Goal: Task Accomplishment & Management: Use online tool/utility

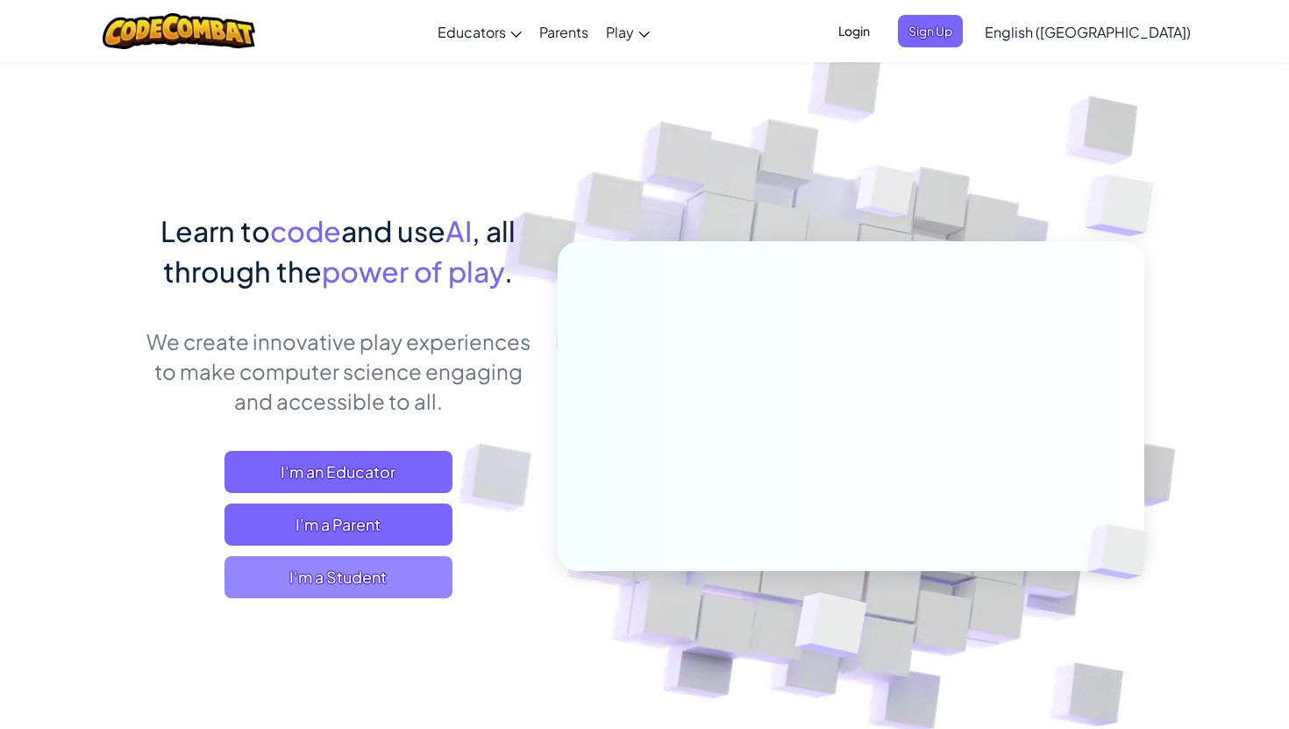
click at [396, 583] on span "I'm a Student" at bounding box center [338, 577] width 228 height 42
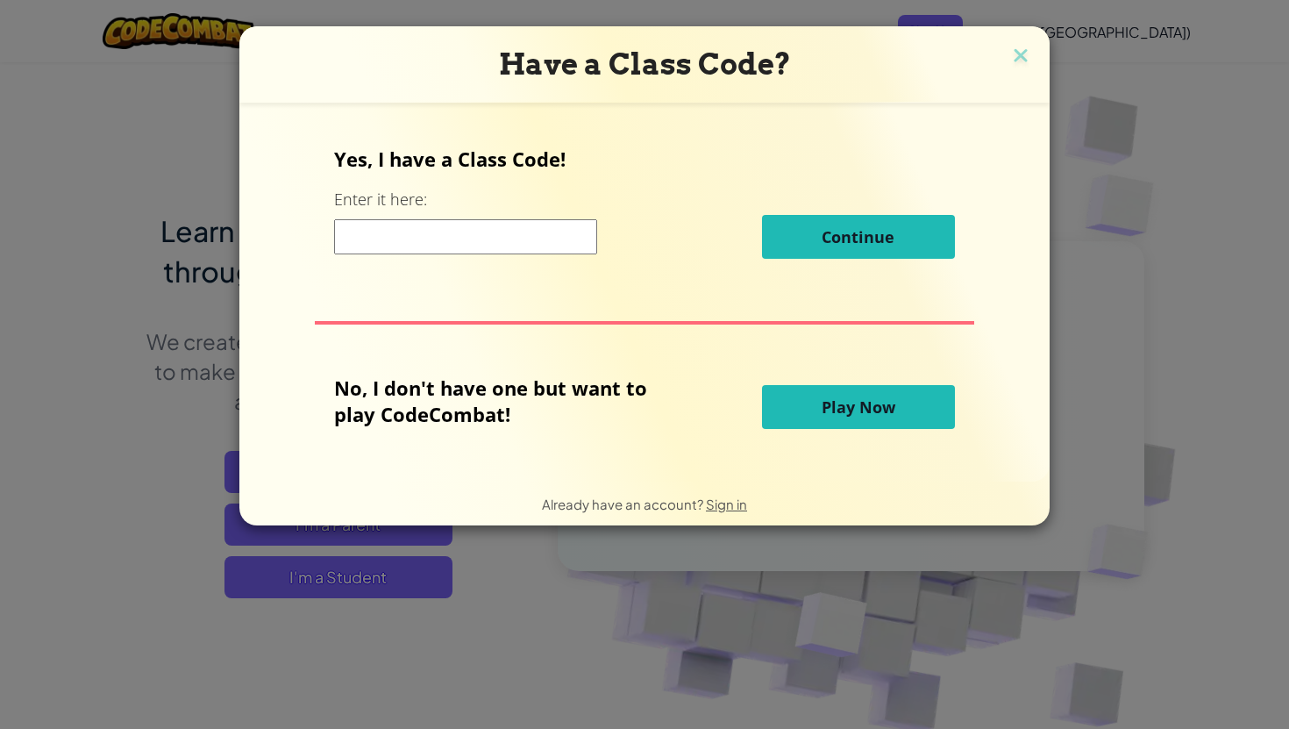
click at [512, 236] on input at bounding box center [465, 236] width 263 height 35
click at [834, 420] on button "Play Now" at bounding box center [858, 407] width 193 height 44
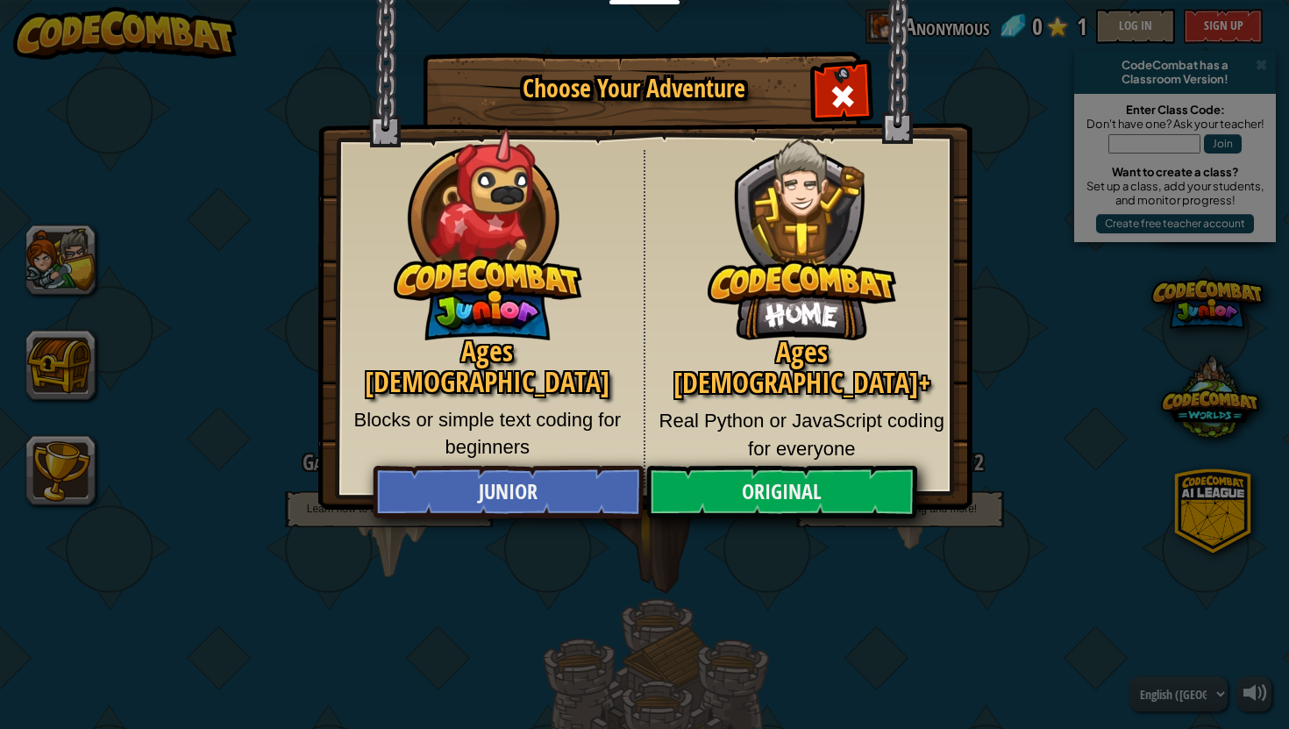
click at [796, 407] on p "Real Python or JavaScript coding for everyone" at bounding box center [802, 434] width 288 height 55
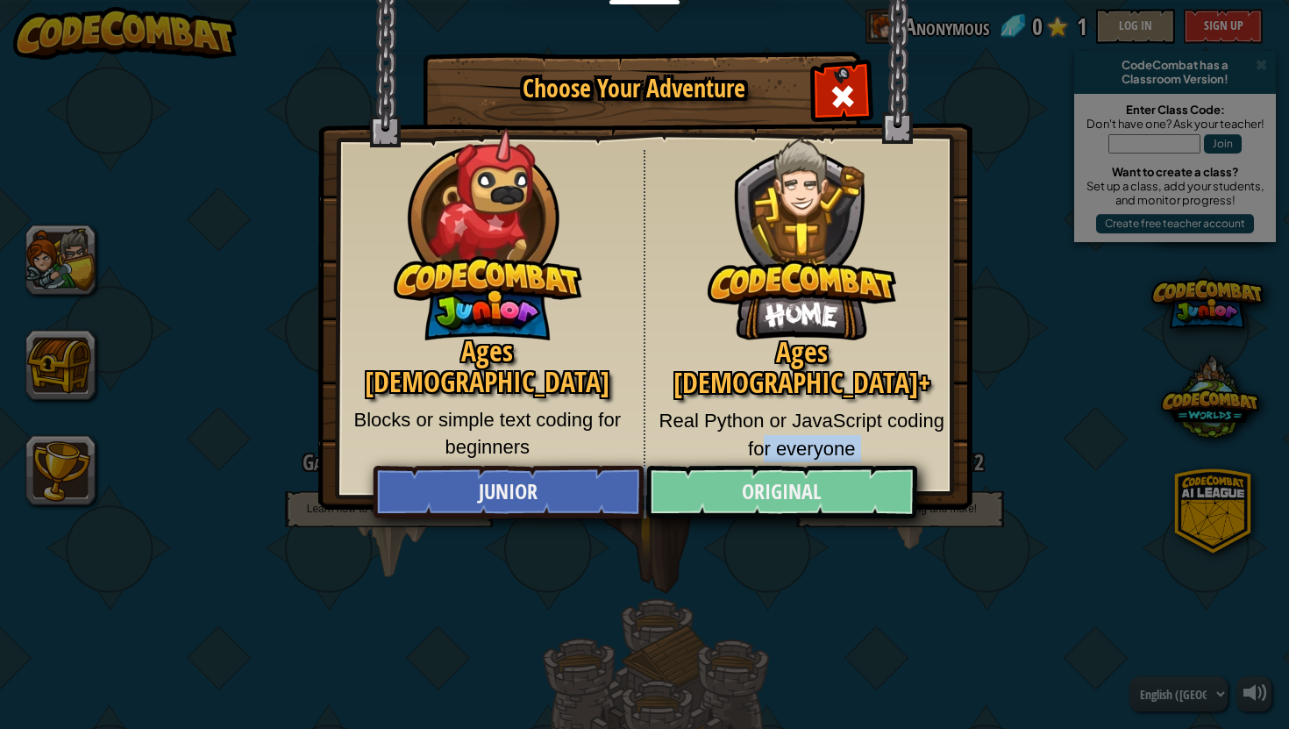
drag, startPoint x: 796, startPoint y: 403, endPoint x: 785, endPoint y: 497, distance: 94.5
click at [785, 487] on div "Ages [DEMOGRAPHIC_DATA] Blocks or simple text coding for beginners Ages [DEMOGR…" at bounding box center [645, 319] width 601 height 338
click at [829, 497] on link "Original" at bounding box center [781, 492] width 270 height 53
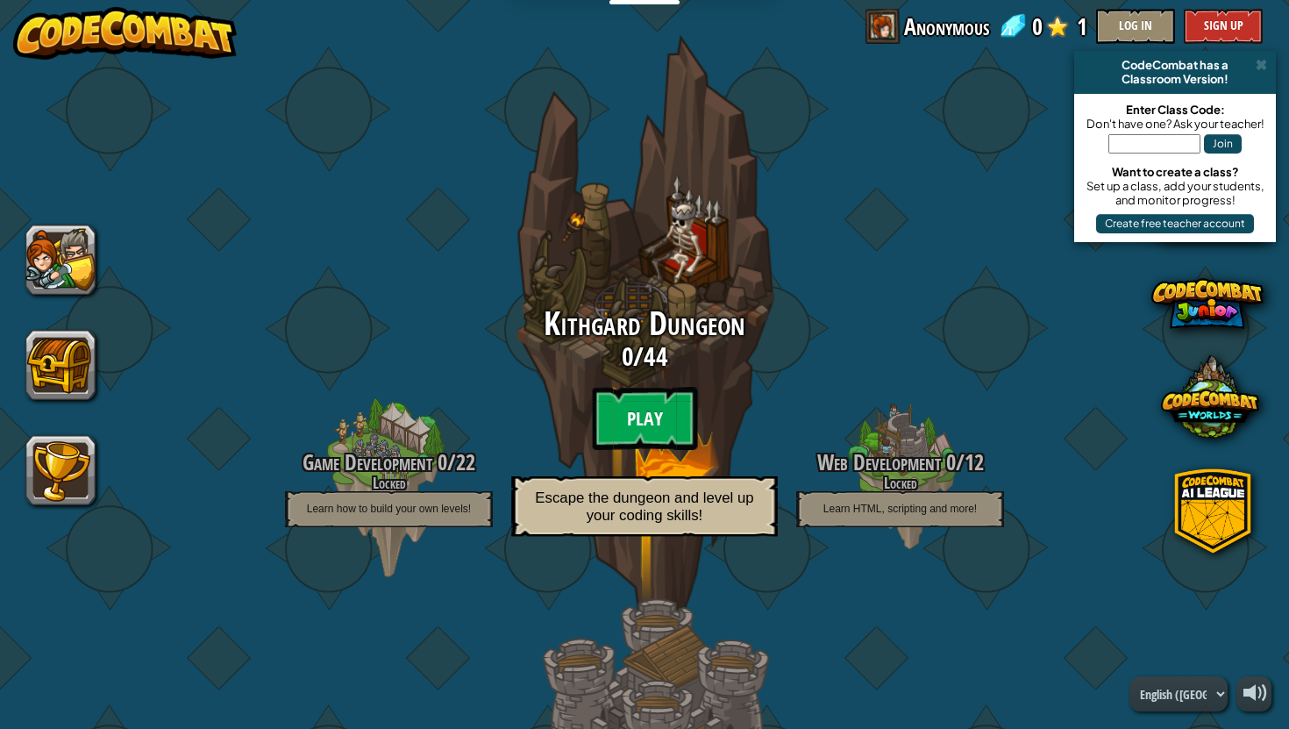
click at [651, 431] on btn "Play" at bounding box center [644, 418] width 105 height 63
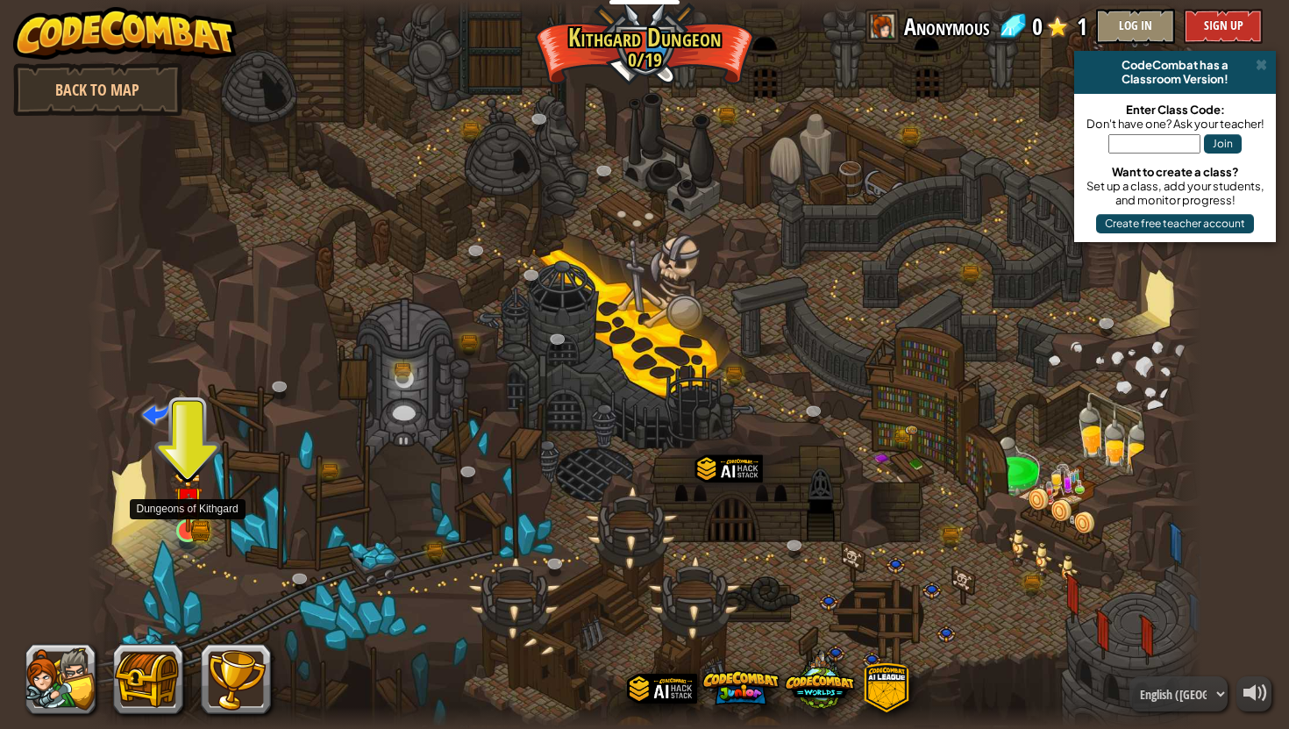
click at [189, 520] on img at bounding box center [188, 501] width 29 height 64
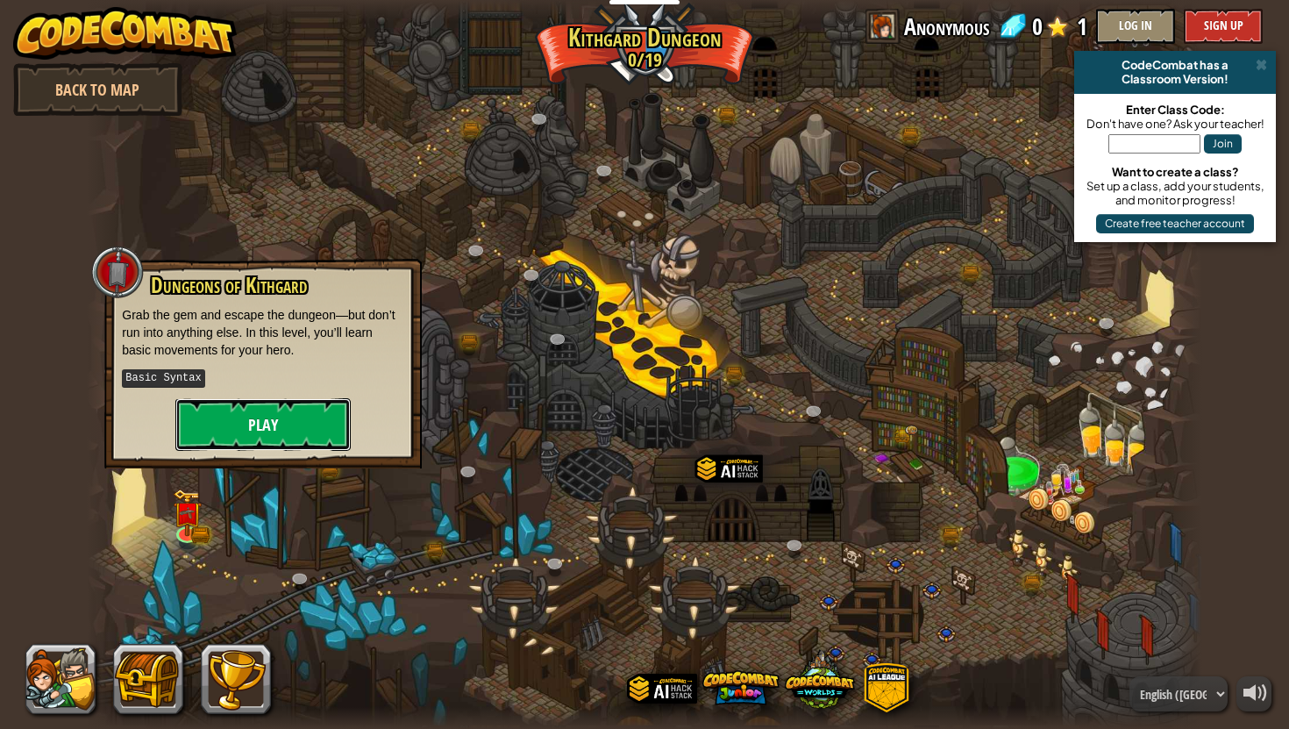
click at [299, 422] on button "Play" at bounding box center [262, 424] width 175 height 53
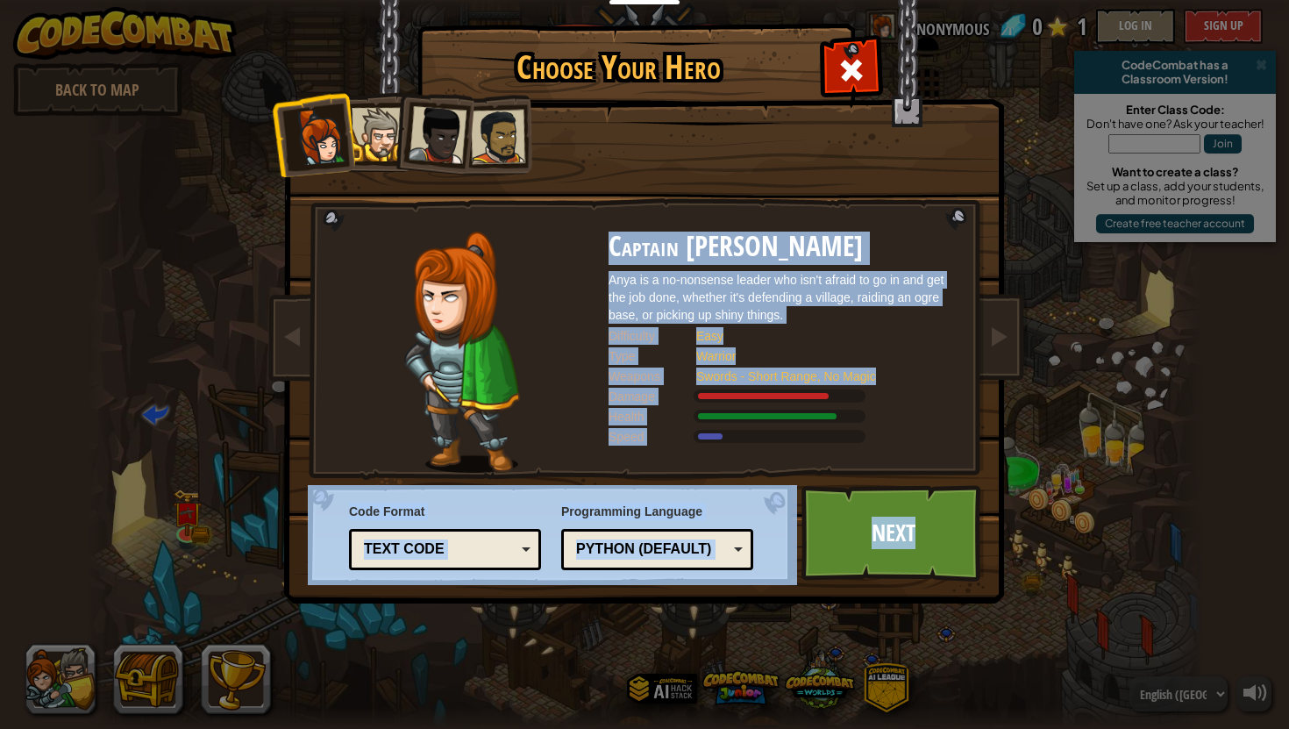
click at [522, 551] on div "Text code" at bounding box center [444, 549] width 169 height 27
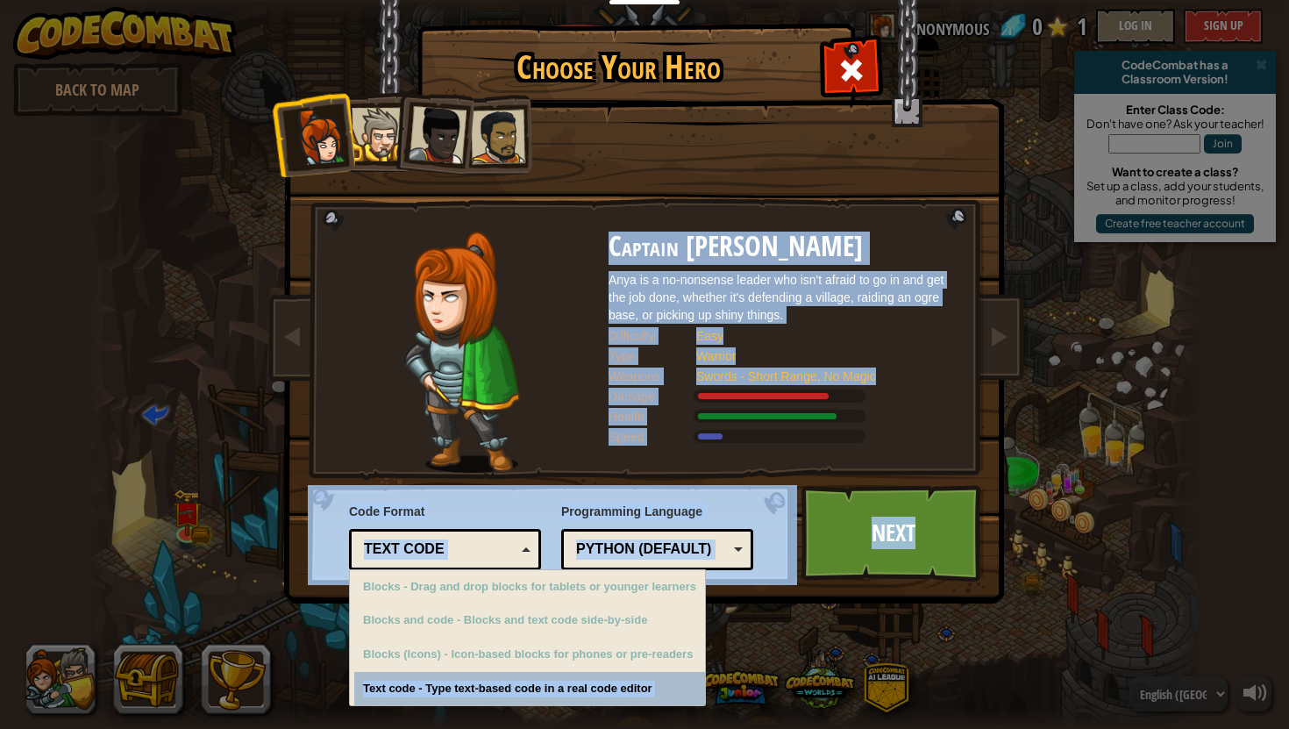
click at [522, 551] on div "Text code" at bounding box center [444, 549] width 169 height 27
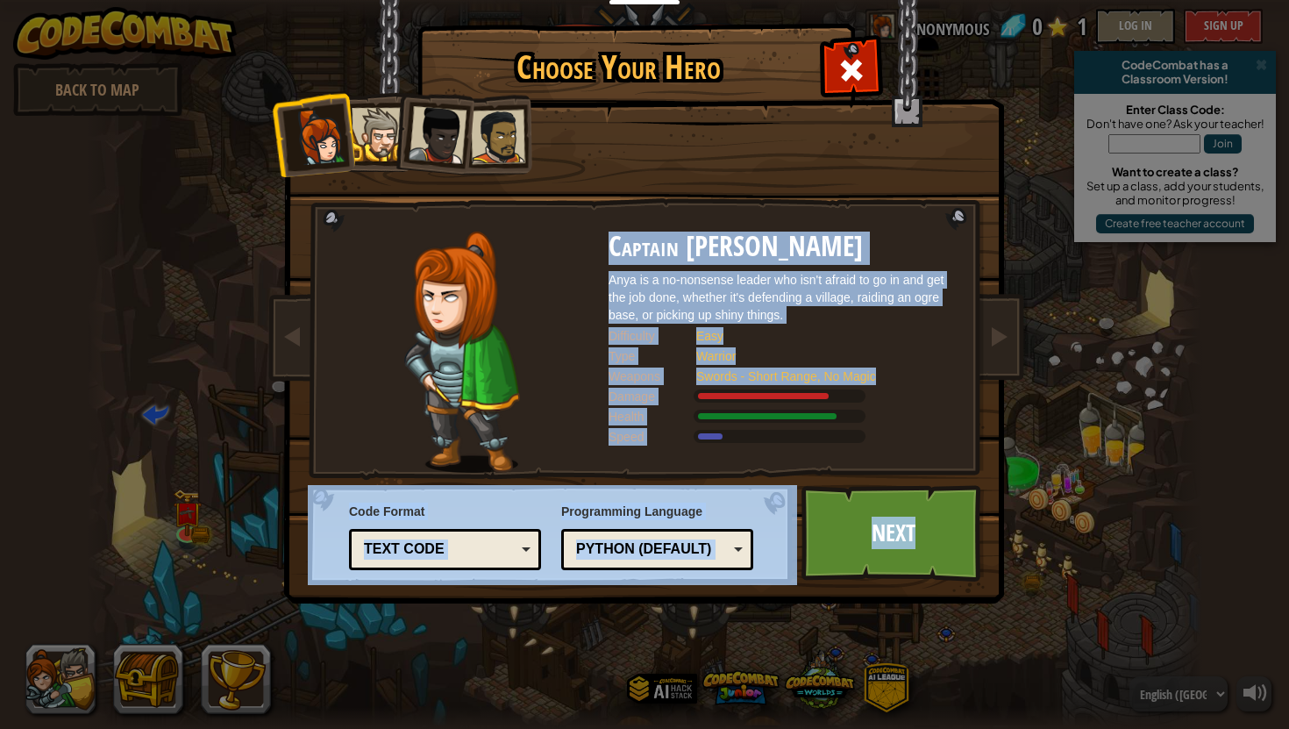
click at [523, 547] on div "Text code" at bounding box center [444, 549] width 169 height 27
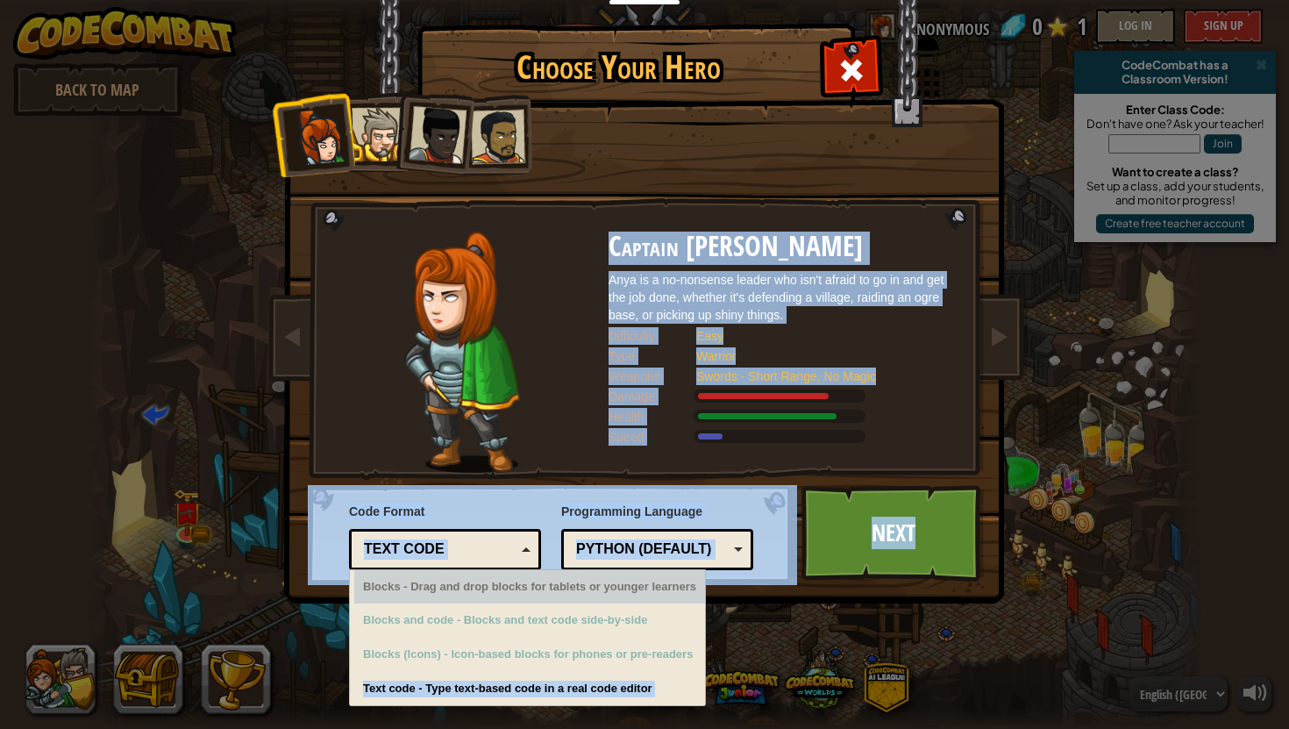
click at [728, 544] on div "Python (Default)" at bounding box center [657, 549] width 169 height 27
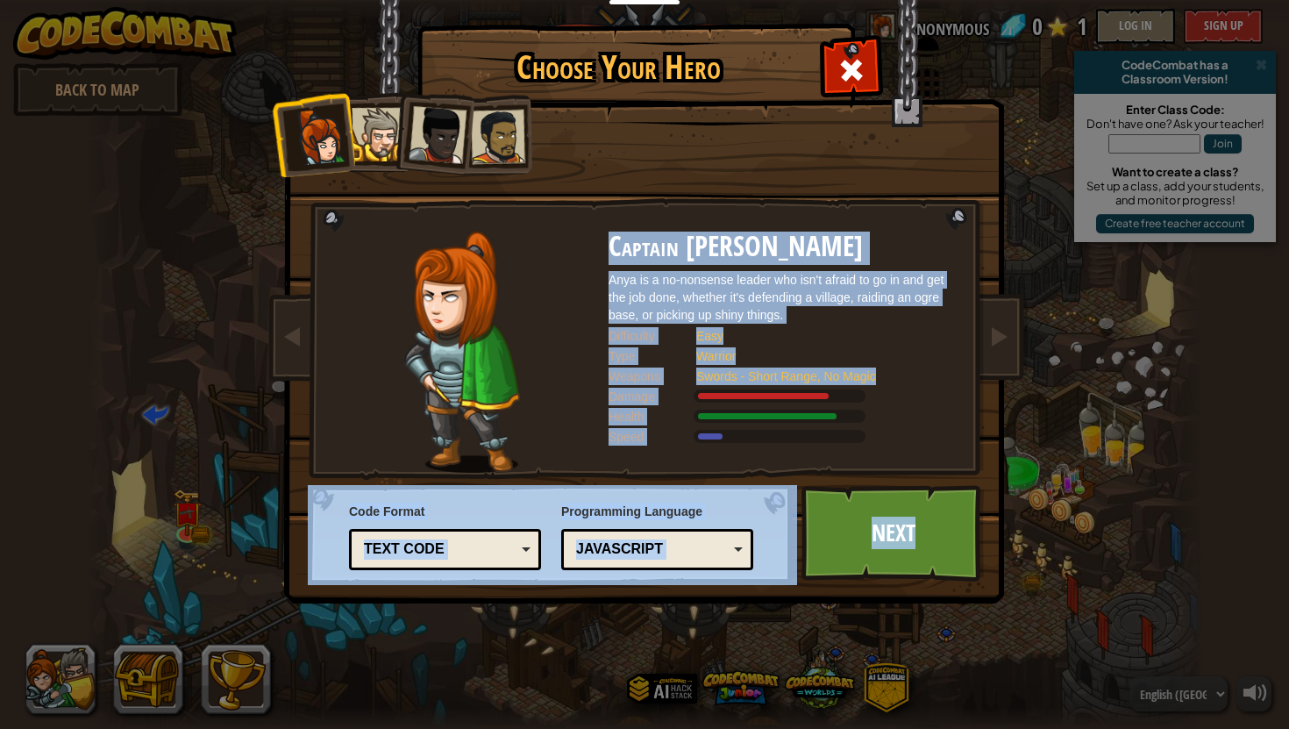
click at [729, 551] on div "JavaScript" at bounding box center [657, 549] width 169 height 27
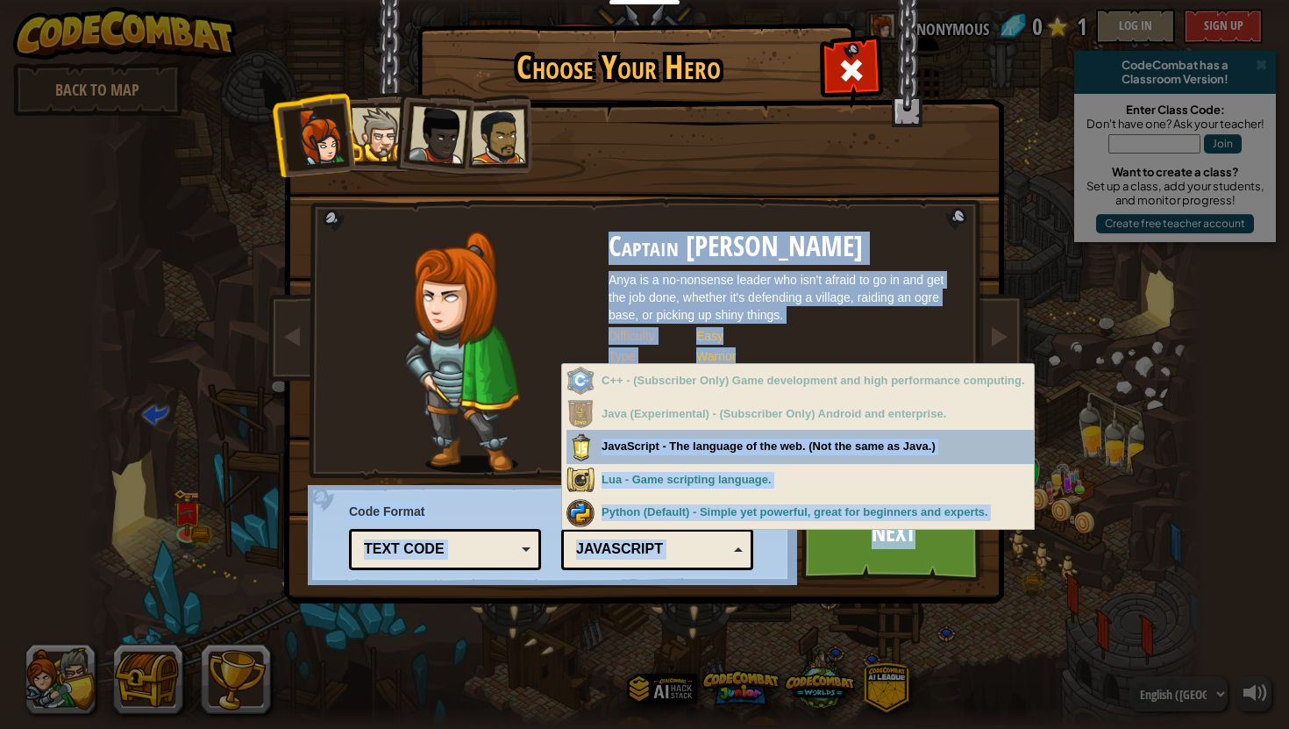
click at [956, 28] on div "Choose Your Hero 0 Captain [PERSON_NAME] is a no-nonsense leader who isn't afra…" at bounding box center [644, 27] width 719 height 2
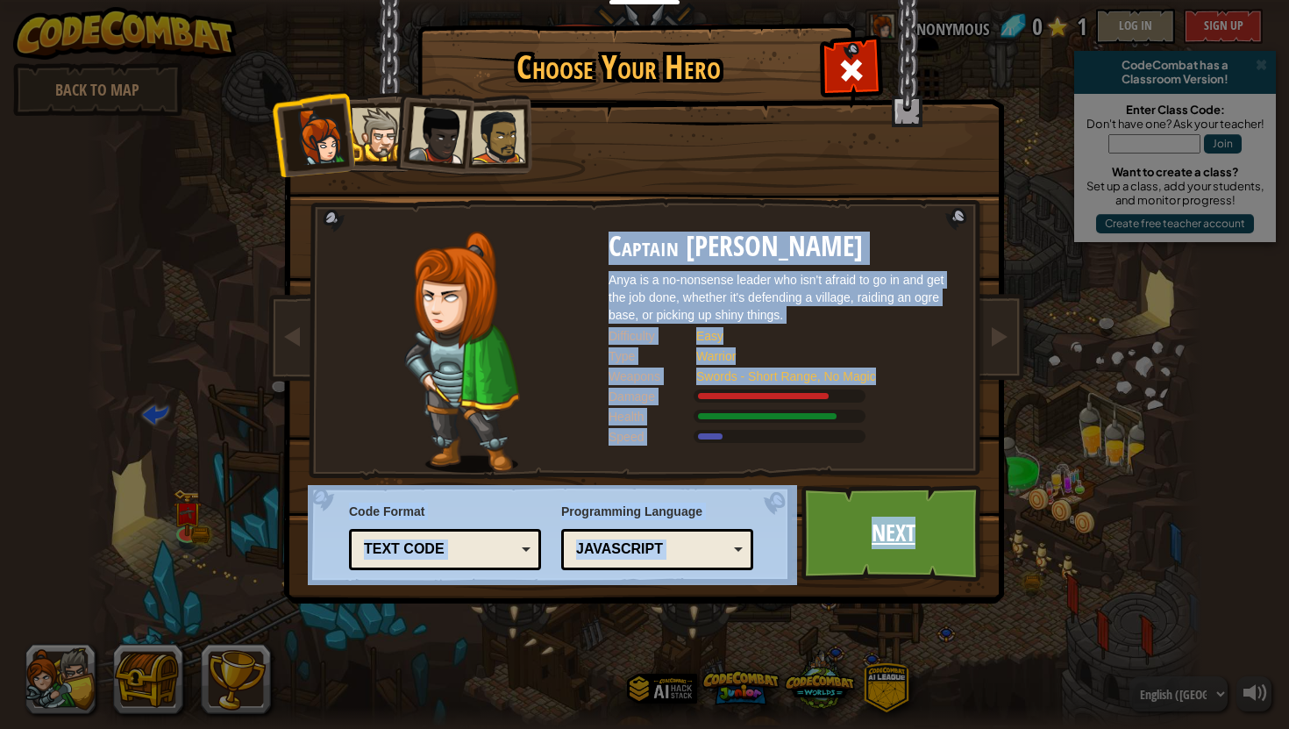
click at [890, 544] on link "Next" at bounding box center [892, 533] width 183 height 96
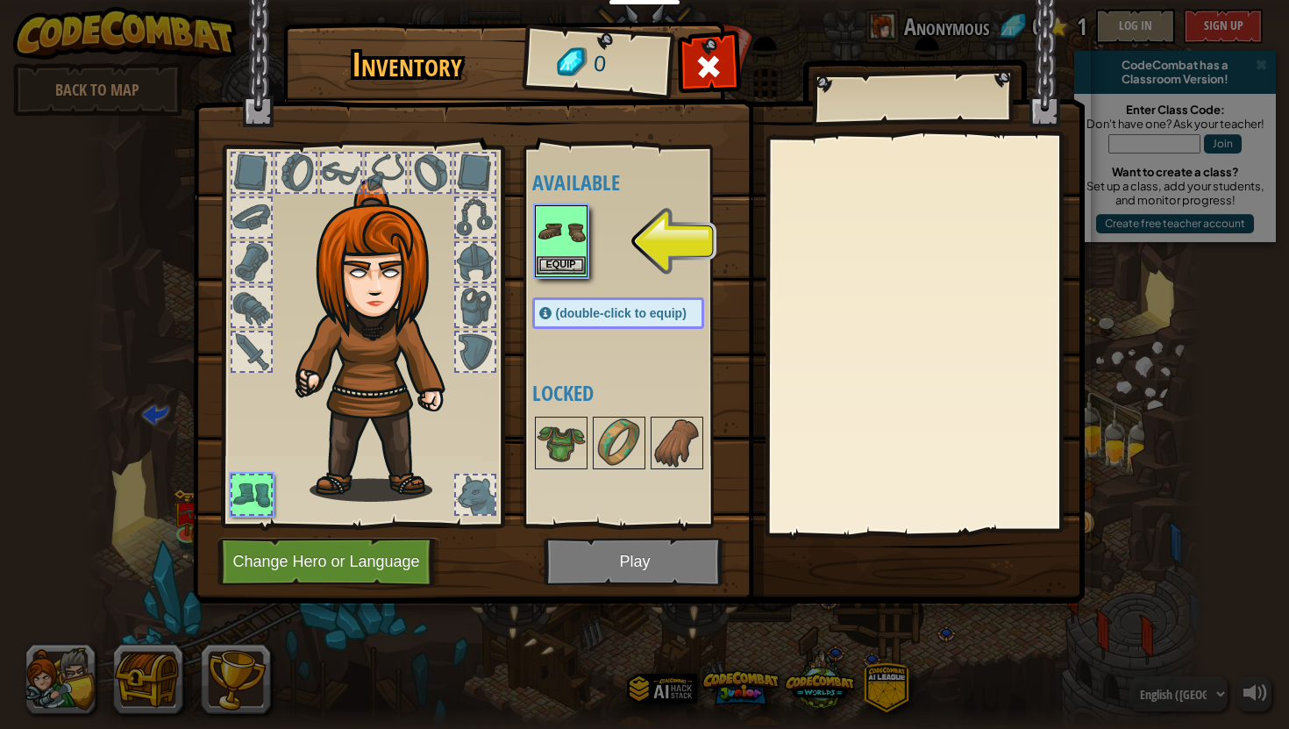
click at [566, 245] on img at bounding box center [561, 231] width 49 height 49
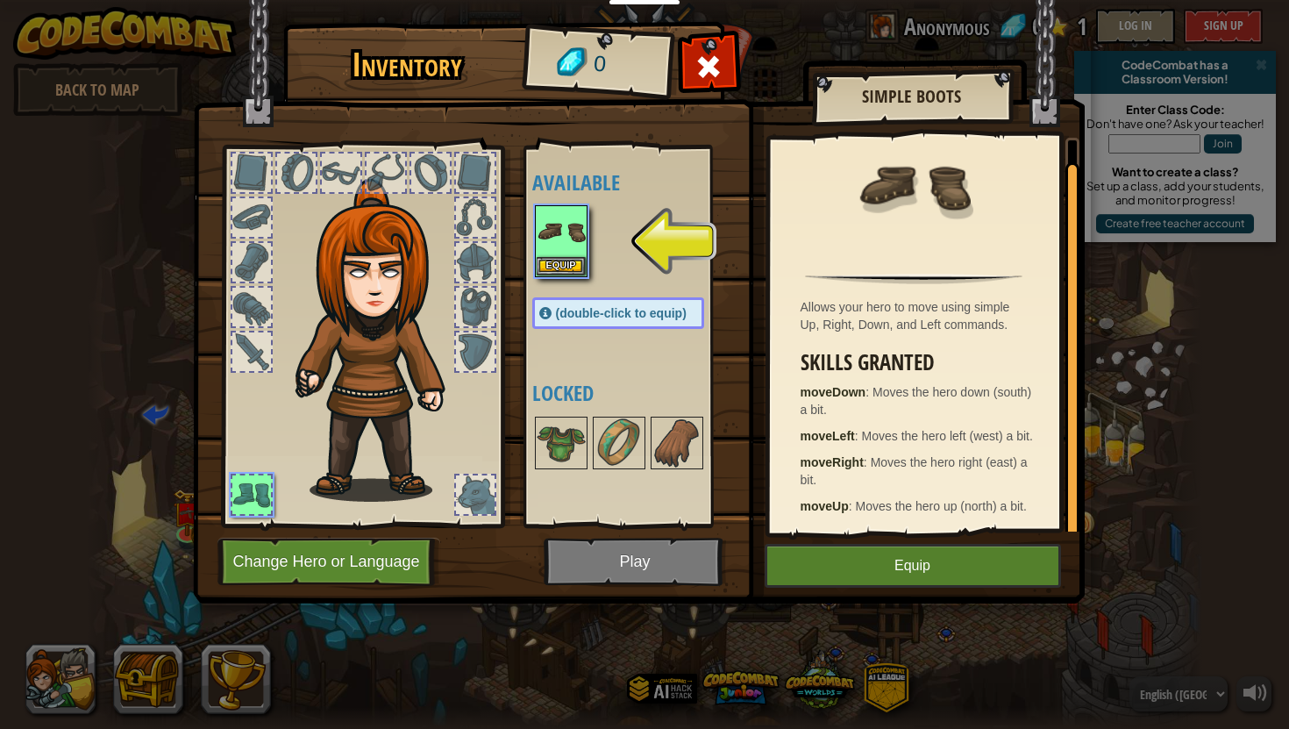
scroll to position [23, 0]
click at [797, 562] on button "Equip" at bounding box center [913, 566] width 296 height 44
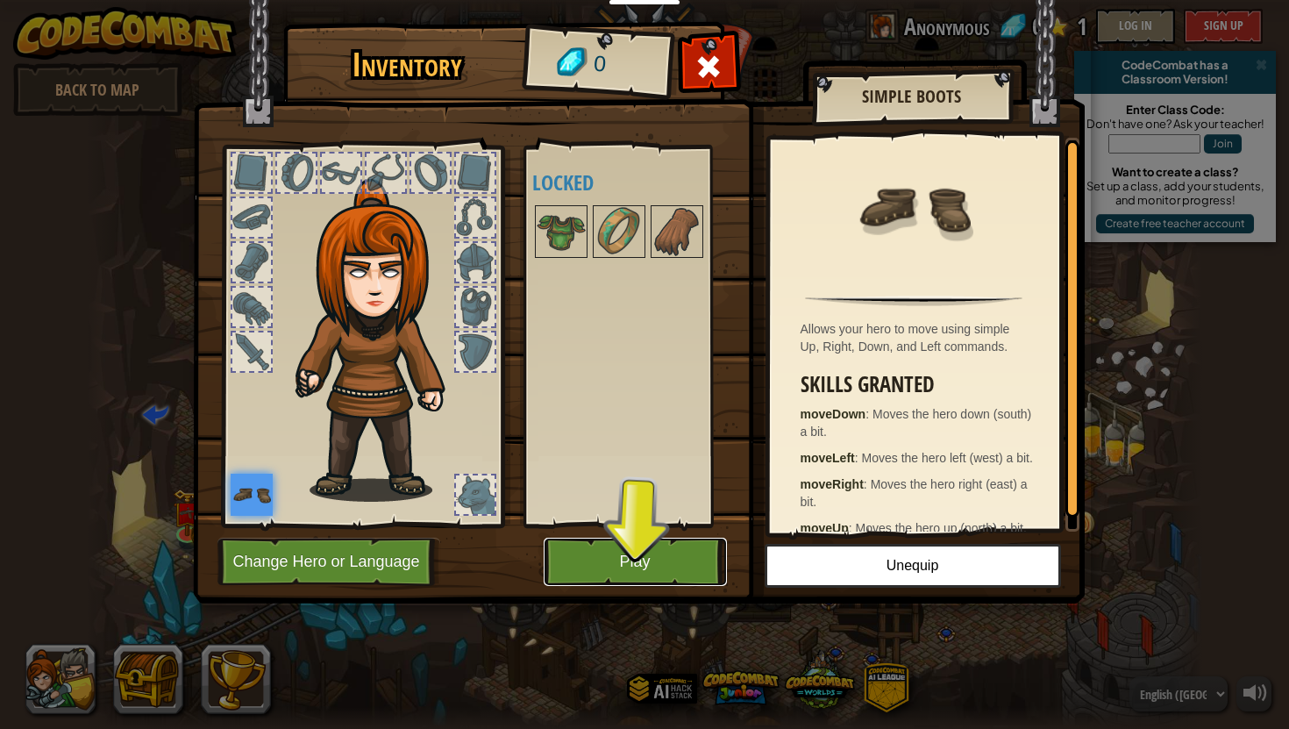
click at [634, 551] on button "Play" at bounding box center [635, 561] width 183 height 48
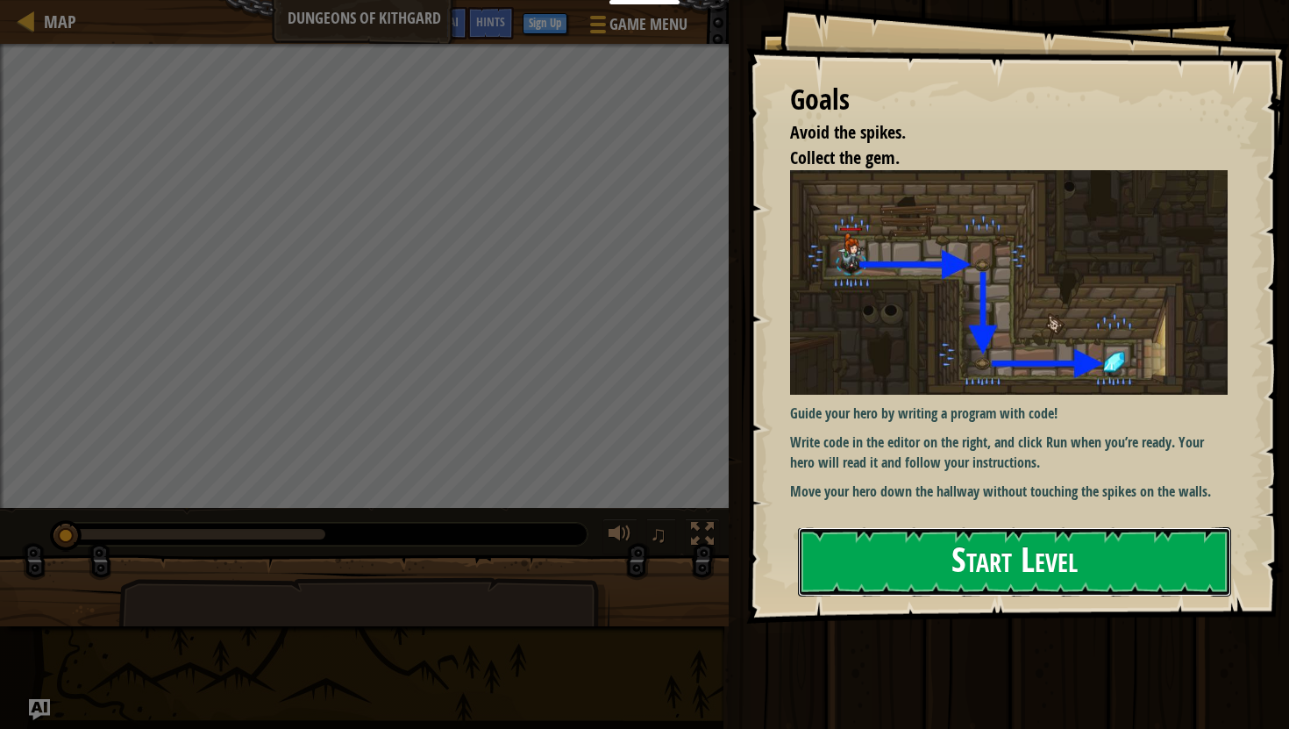
click at [924, 564] on button "Start Level" at bounding box center [1014, 561] width 433 height 69
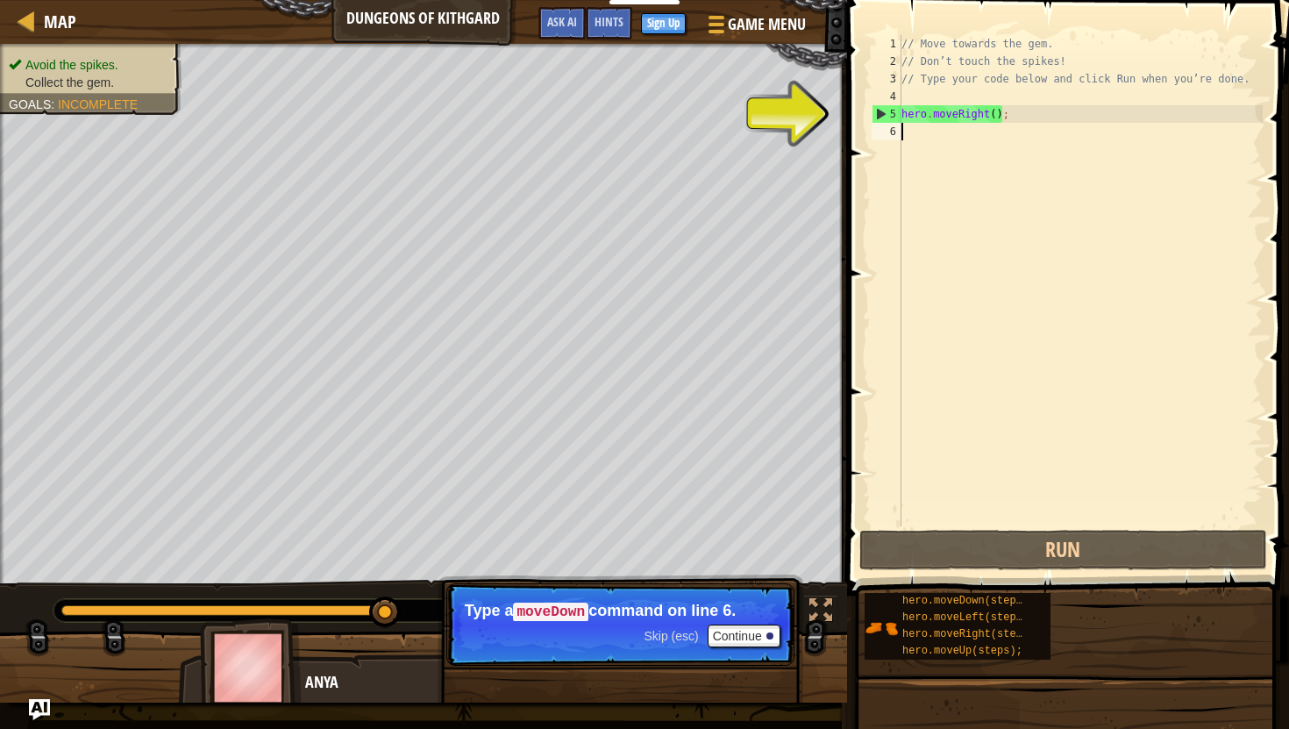
click at [1038, 115] on div "// Move towards the gem. // Don’t touch the spikes! // Type your code below and…" at bounding box center [1080, 298] width 365 height 526
type textarea "hero.moveRight();"
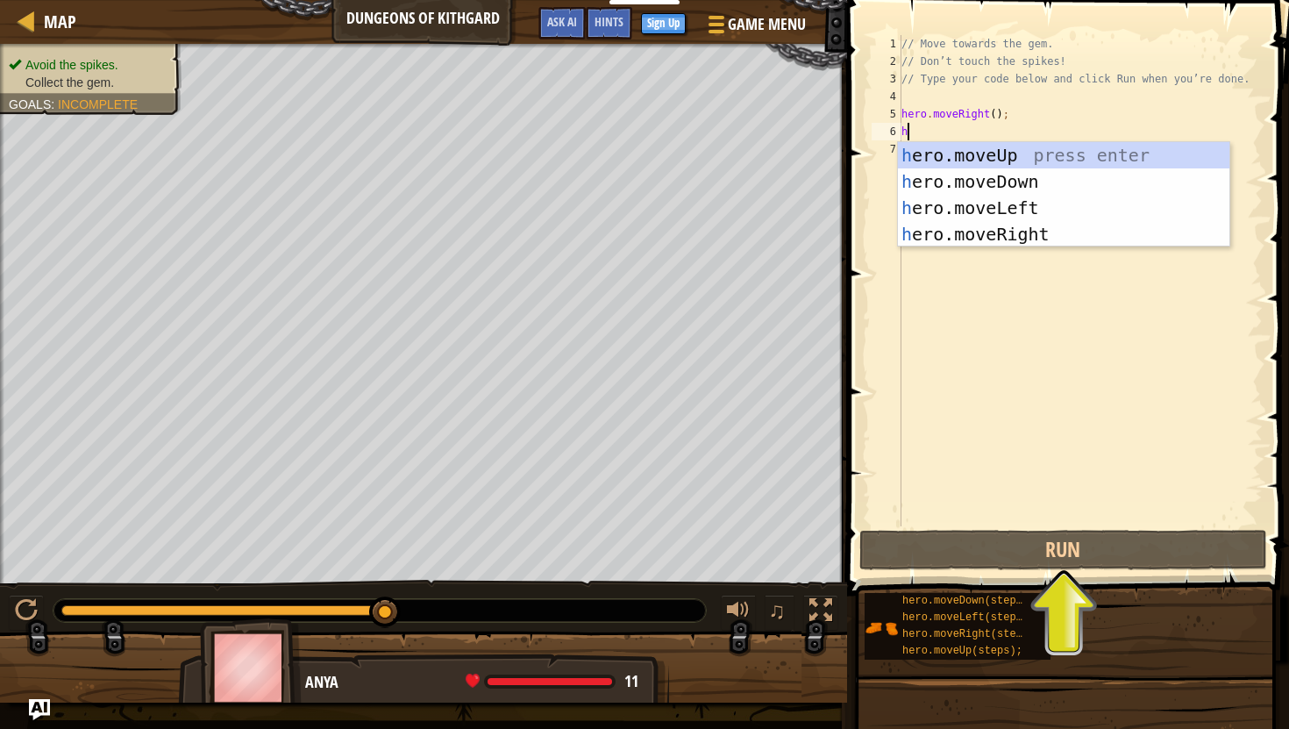
scroll to position [8, 0]
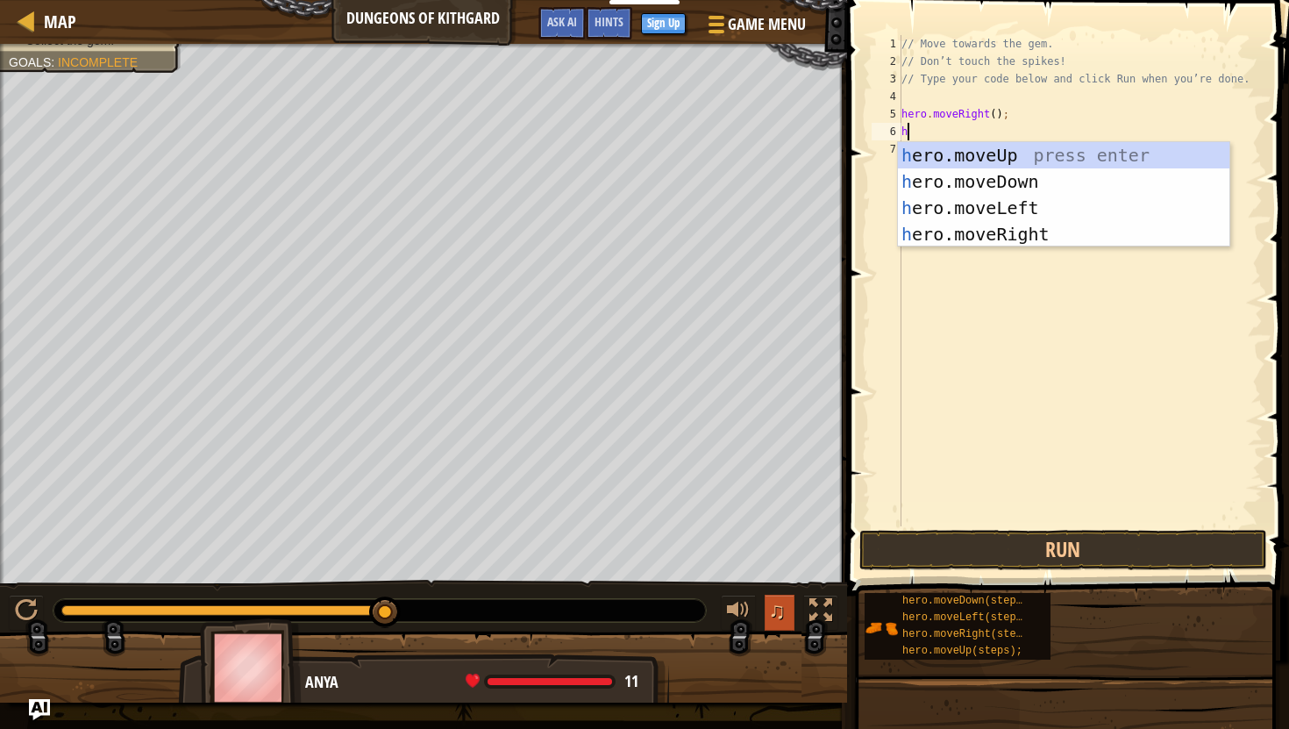
click at [781, 616] on span "♫" at bounding box center [777, 610] width 18 height 26
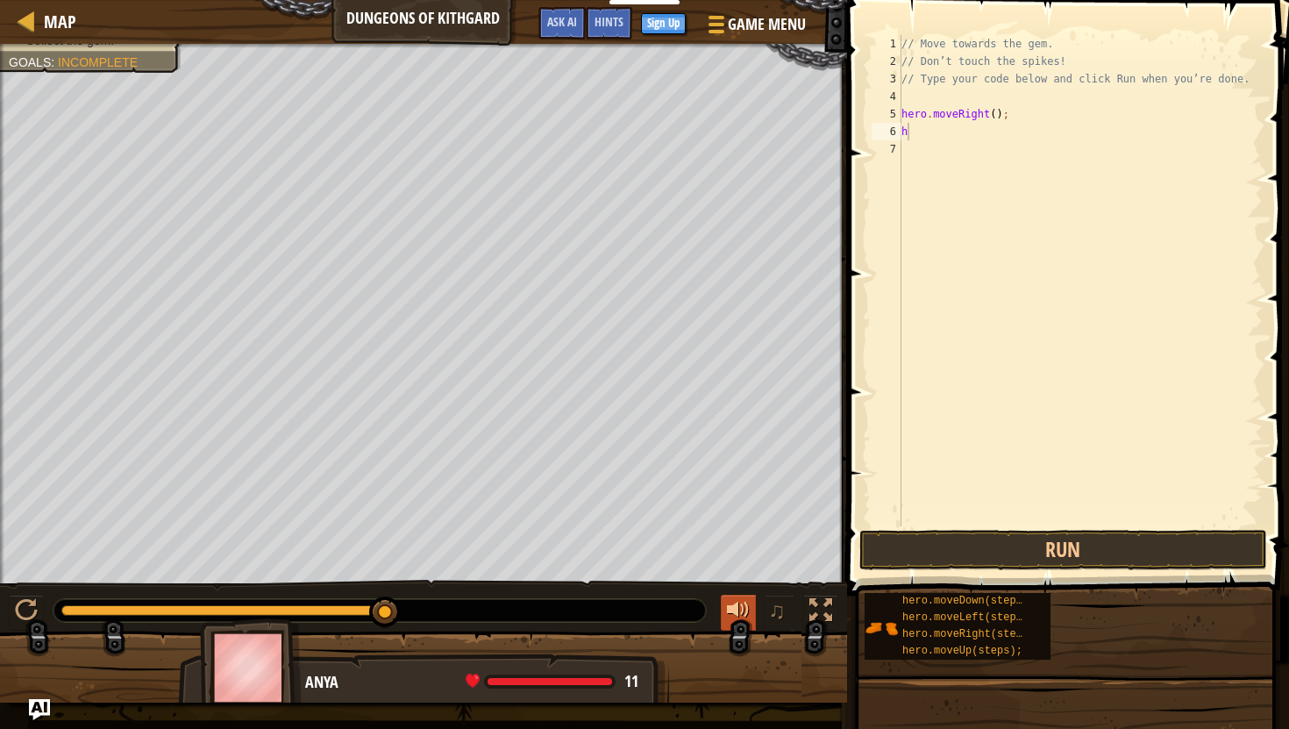
click at [746, 608] on div at bounding box center [738, 610] width 23 height 23
click at [749, 610] on div at bounding box center [738, 610] width 23 height 23
click at [783, 611] on span "♫" at bounding box center [777, 610] width 18 height 26
click at [779, 610] on span "♫" at bounding box center [777, 610] width 18 height 26
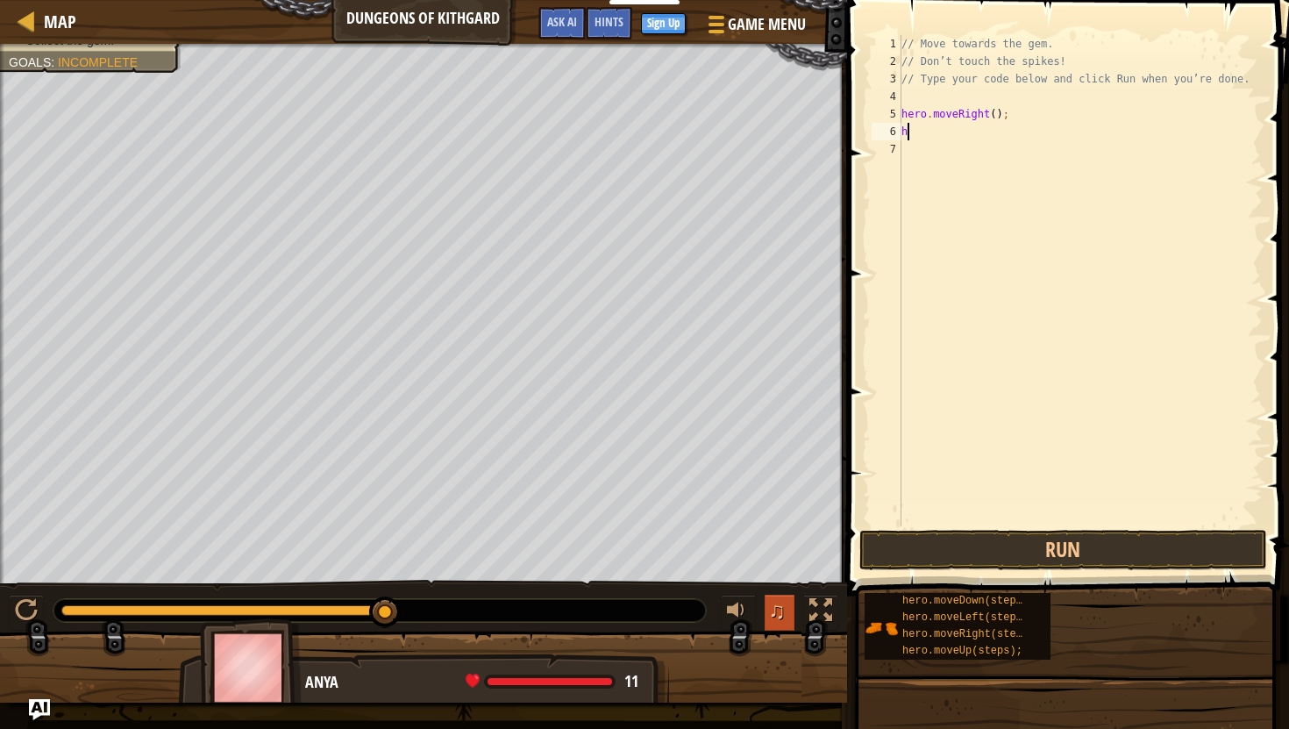
click at [779, 610] on span "♫" at bounding box center [777, 610] width 18 height 26
click at [736, 606] on div at bounding box center [738, 610] width 23 height 23
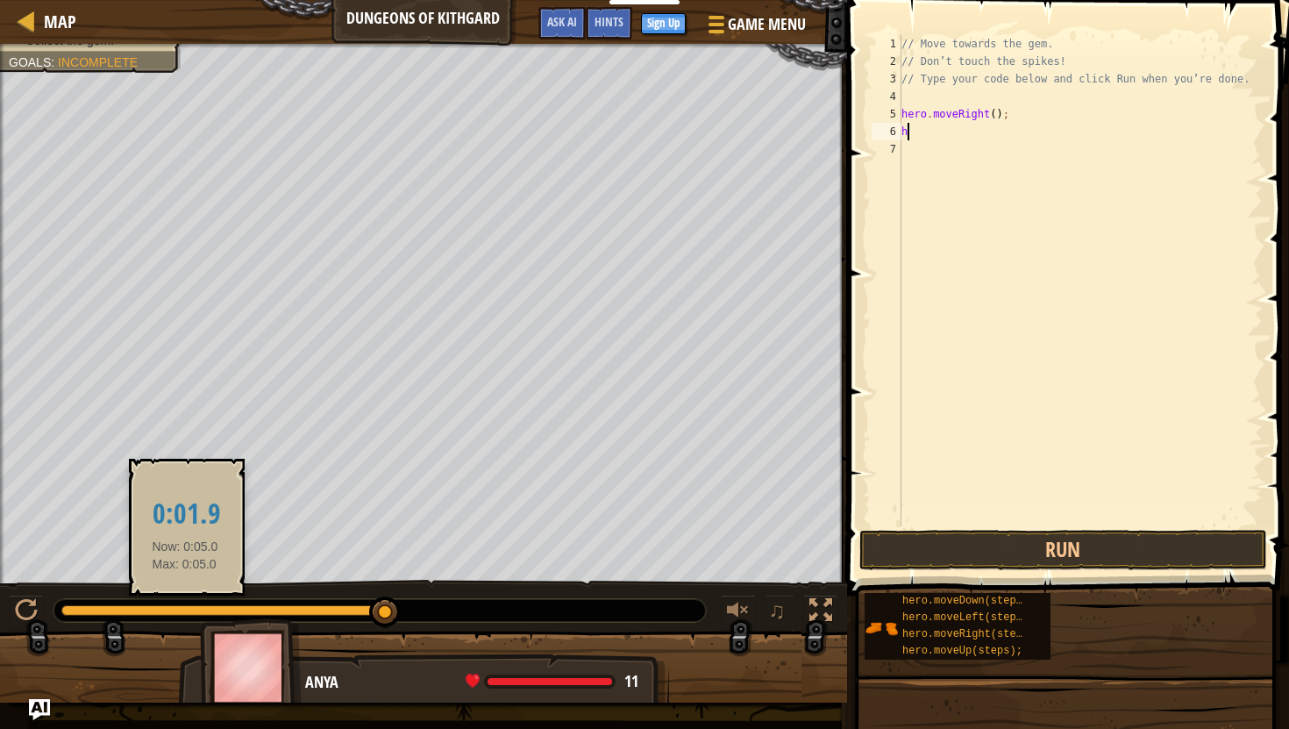
click at [185, 611] on div at bounding box center [223, 610] width 324 height 11
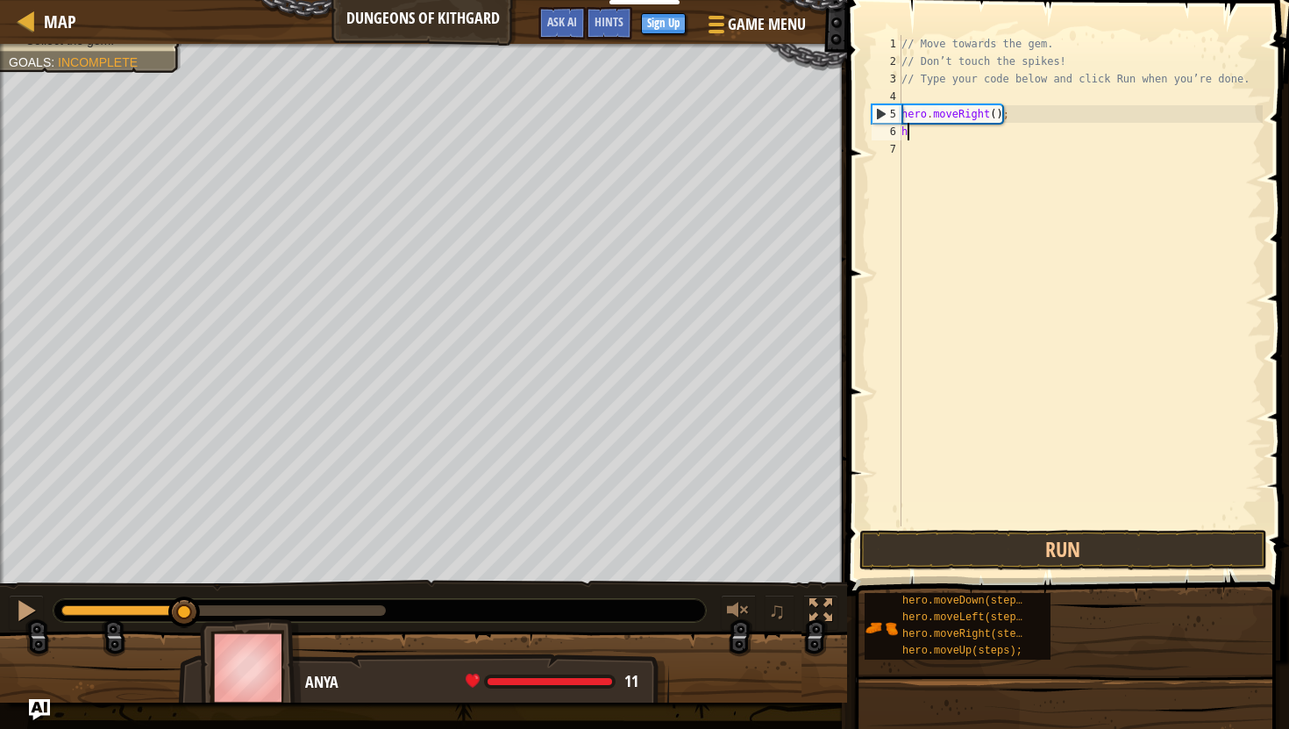
click at [387, 613] on div at bounding box center [379, 610] width 652 height 23
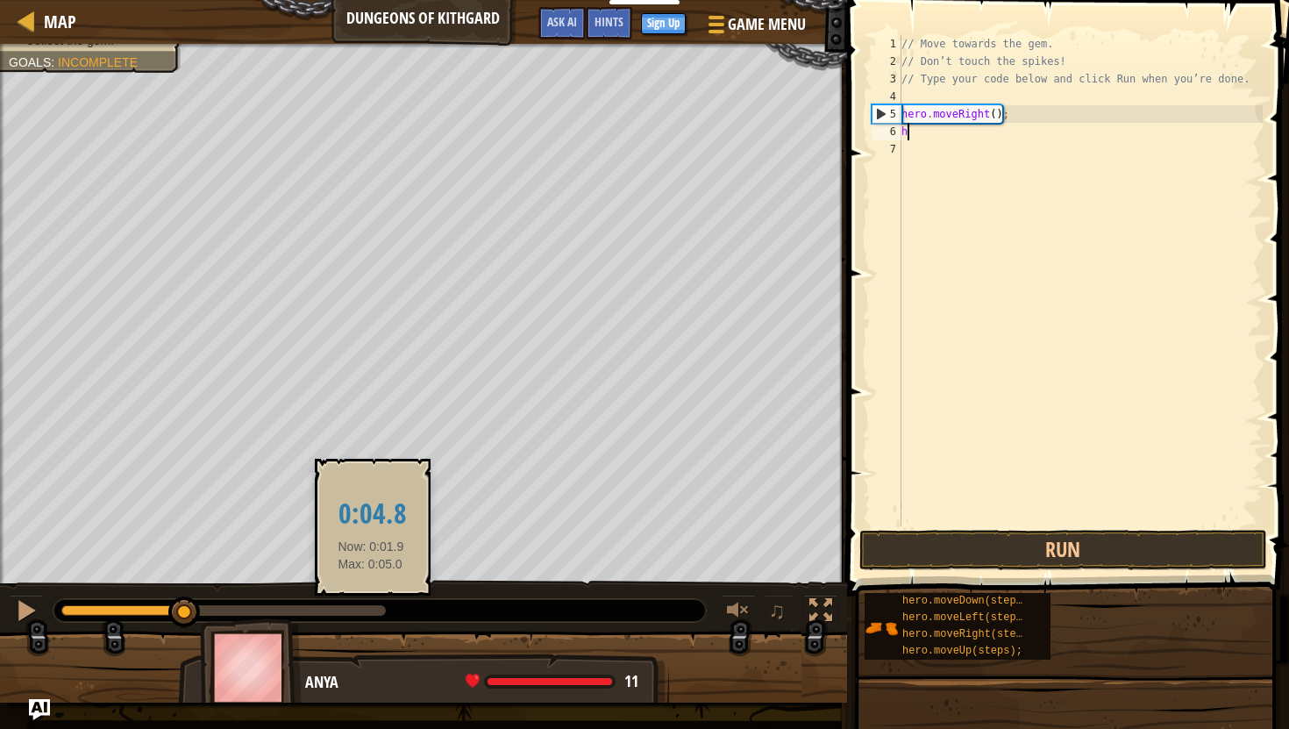
click at [371, 613] on div at bounding box center [223, 610] width 324 height 11
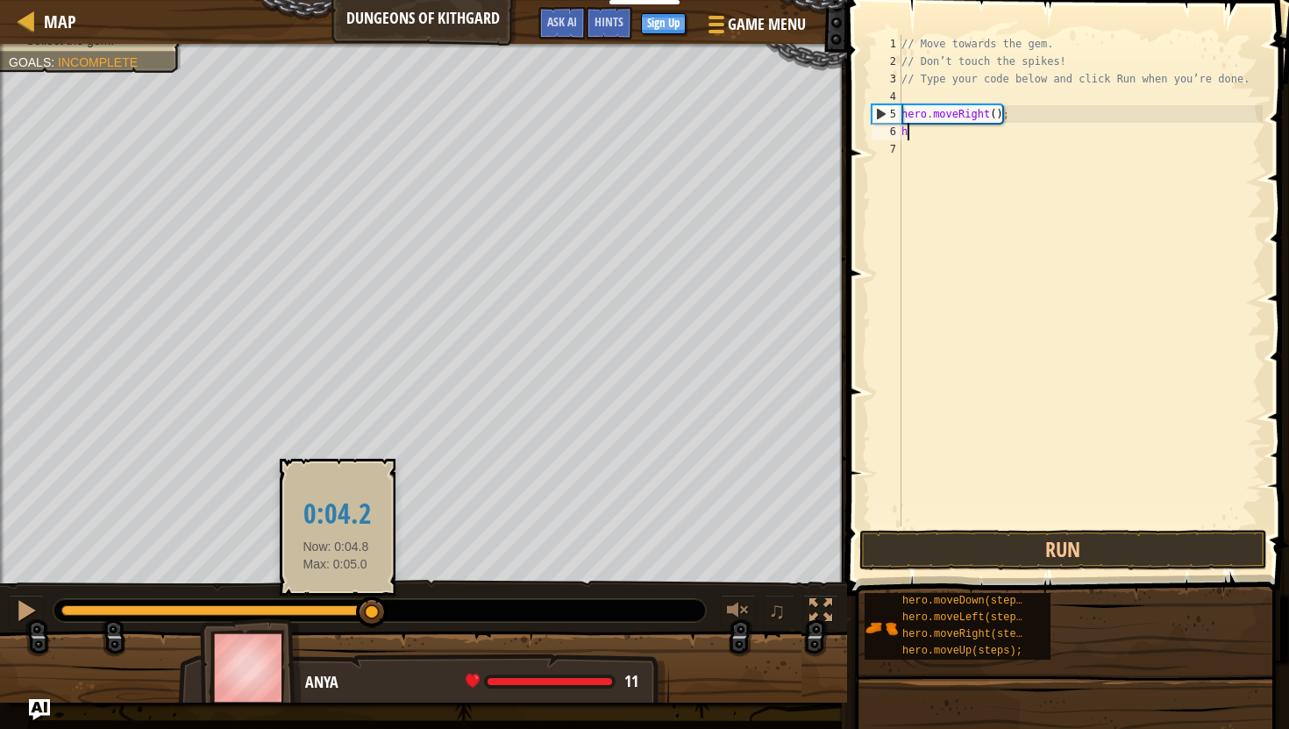
click at [336, 612] on div at bounding box center [216, 610] width 311 height 11
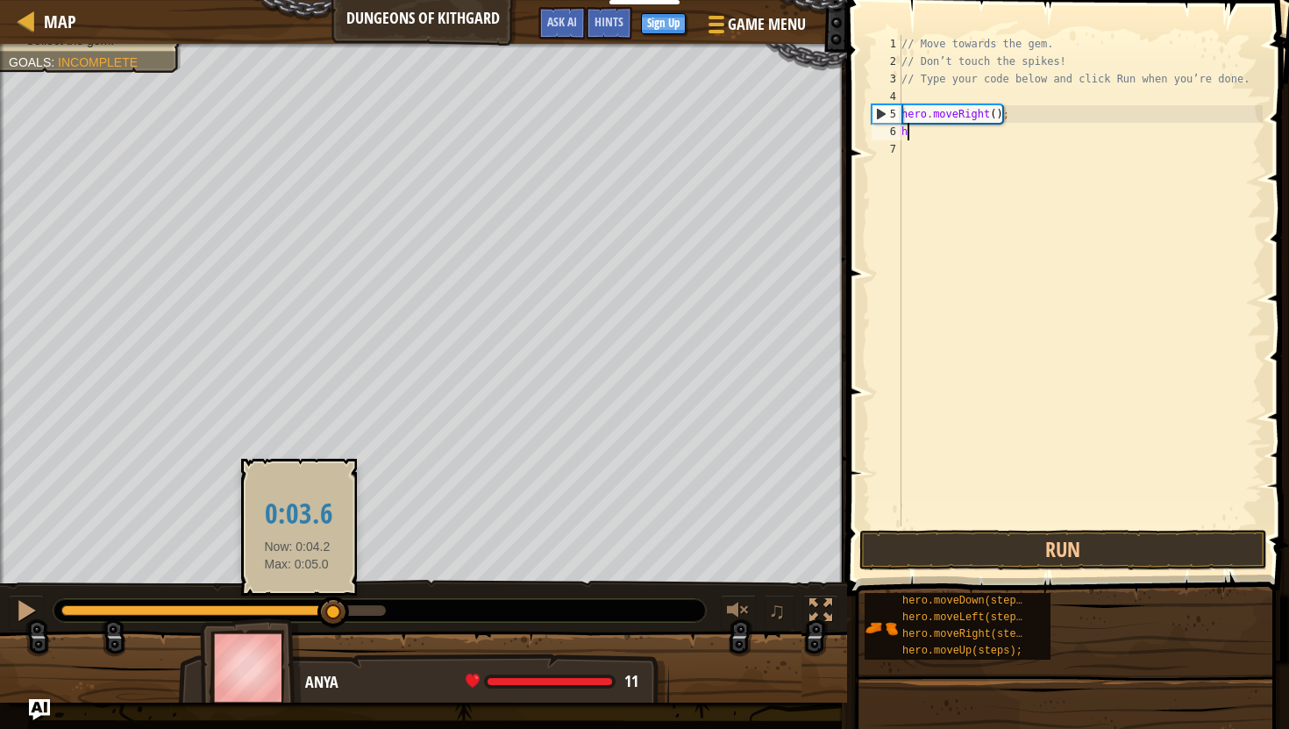
click at [297, 608] on div at bounding box center [197, 610] width 273 height 11
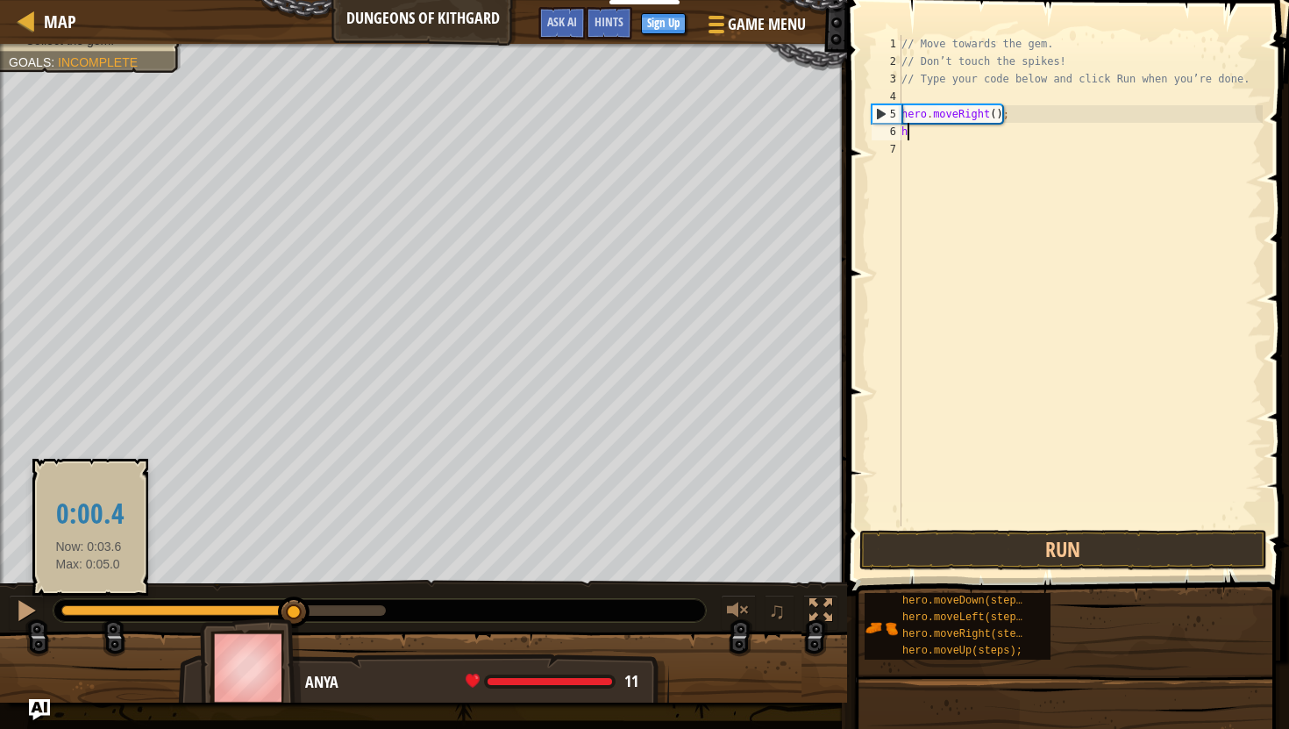
click at [89, 605] on div at bounding box center [177, 610] width 233 height 11
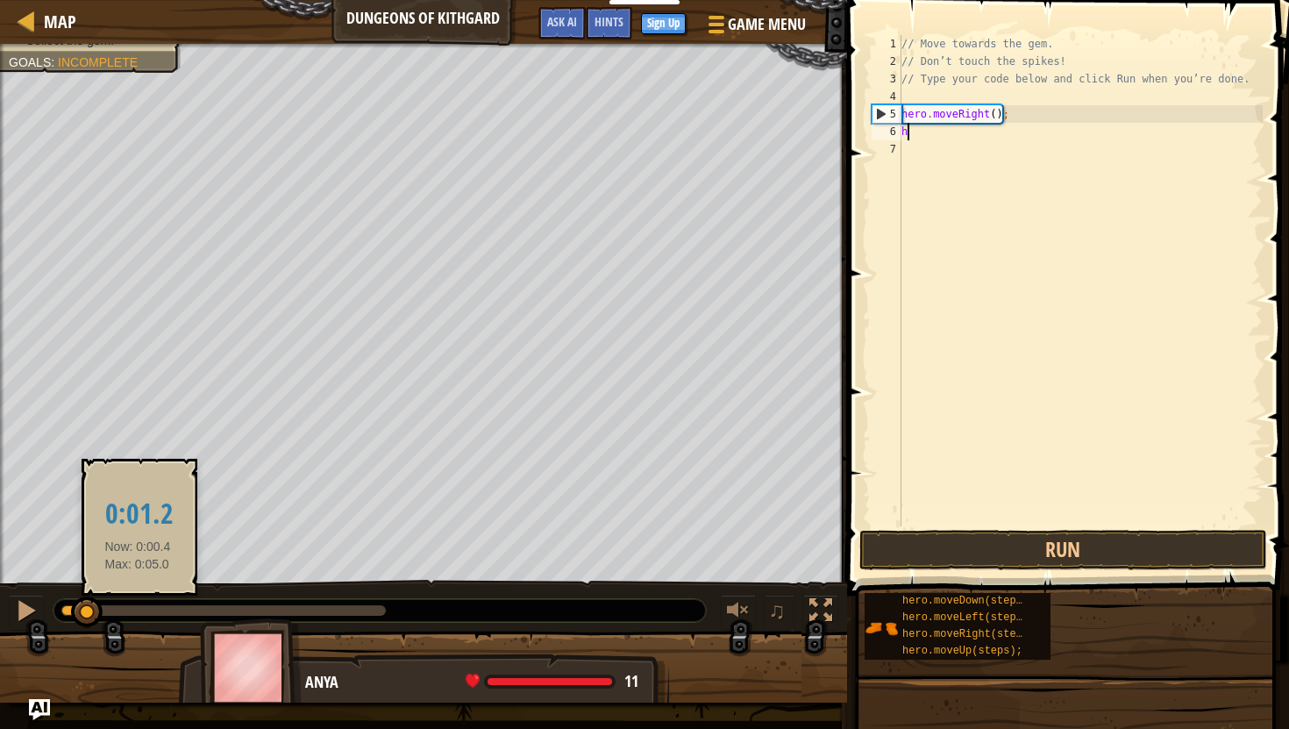
click at [138, 608] on div at bounding box center [223, 610] width 324 height 11
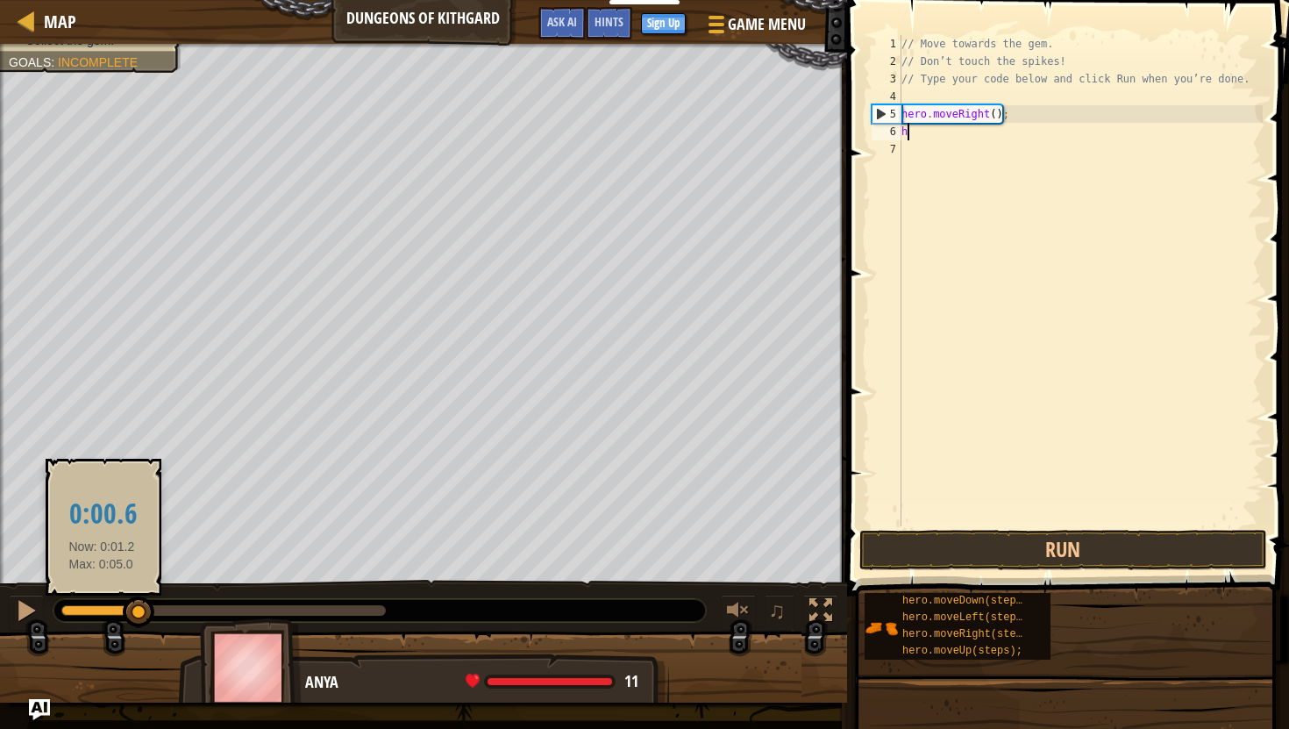
click at [102, 608] on div at bounding box center [100, 610] width 78 height 11
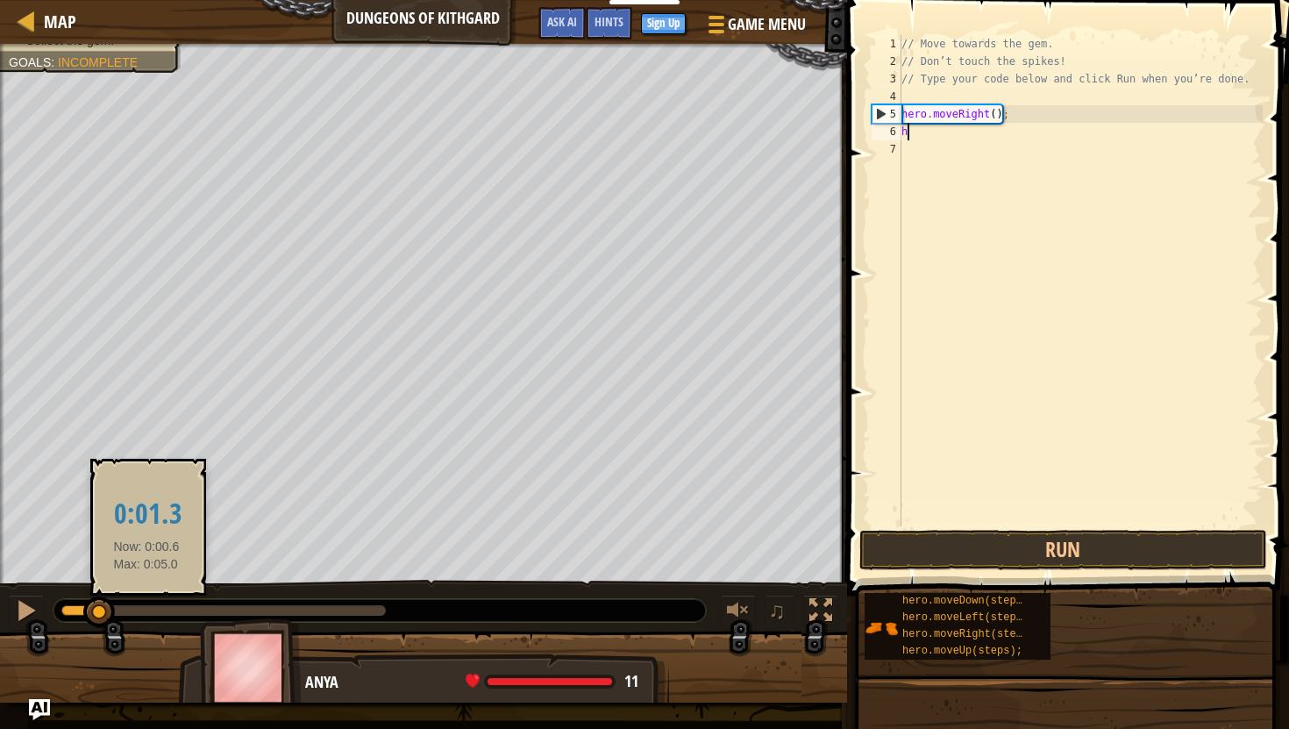
click at [146, 608] on div at bounding box center [223, 610] width 324 height 11
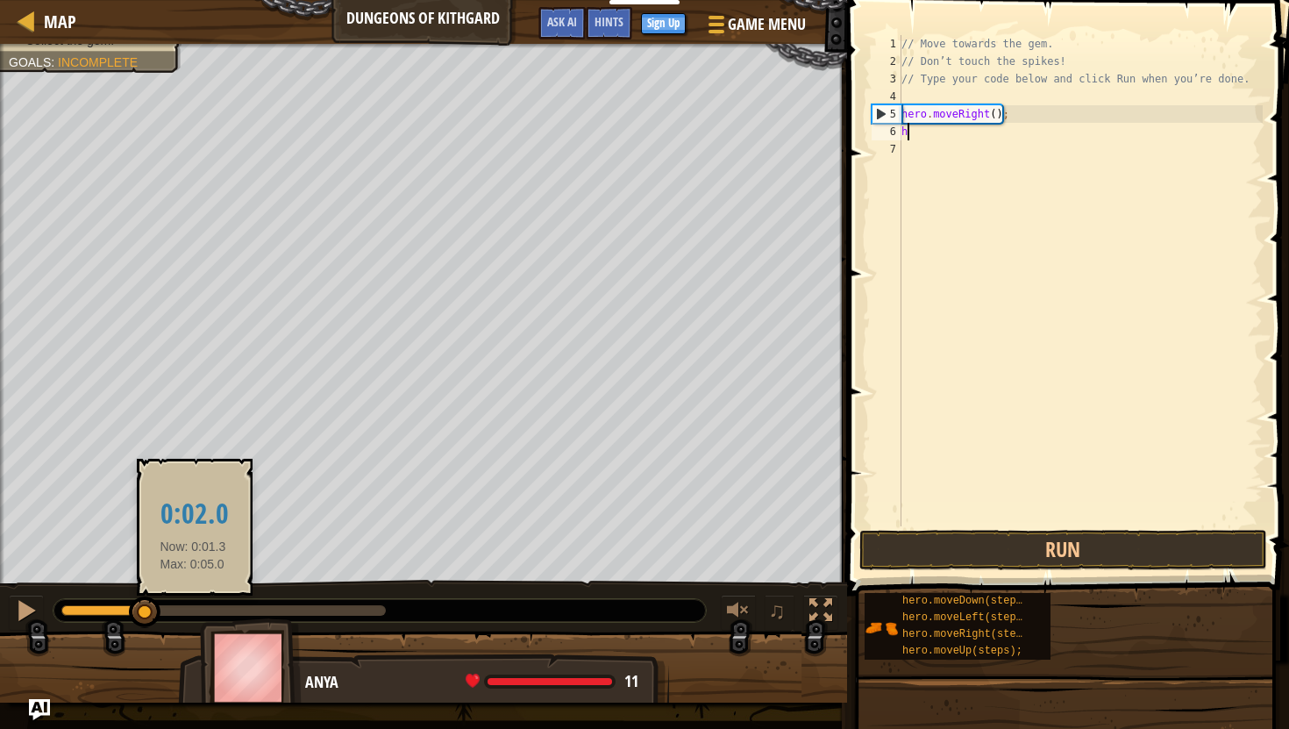
click at [193, 607] on div at bounding box center [223, 610] width 324 height 11
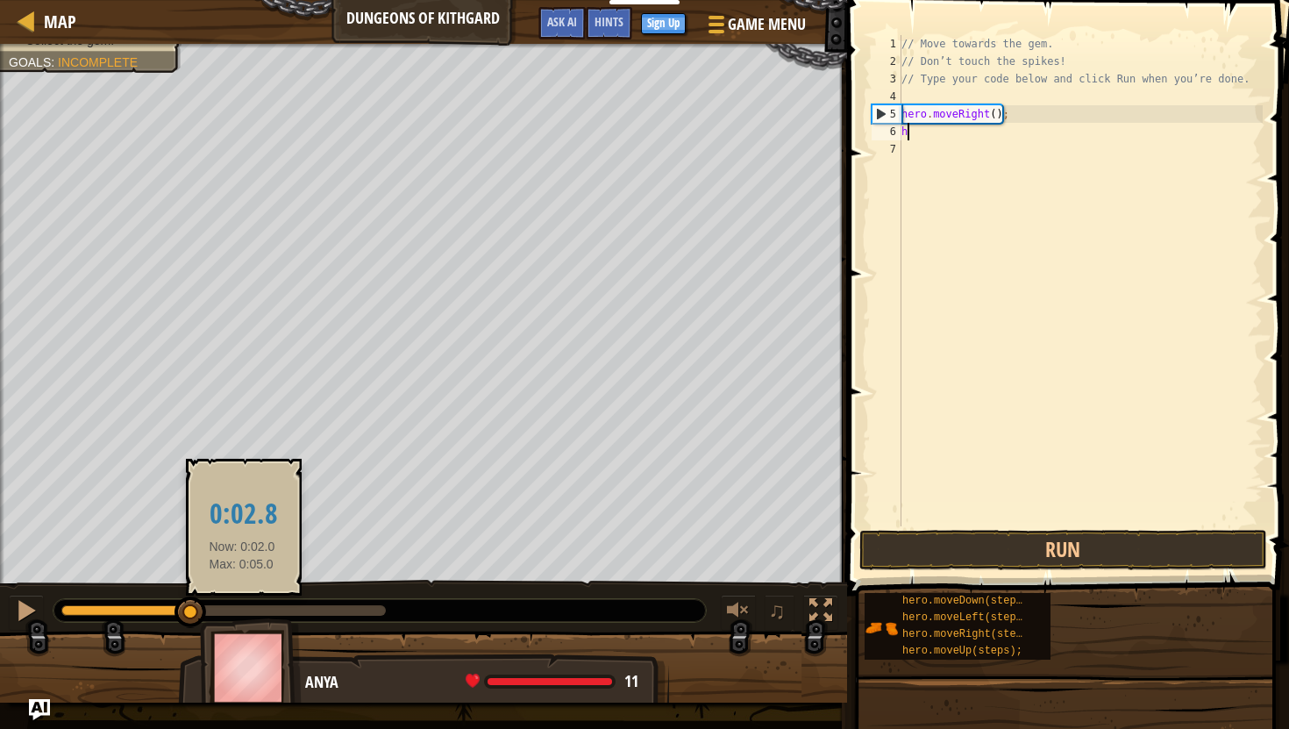
click at [242, 608] on div at bounding box center [223, 610] width 324 height 11
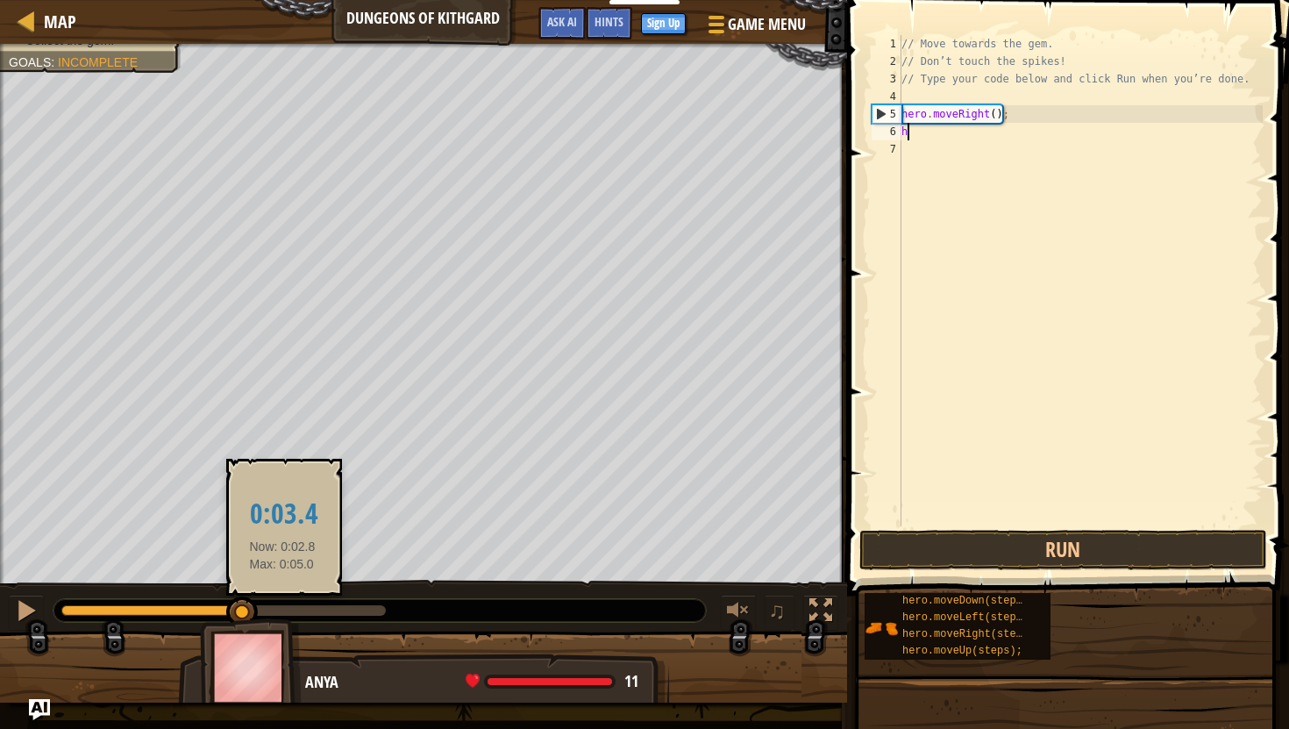
click at [282, 610] on div at bounding box center [223, 610] width 324 height 11
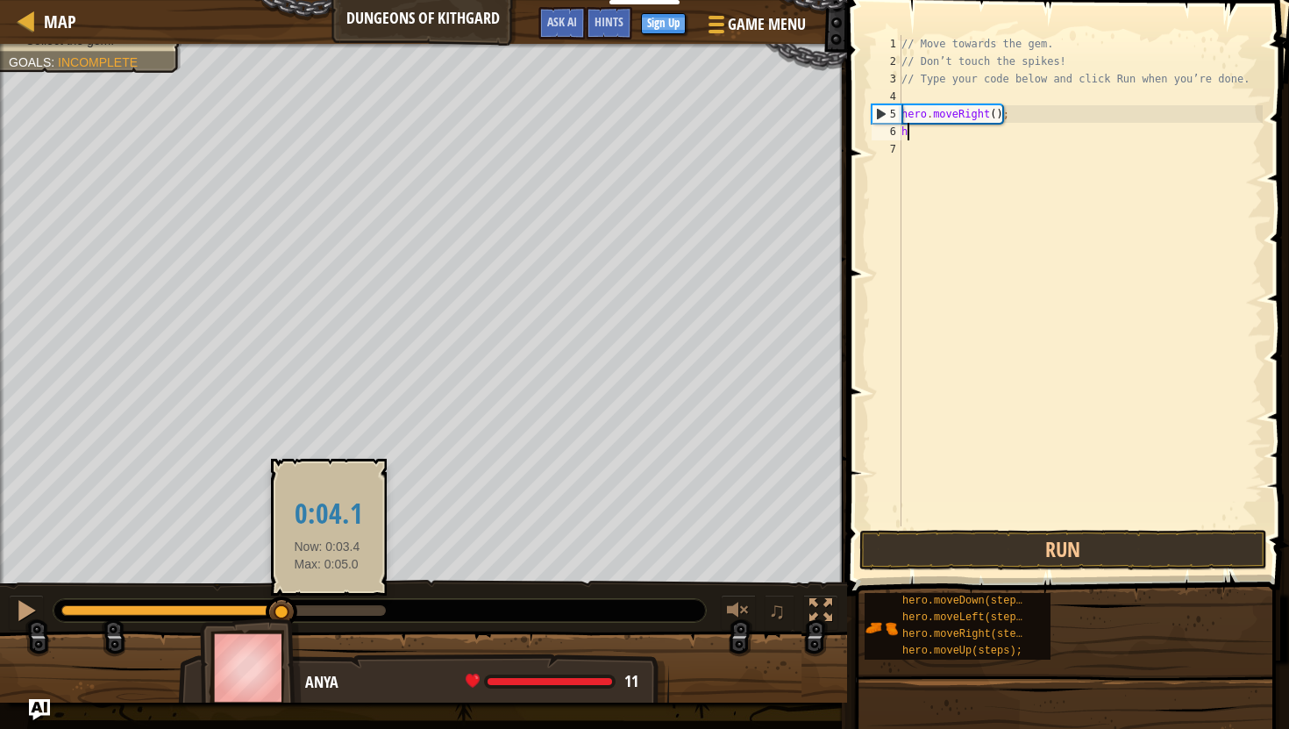
click at [327, 613] on div at bounding box center [223, 610] width 324 height 11
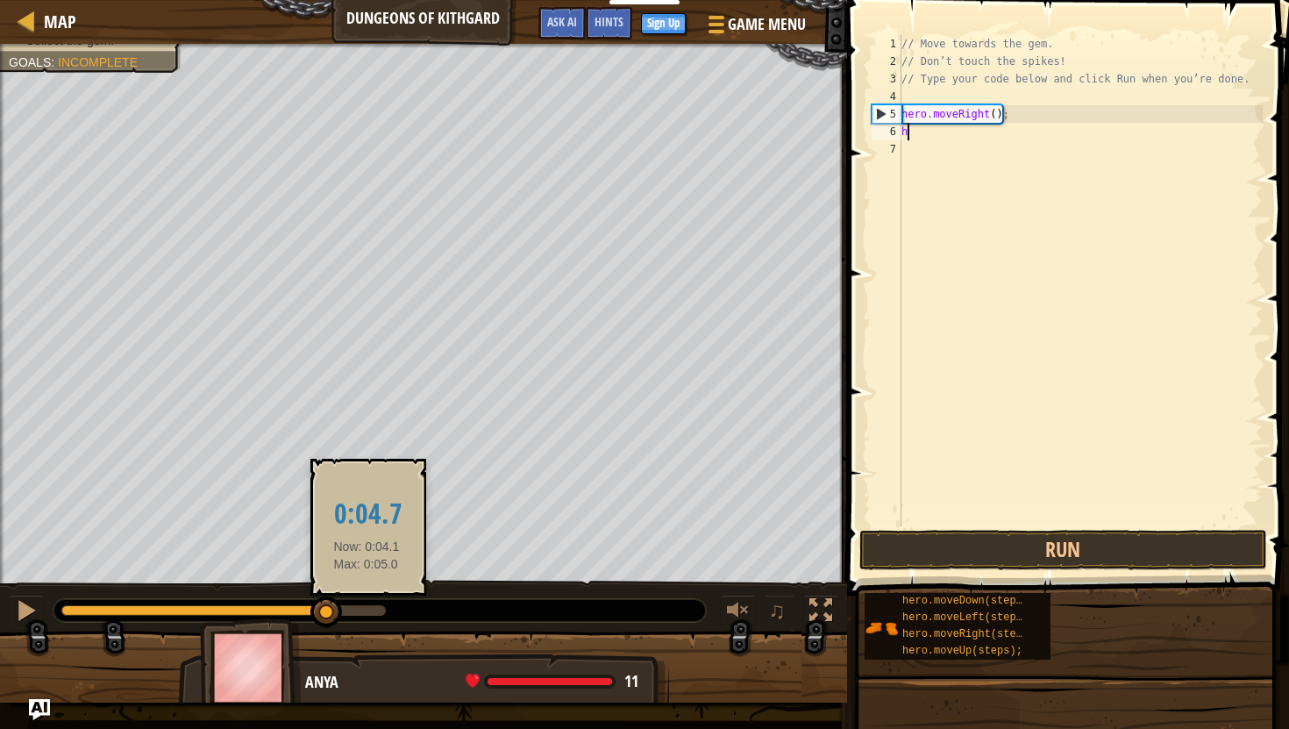
click at [366, 608] on div at bounding box center [223, 610] width 324 height 11
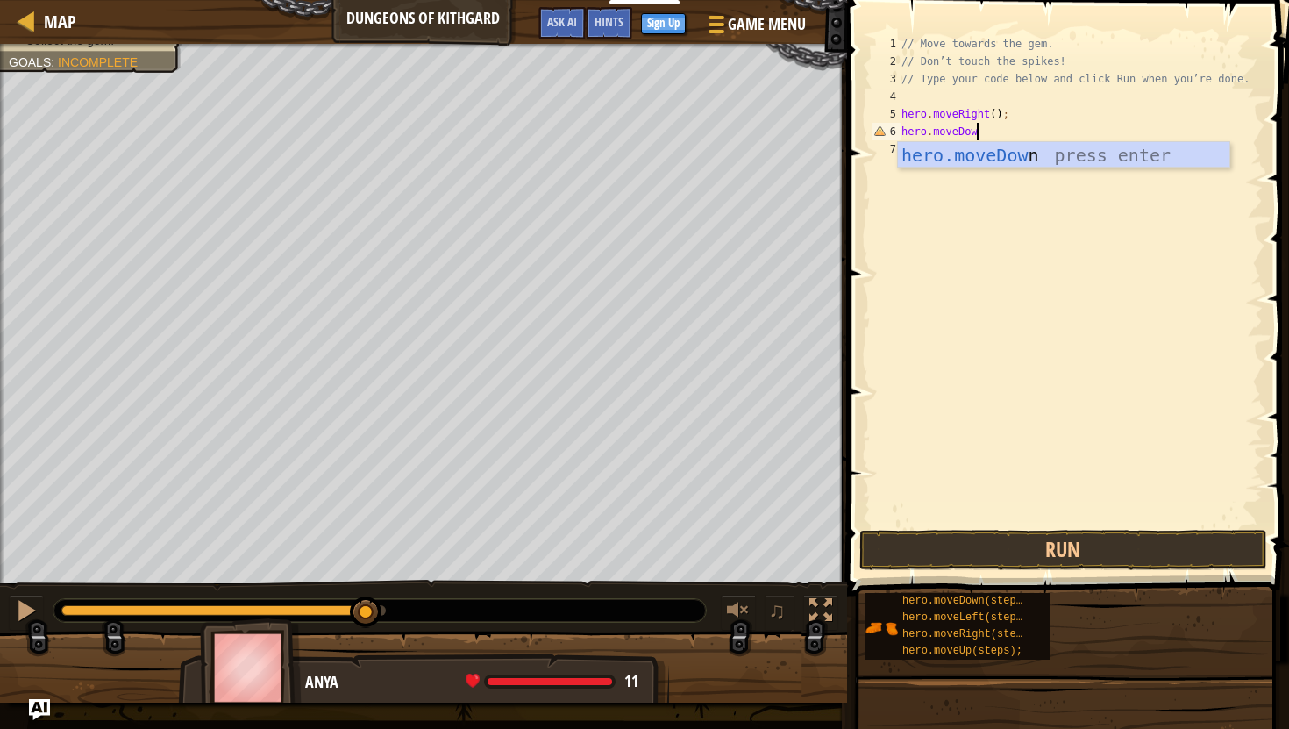
scroll to position [8, 6]
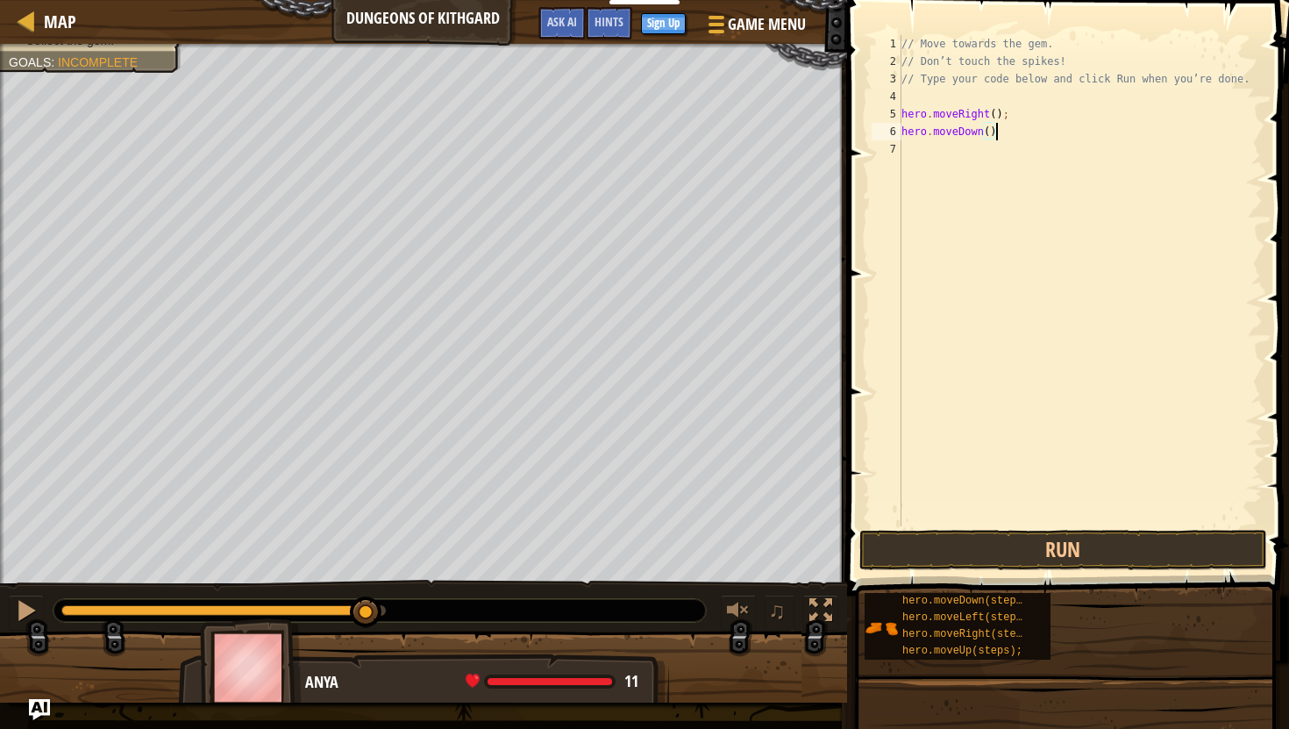
type textarea "hero.moveDown();"
type textarea "hero.moveRight();"
click at [1086, 548] on button "Run" at bounding box center [1063, 550] width 409 height 40
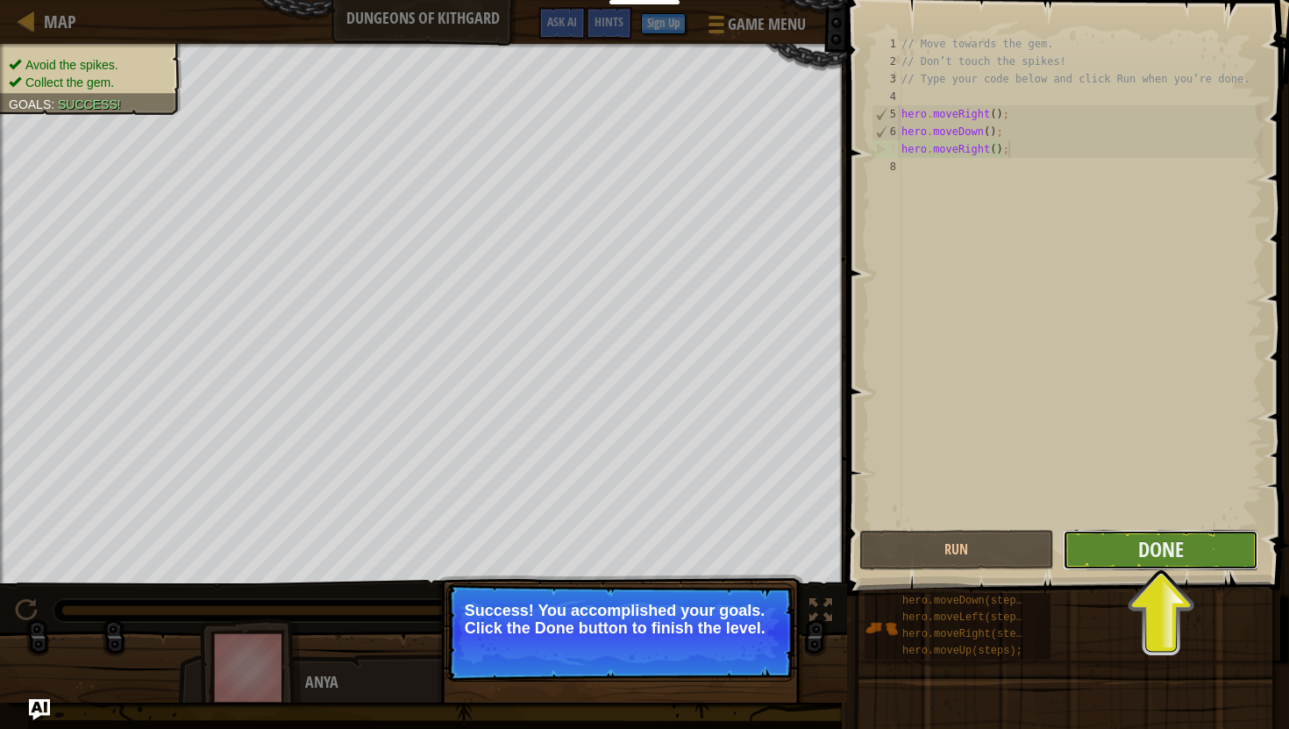
click at [1189, 547] on button "Done" at bounding box center [1161, 550] width 196 height 40
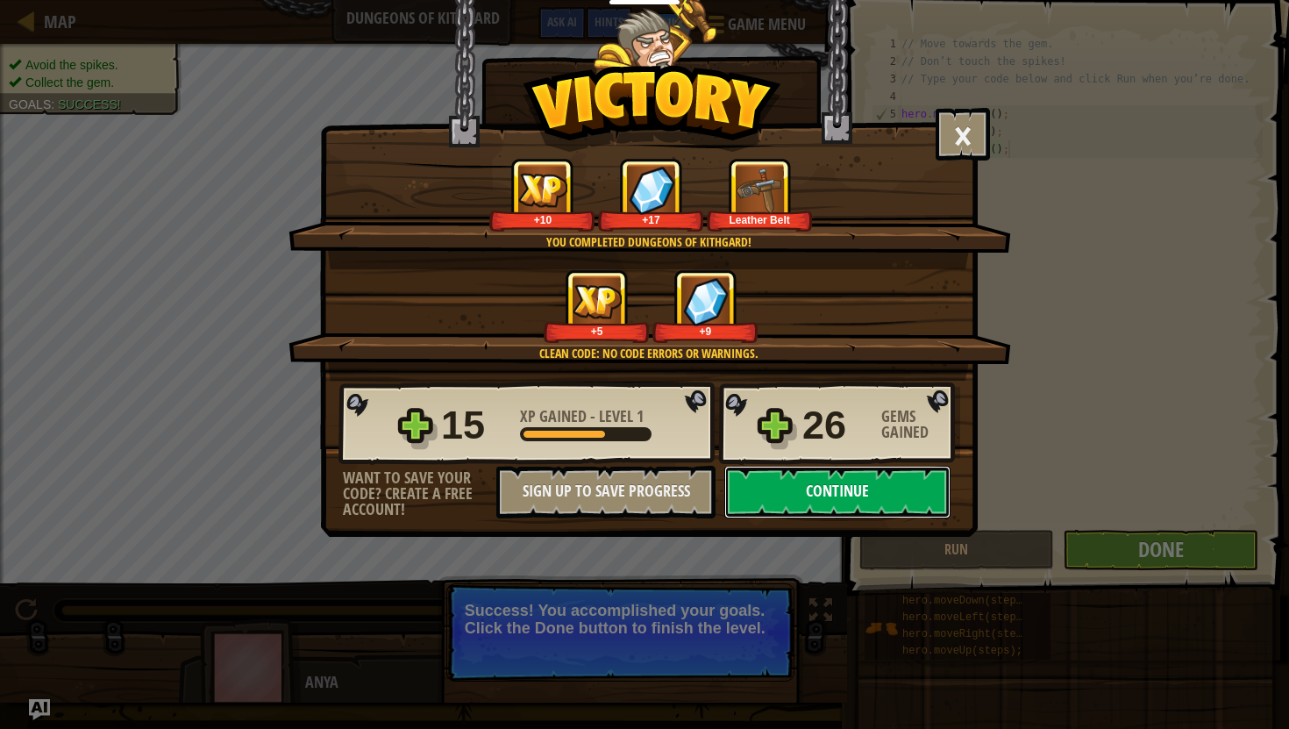
click at [863, 490] on button "Continue" at bounding box center [837, 492] width 226 height 53
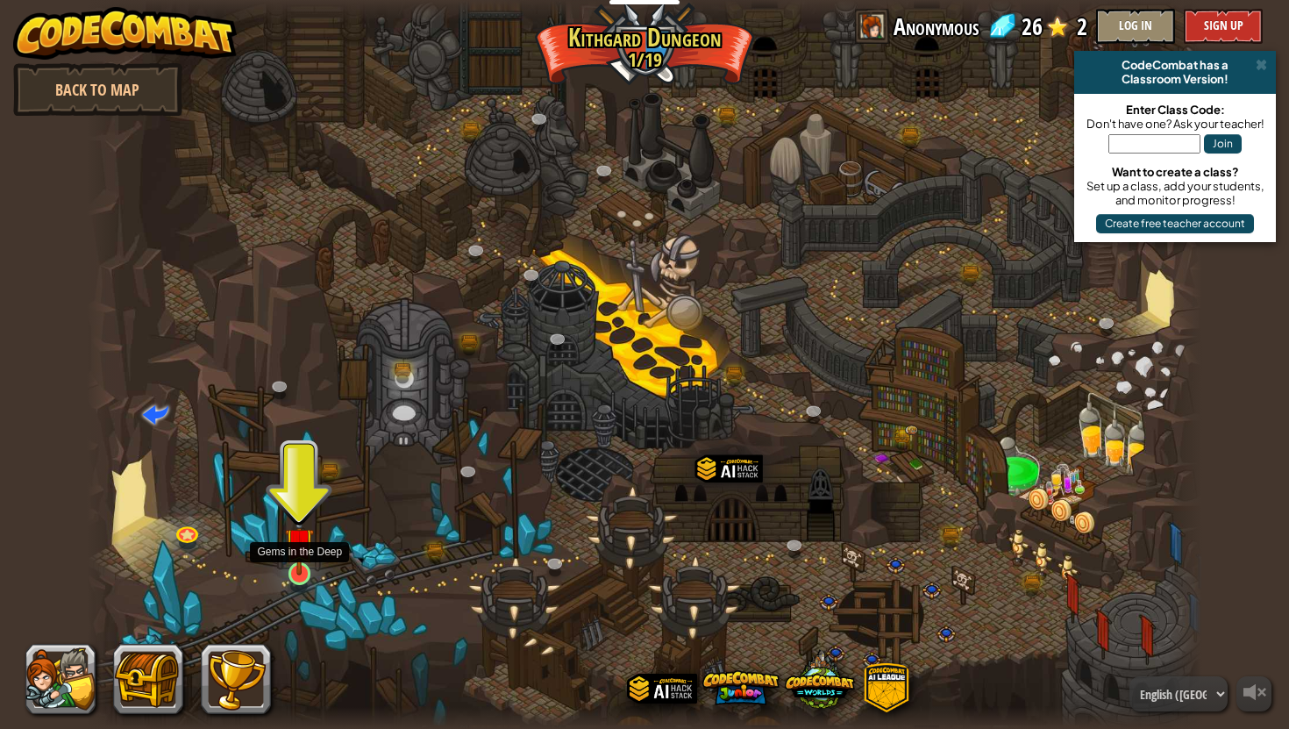
click at [298, 559] on img at bounding box center [299, 542] width 29 height 67
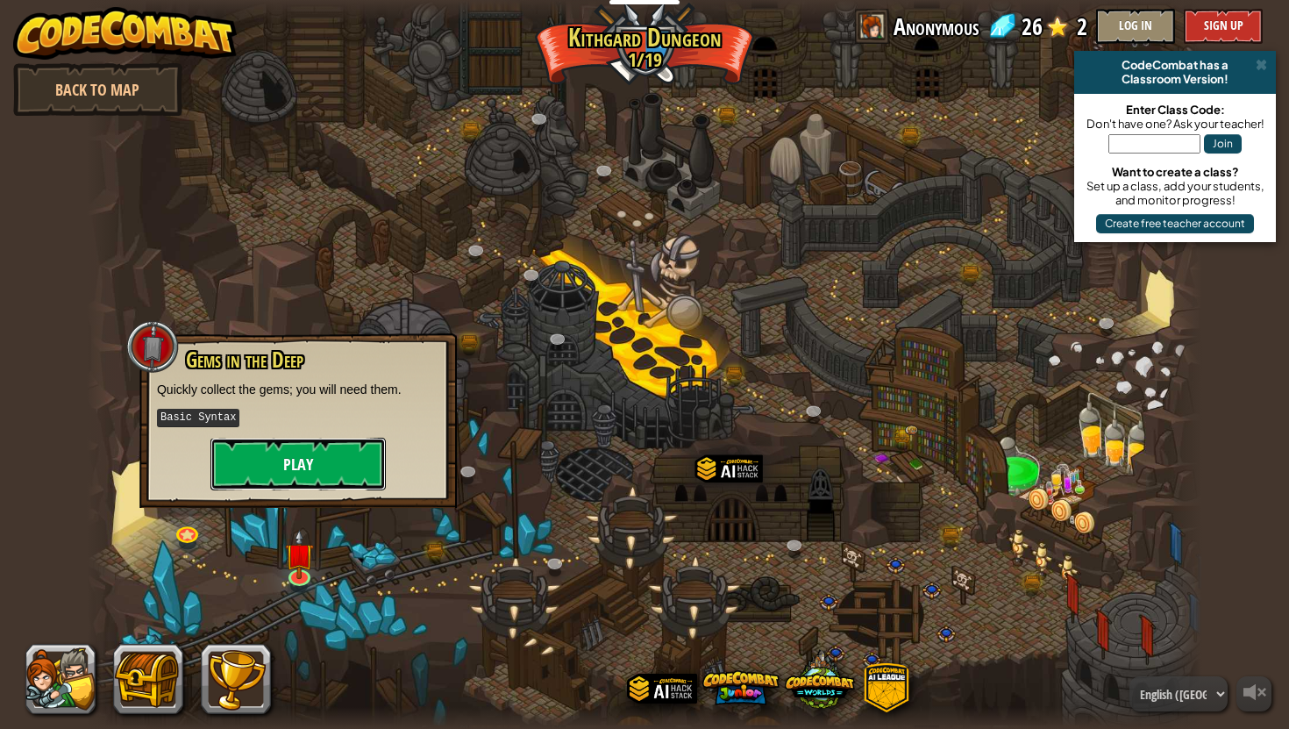
click at [317, 467] on button "Play" at bounding box center [297, 464] width 175 height 53
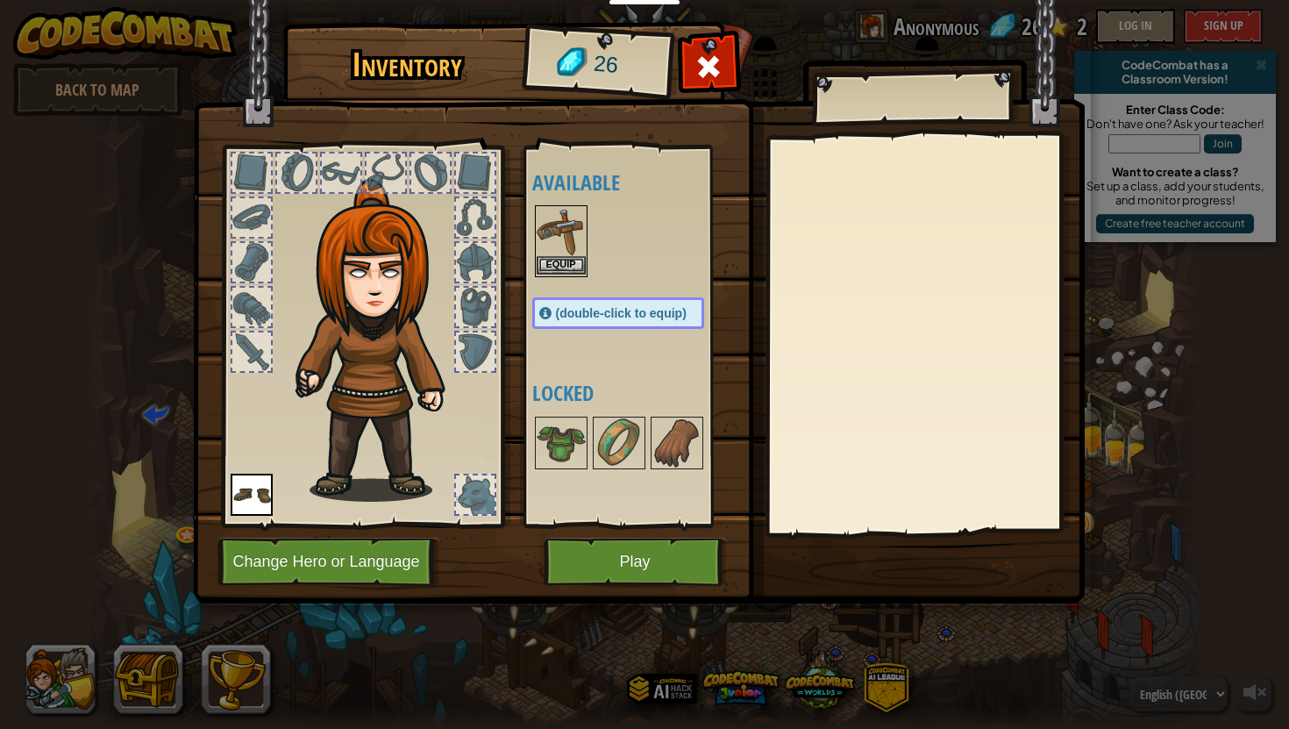
click at [562, 247] on img at bounding box center [561, 231] width 49 height 49
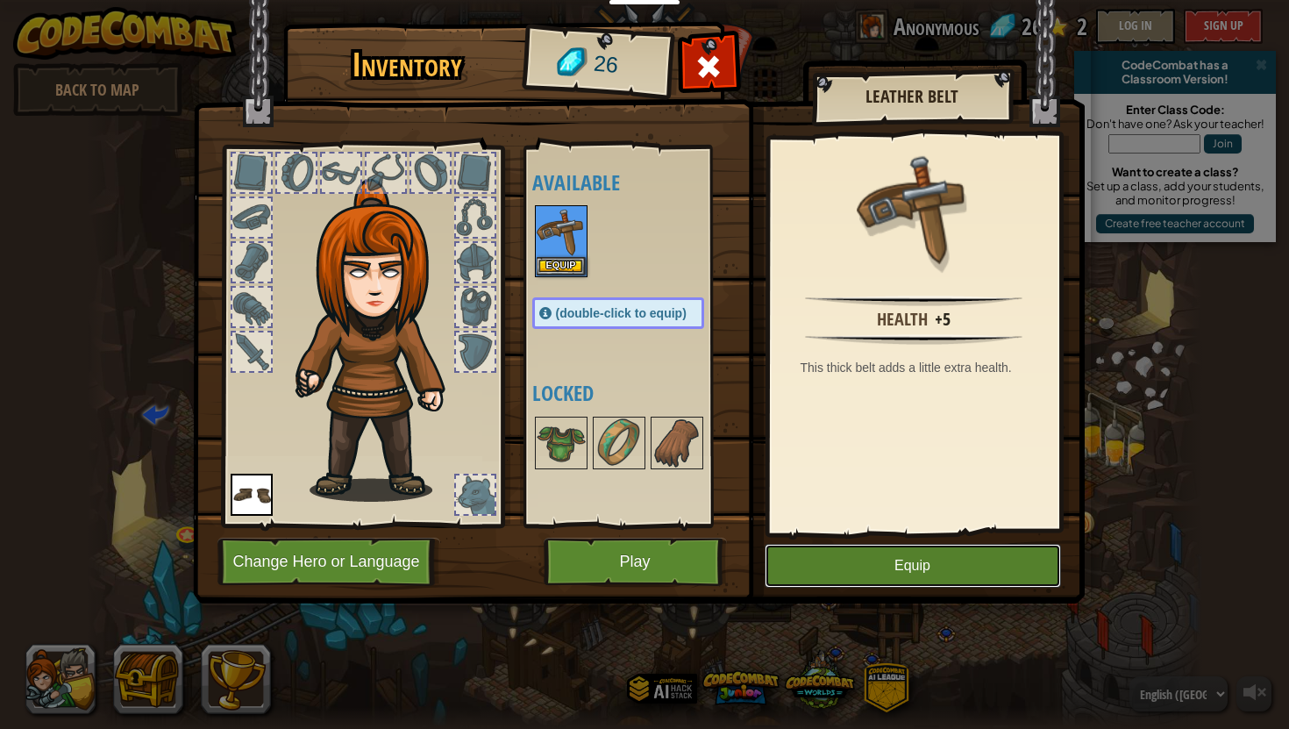
click at [879, 551] on button "Equip" at bounding box center [913, 566] width 296 height 44
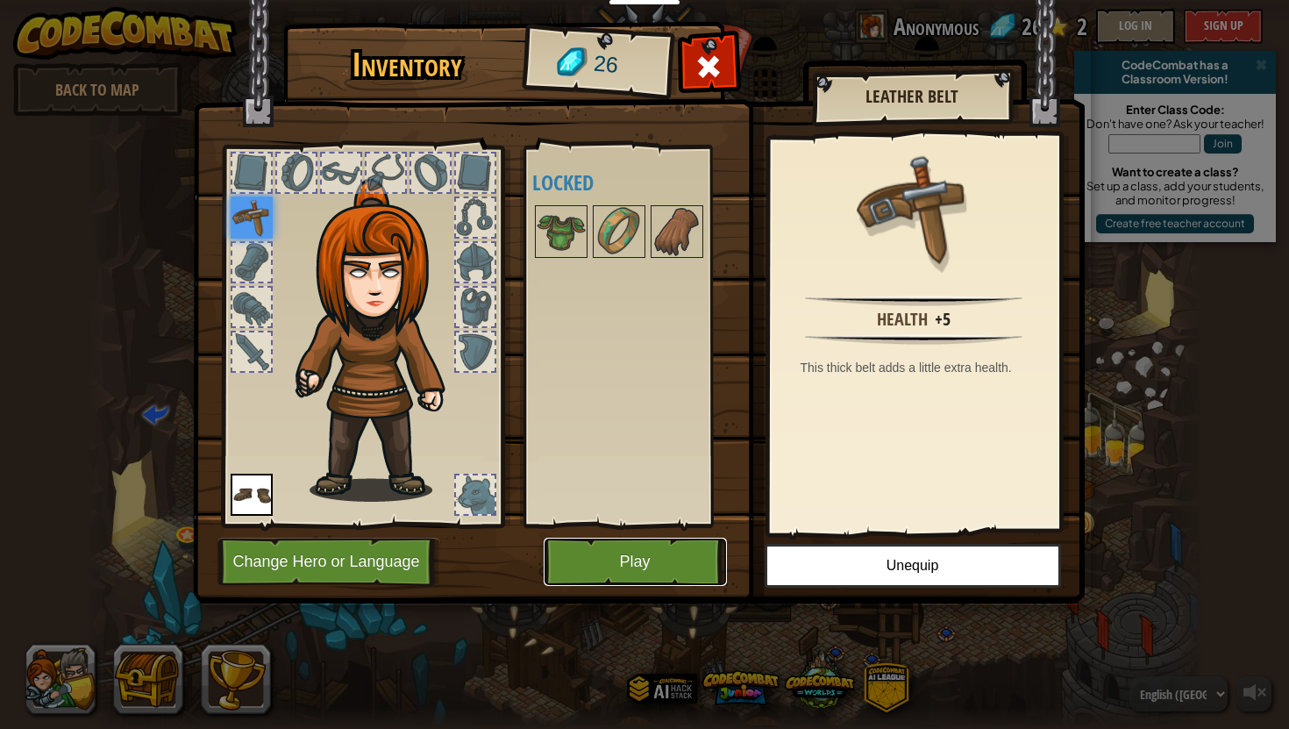
click at [611, 555] on button "Play" at bounding box center [635, 561] width 183 height 48
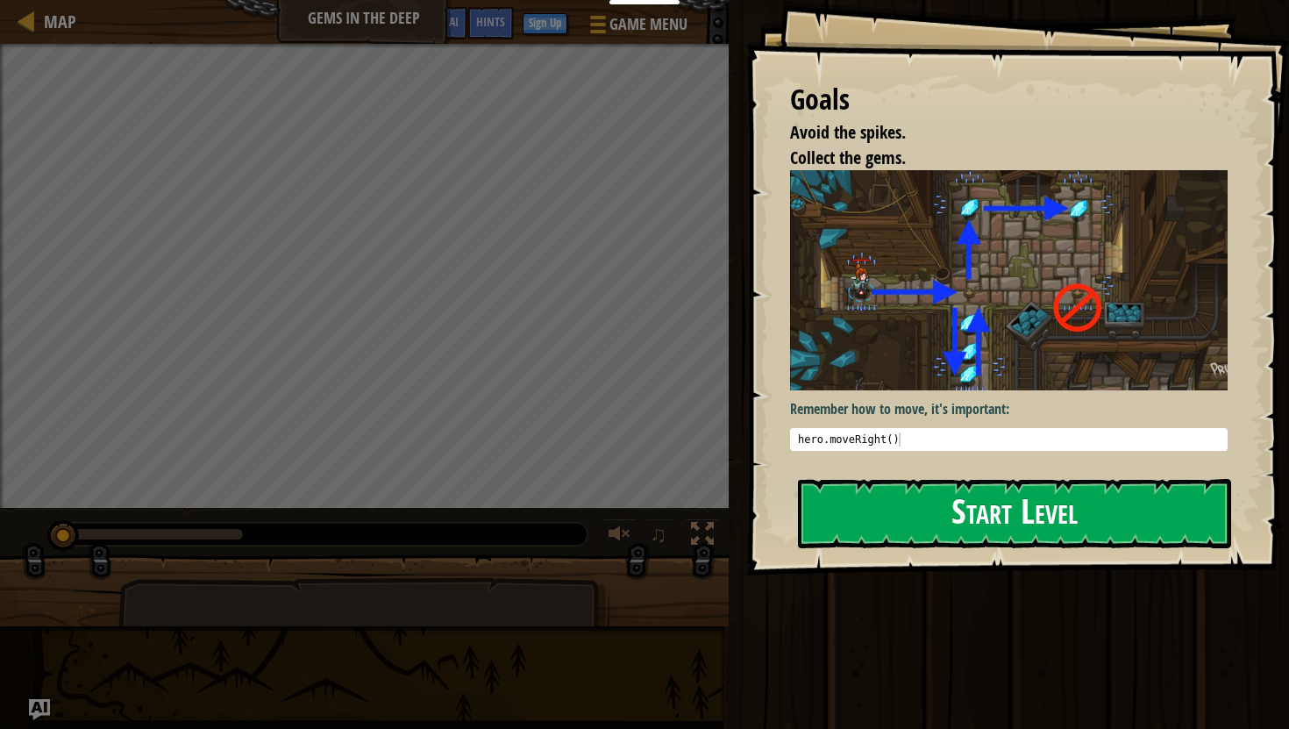
click at [1007, 514] on button "Start Level" at bounding box center [1014, 513] width 433 height 69
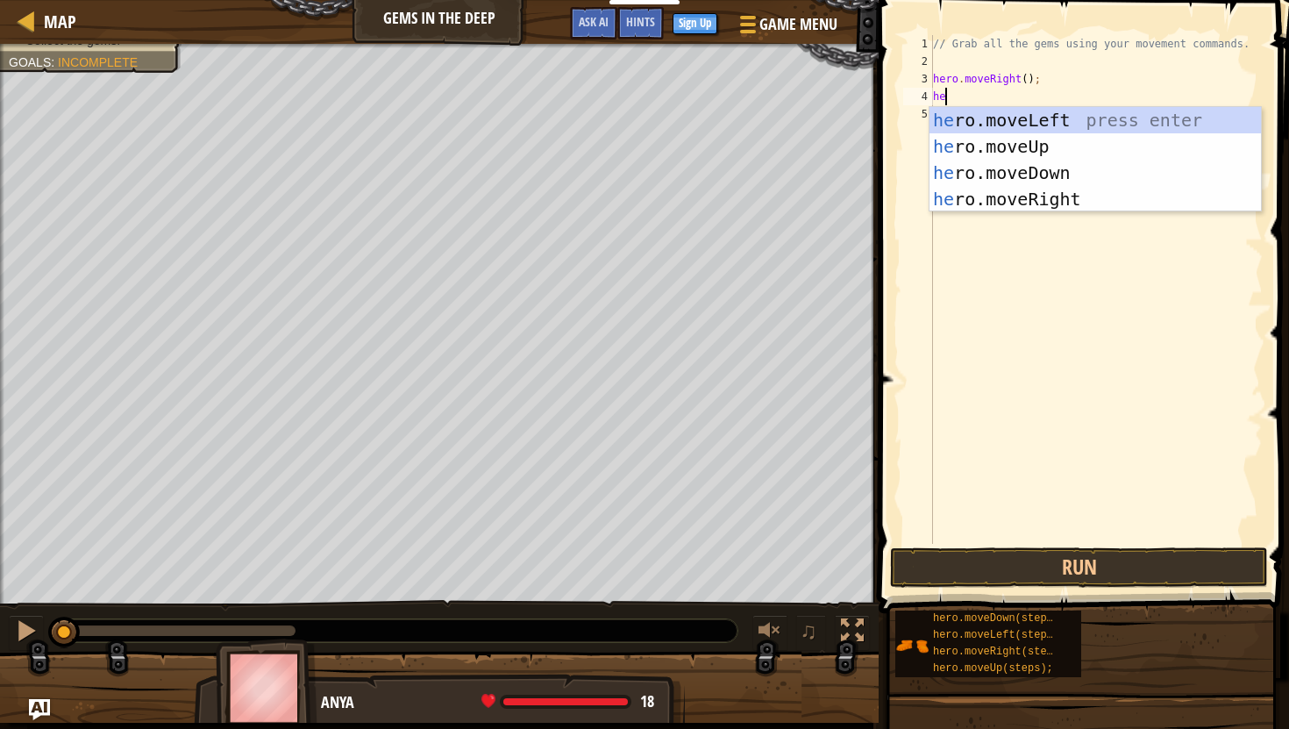
scroll to position [8, 0]
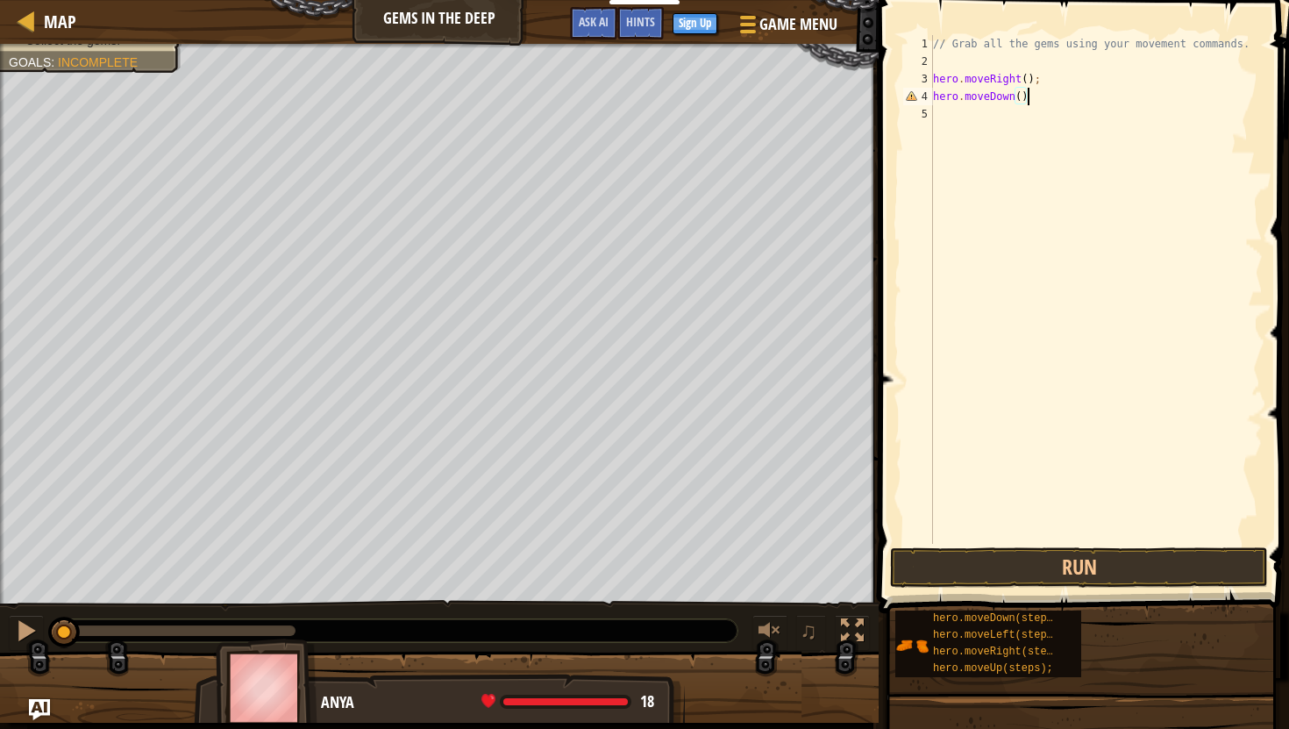
type textarea "hero.moveDown();"
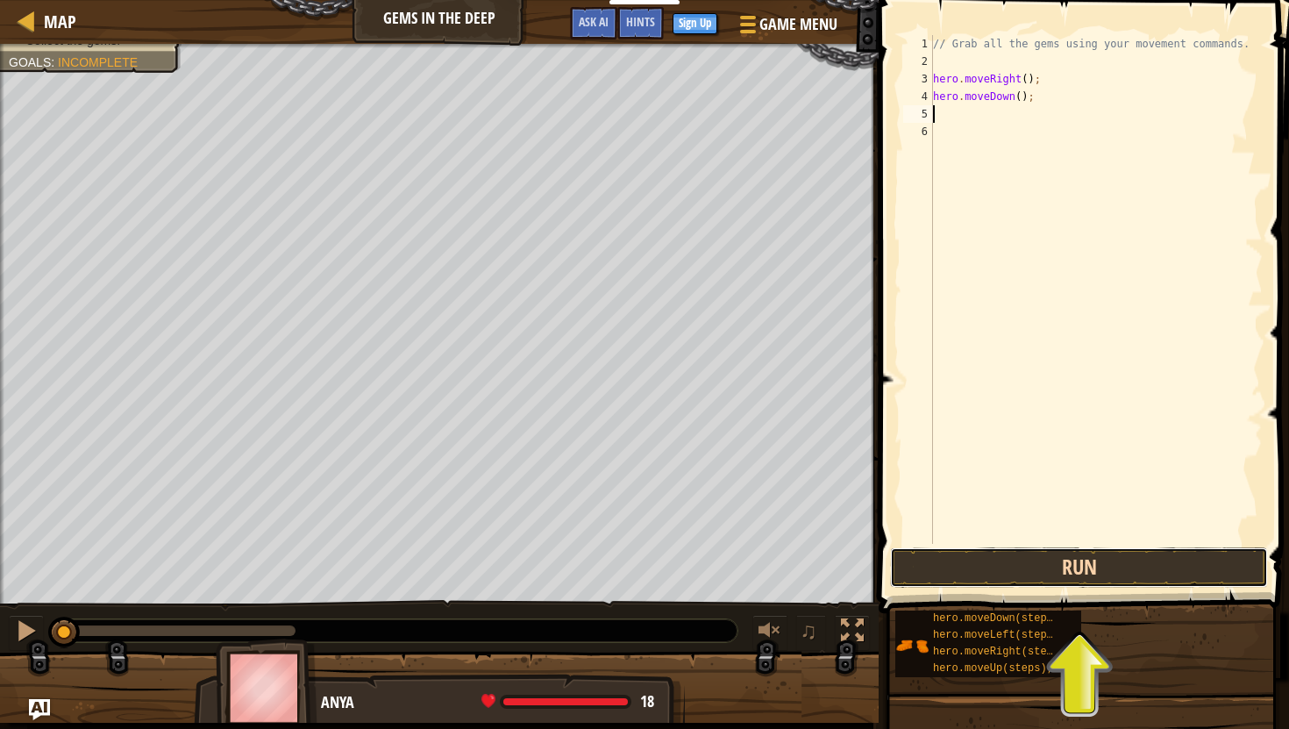
click at [1022, 565] on button "Run" at bounding box center [1079, 567] width 378 height 40
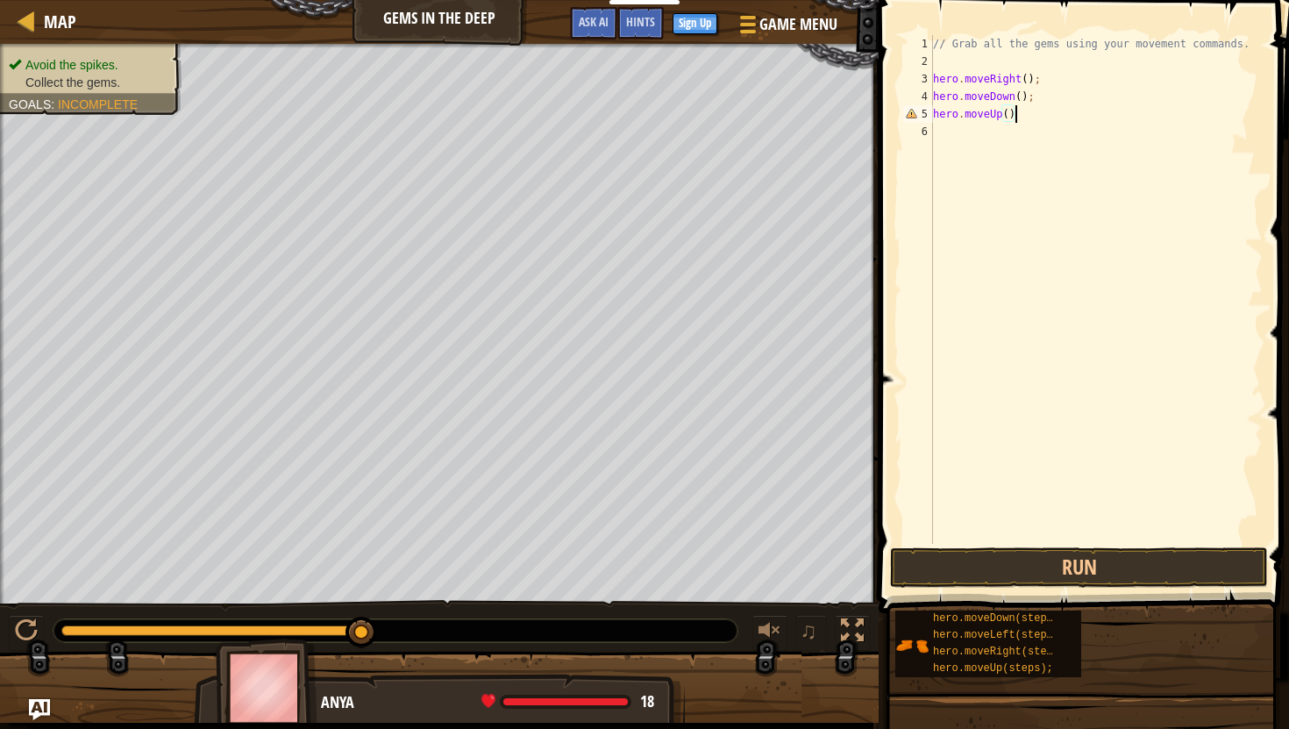
scroll to position [8, 6]
type textarea "hero.moveUp();"
click at [1100, 554] on button "Run" at bounding box center [1079, 567] width 378 height 40
type textarea "hero.moveRight();"
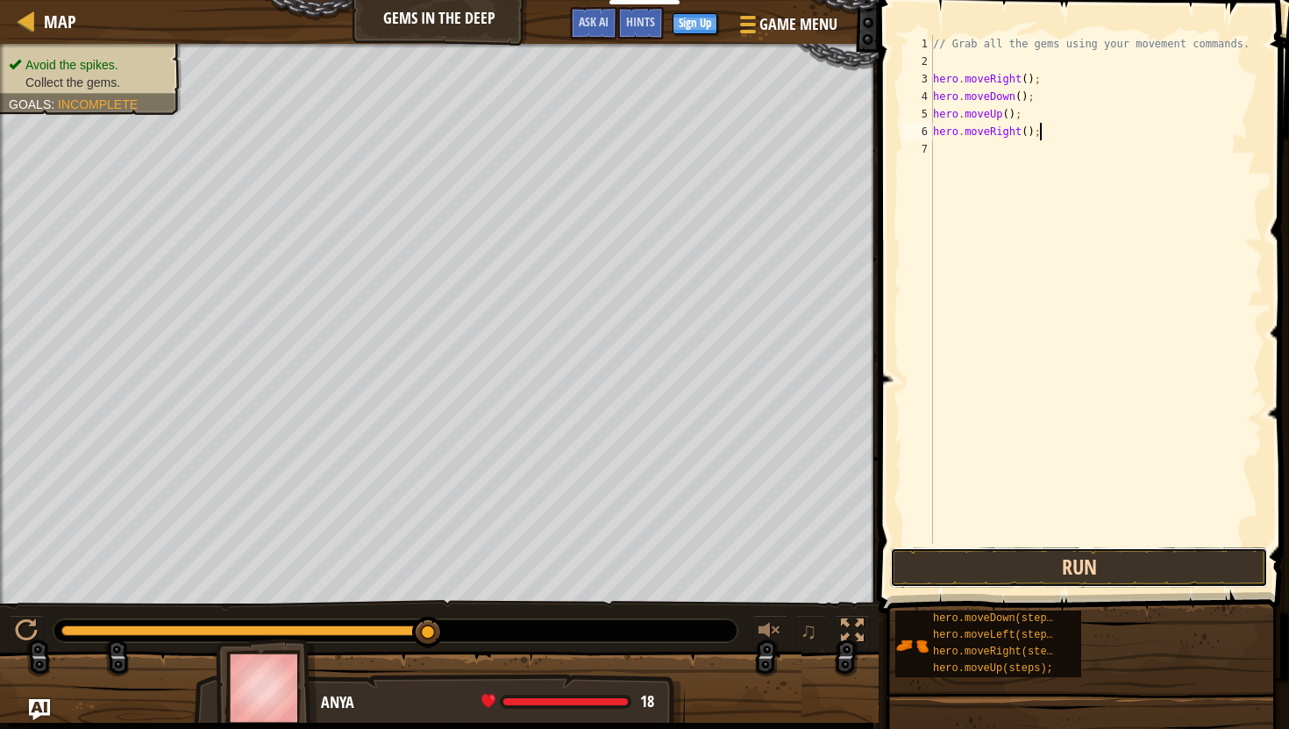
click at [1022, 574] on button "Run" at bounding box center [1079, 567] width 378 height 40
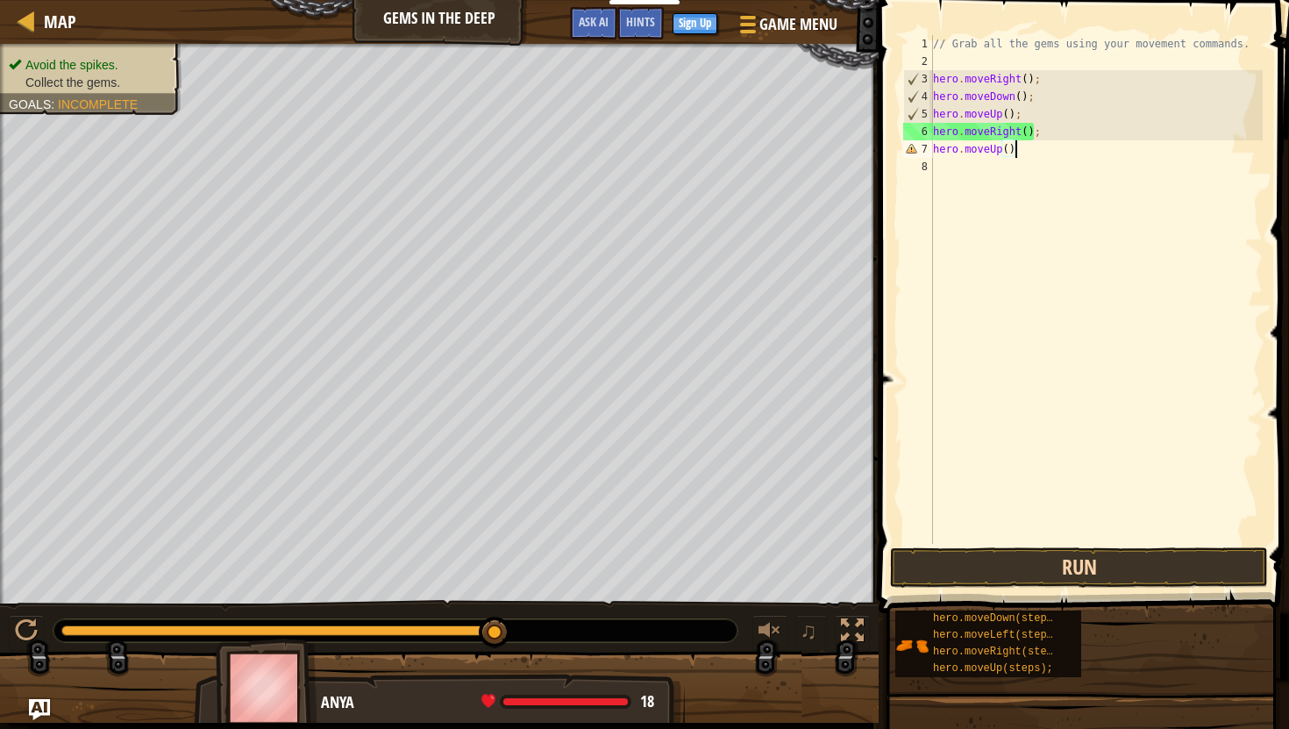
scroll to position [8, 6]
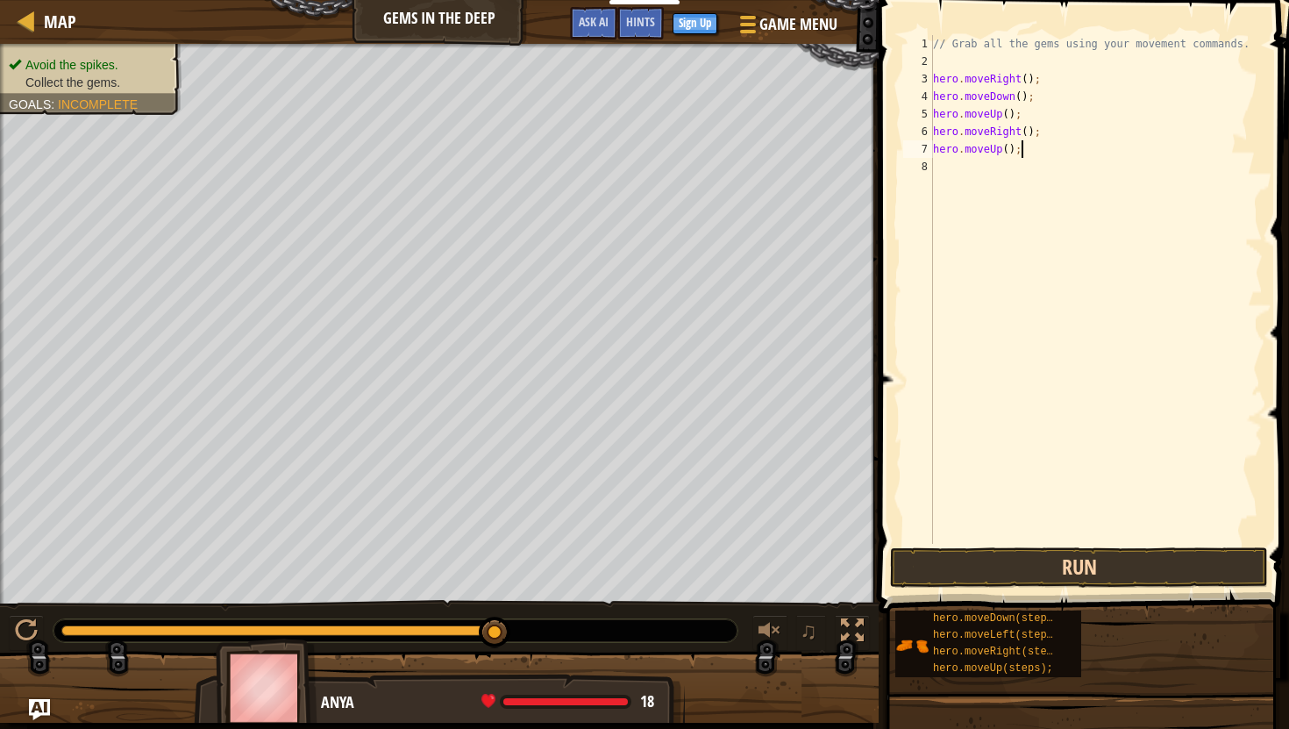
type textarea "hero.moveUp();"
click at [1040, 566] on button "Run" at bounding box center [1079, 567] width 378 height 40
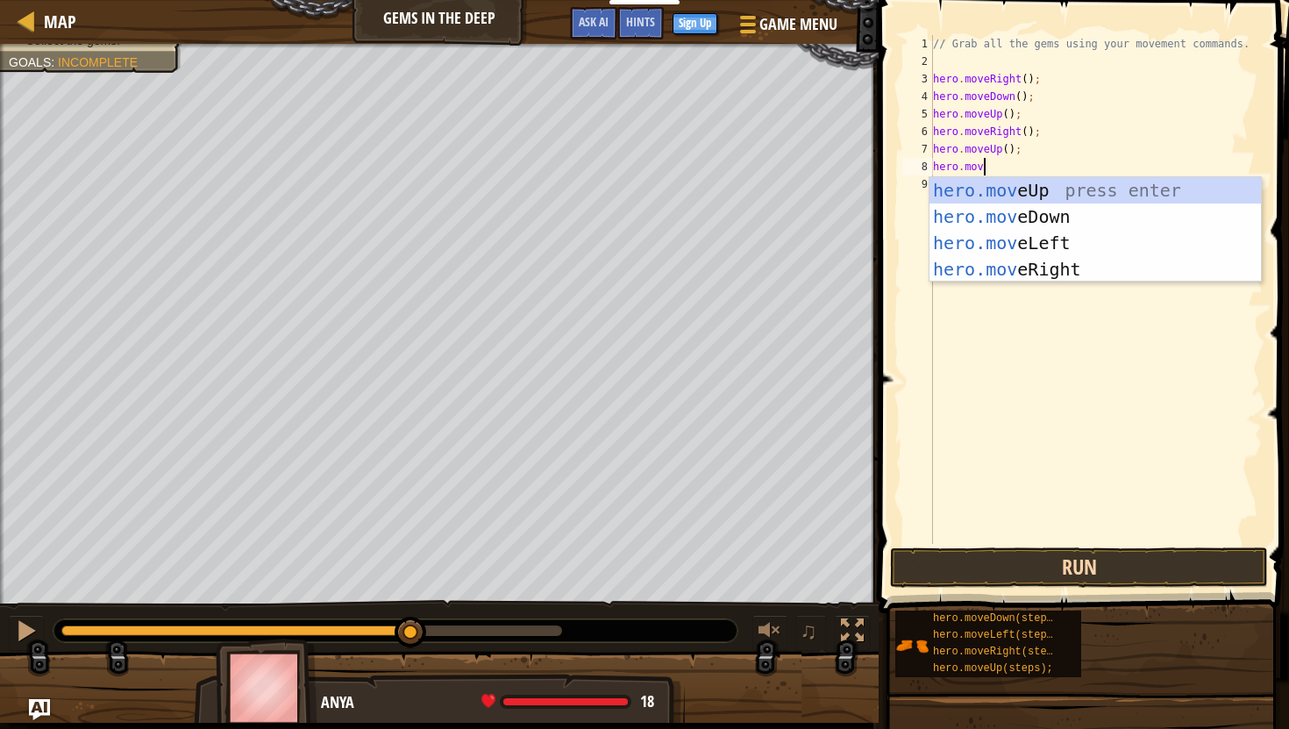
scroll to position [8, 4]
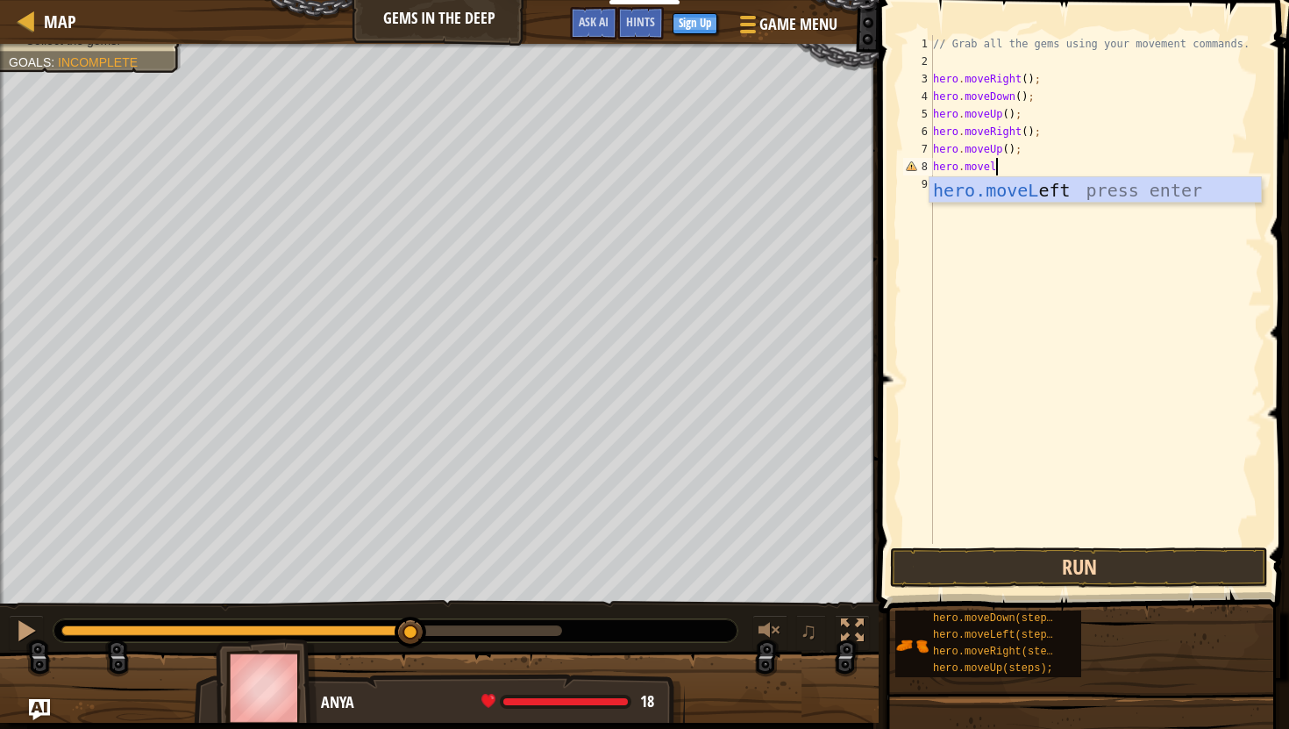
type textarea "hero.movele"
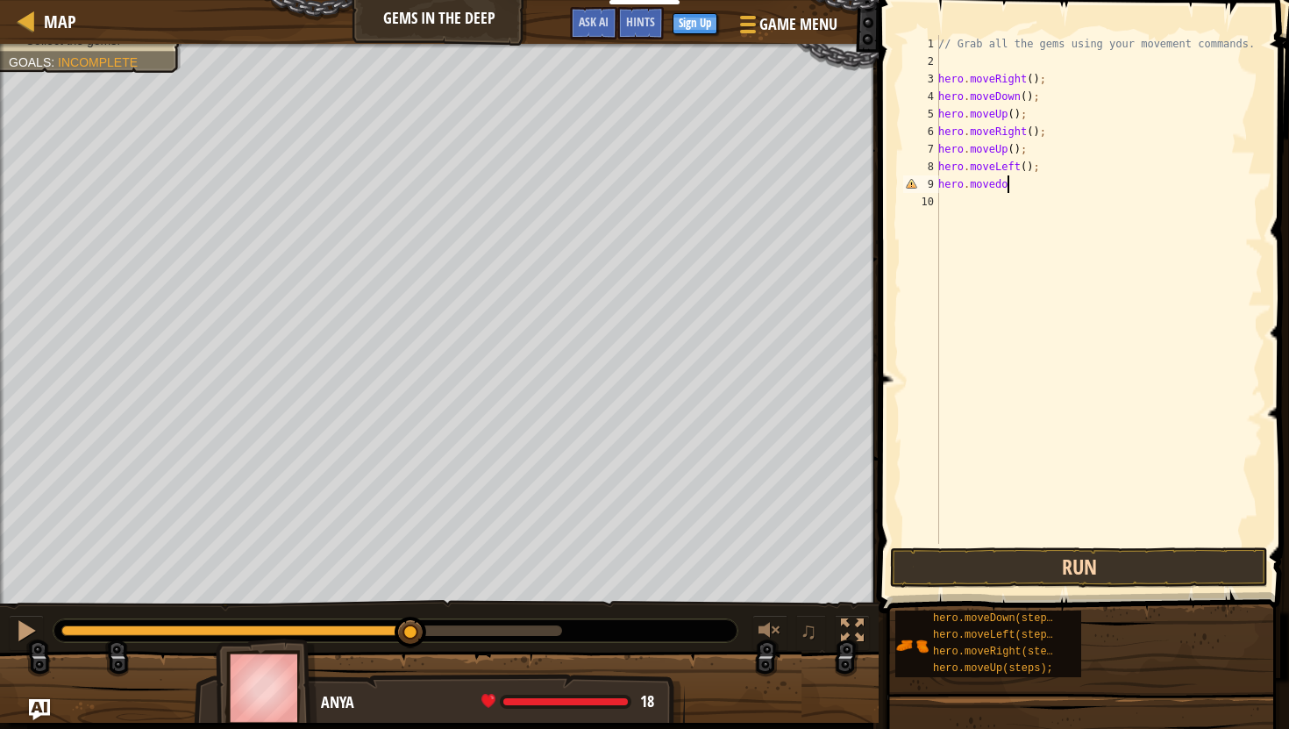
type textarea "hero.movedow"
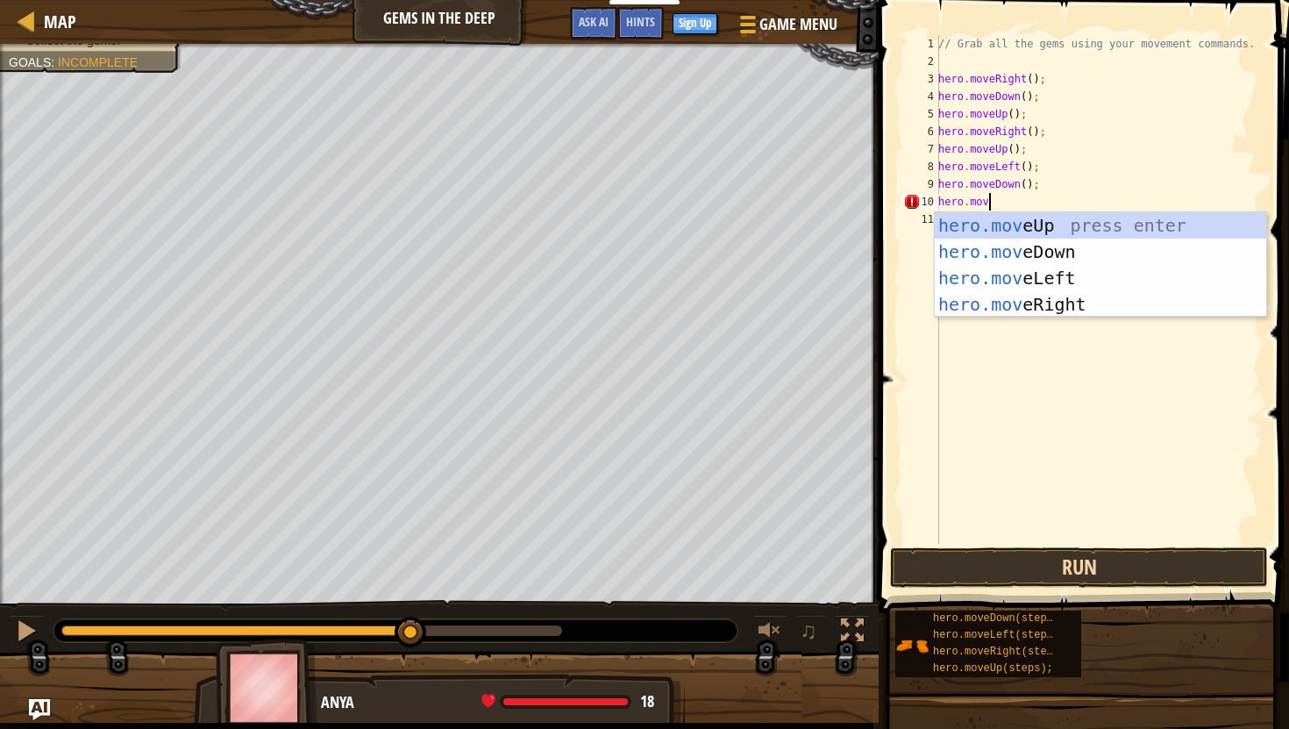
type textarea "hero.movel"
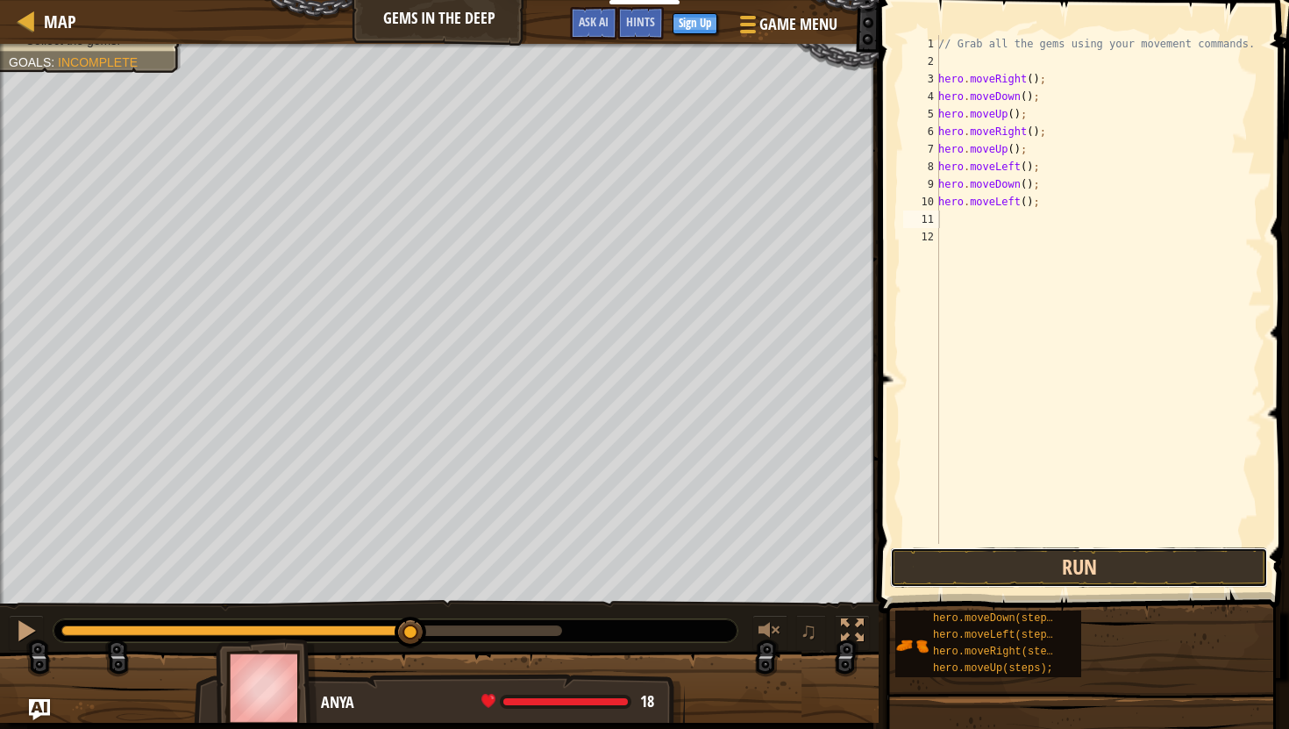
click at [1152, 559] on button "Run" at bounding box center [1079, 567] width 378 height 40
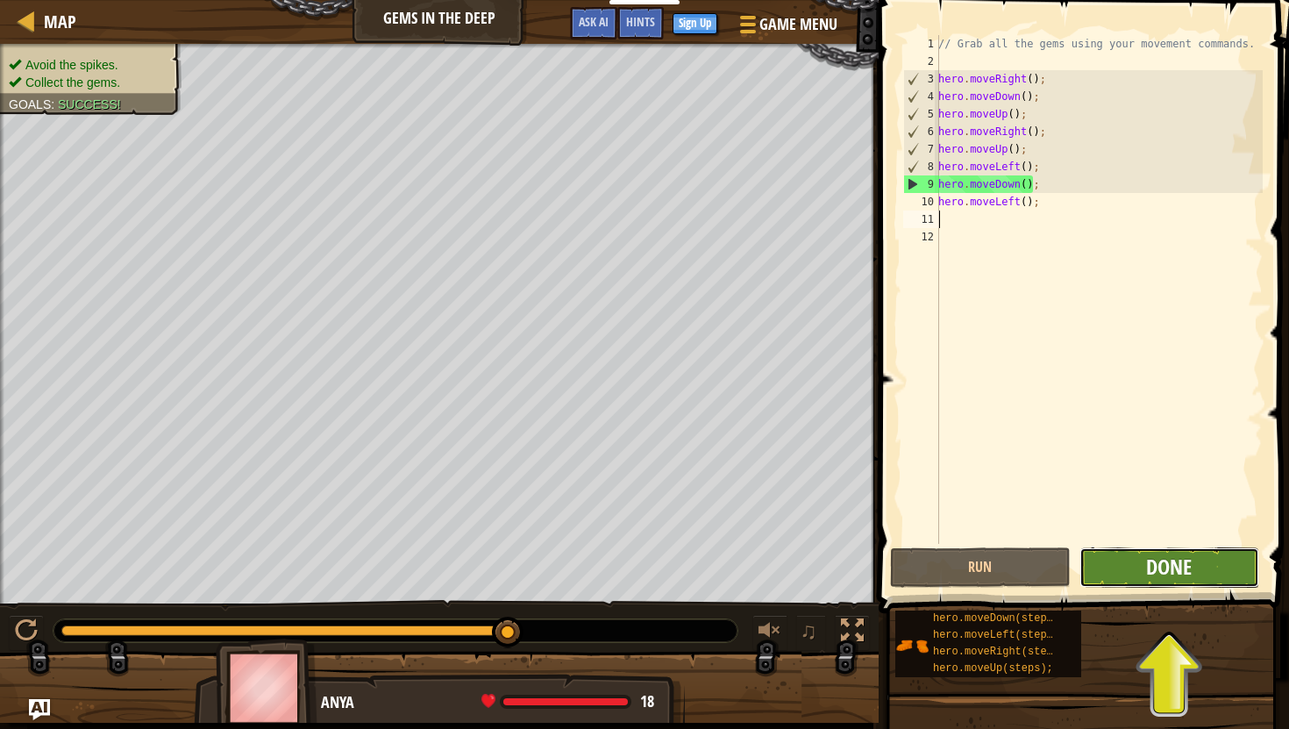
click at [1151, 571] on span "Done" at bounding box center [1169, 566] width 46 height 28
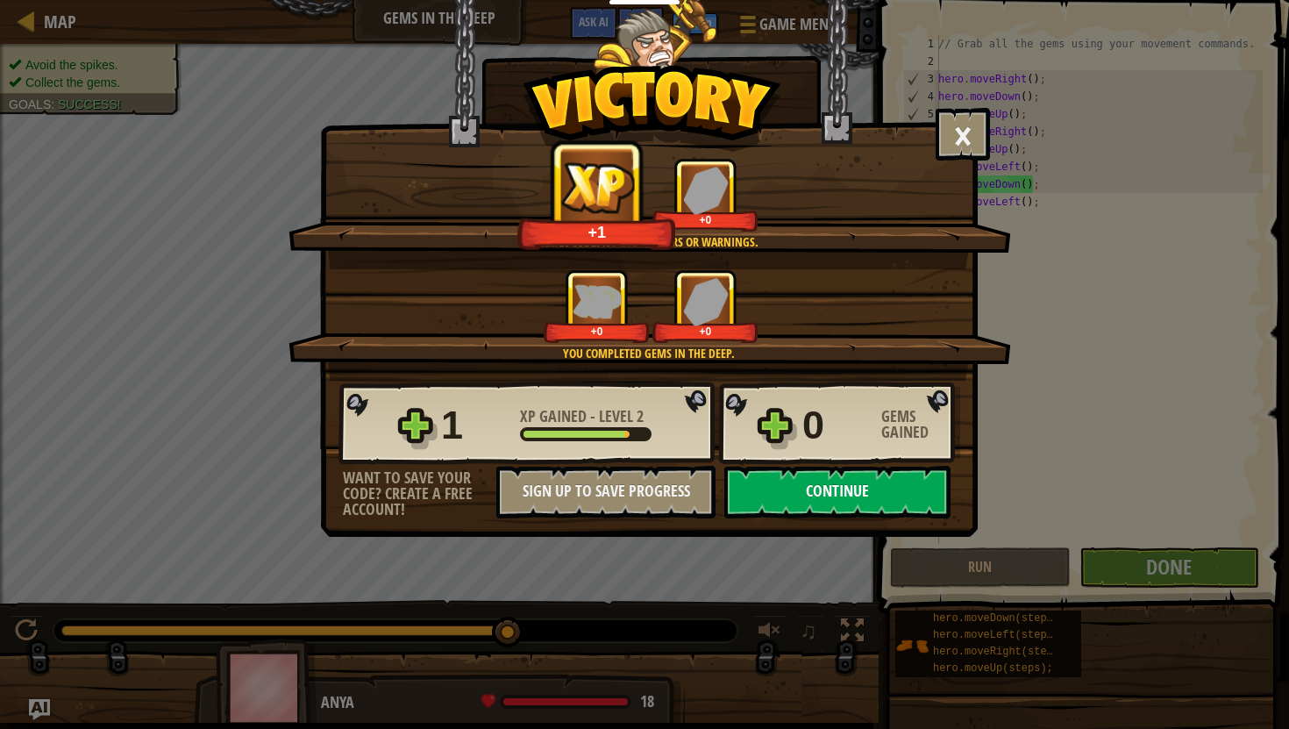
click at [853, 494] on button "Continue" at bounding box center [837, 492] width 226 height 53
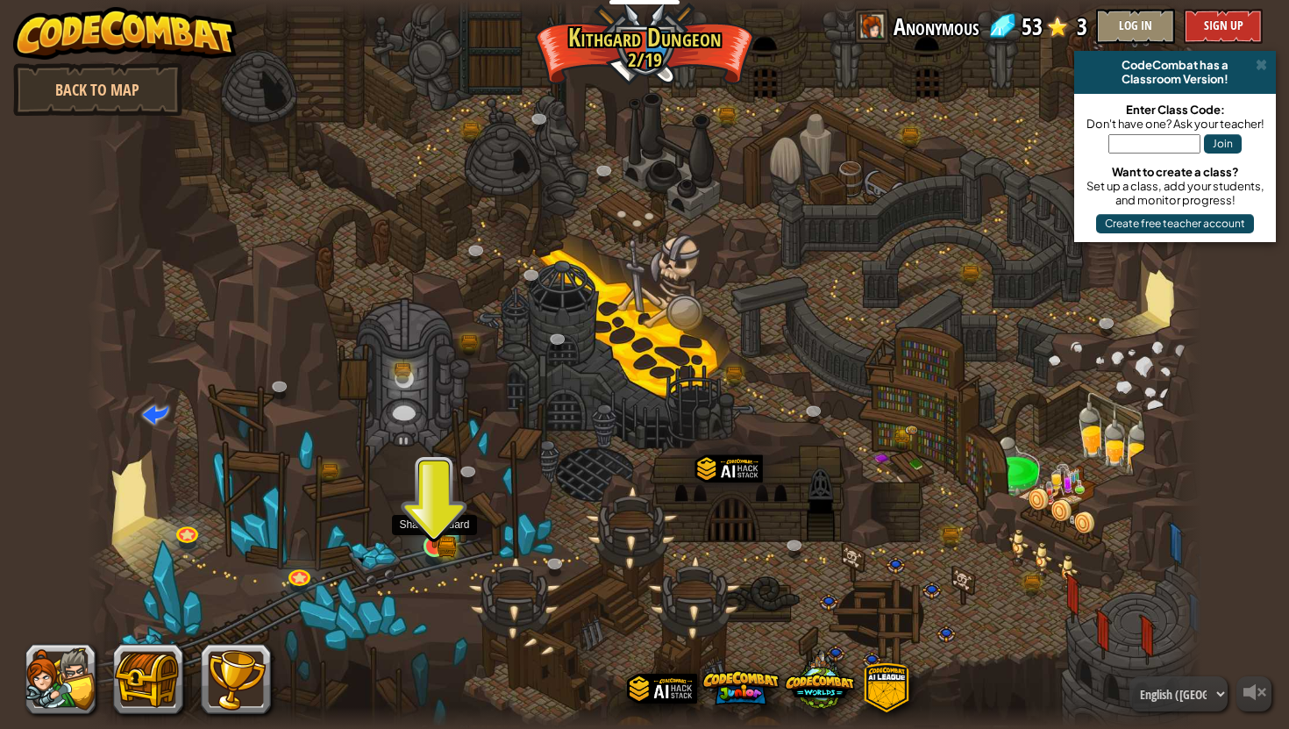
click at [445, 526] on img at bounding box center [434, 517] width 29 height 64
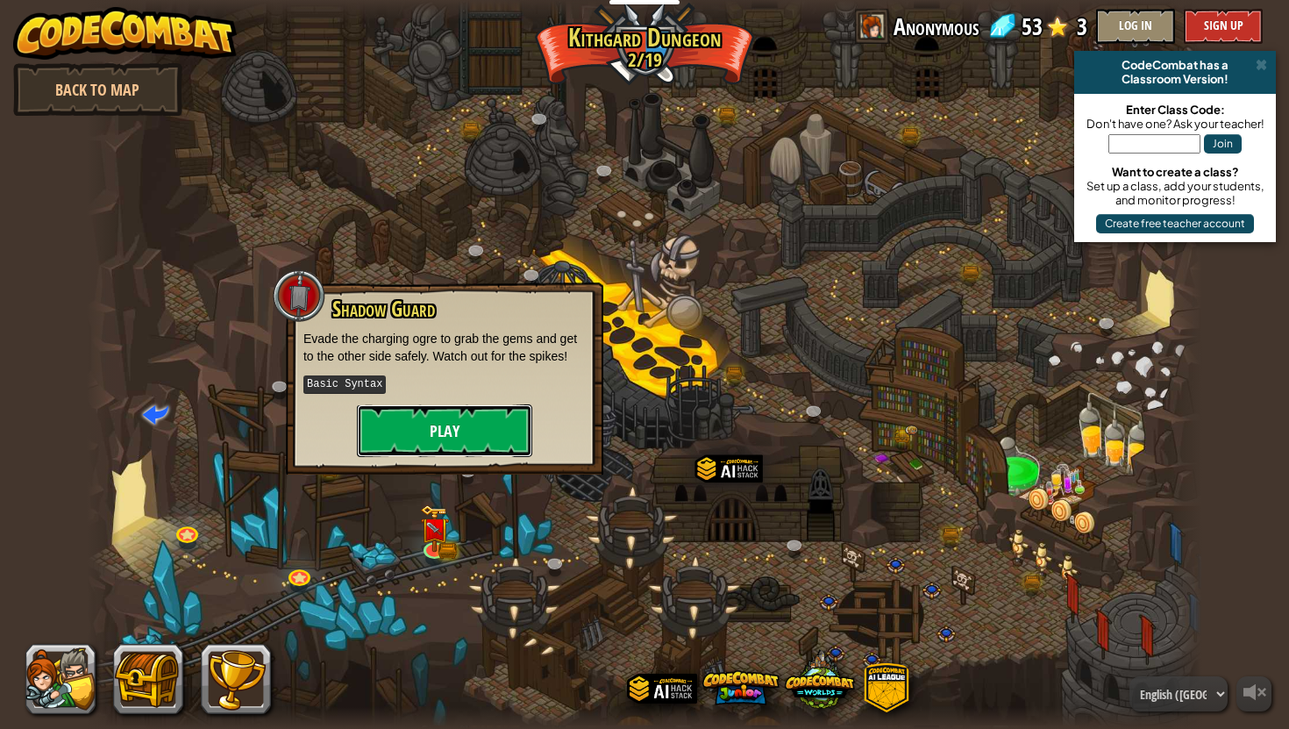
click at [410, 421] on button "Play" at bounding box center [444, 430] width 175 height 53
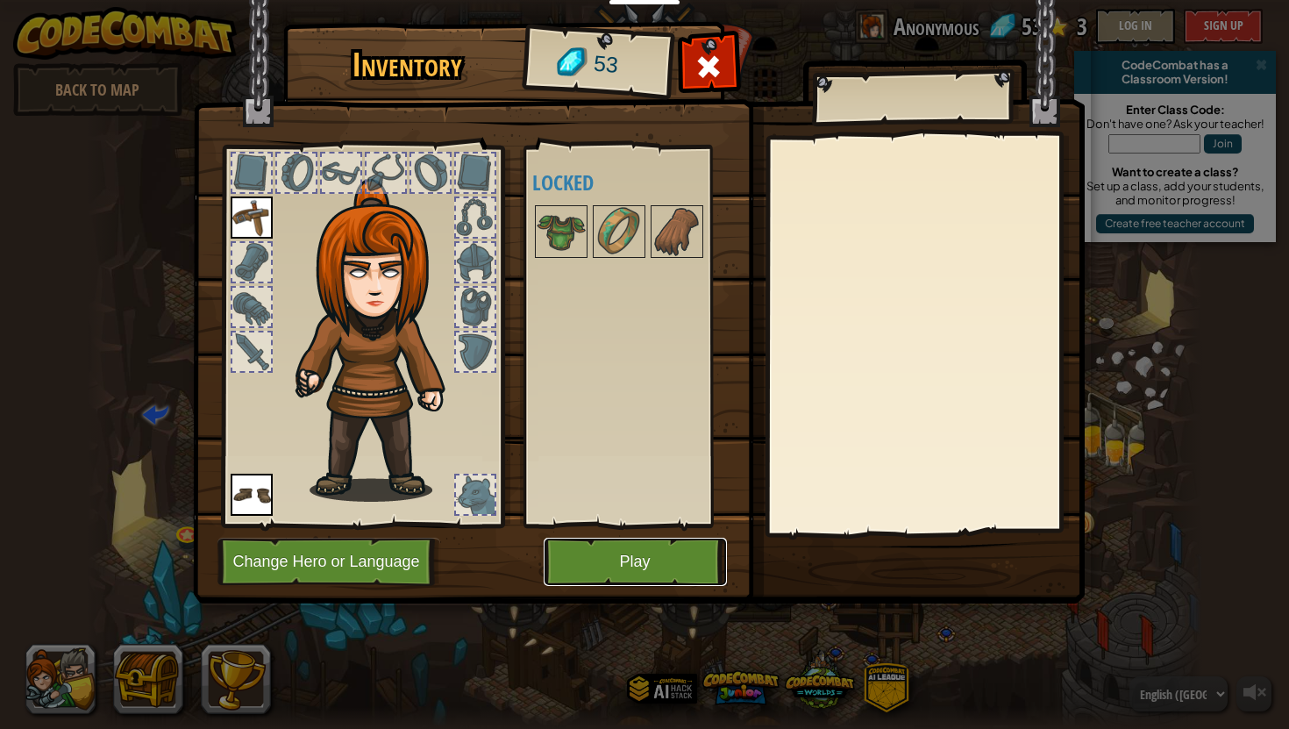
click at [648, 554] on button "Play" at bounding box center [635, 561] width 183 height 48
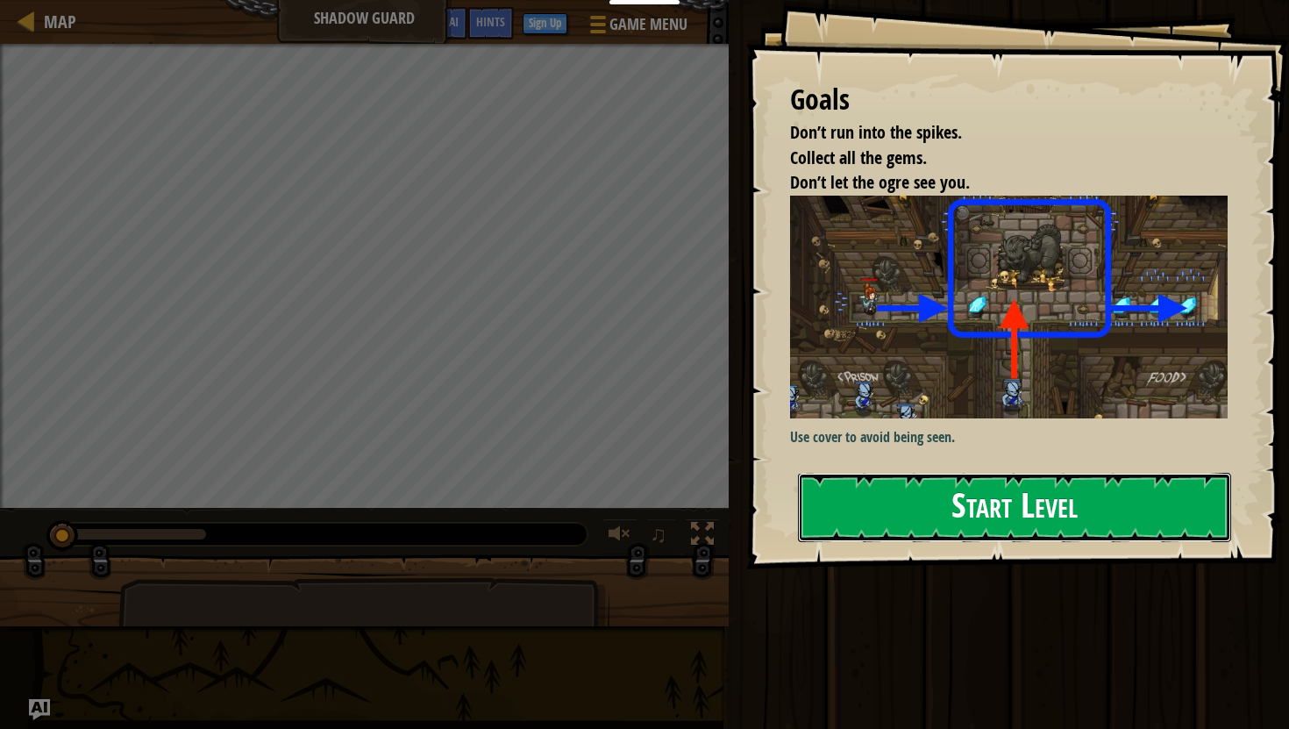
click at [1053, 502] on button "Start Level" at bounding box center [1014, 507] width 433 height 69
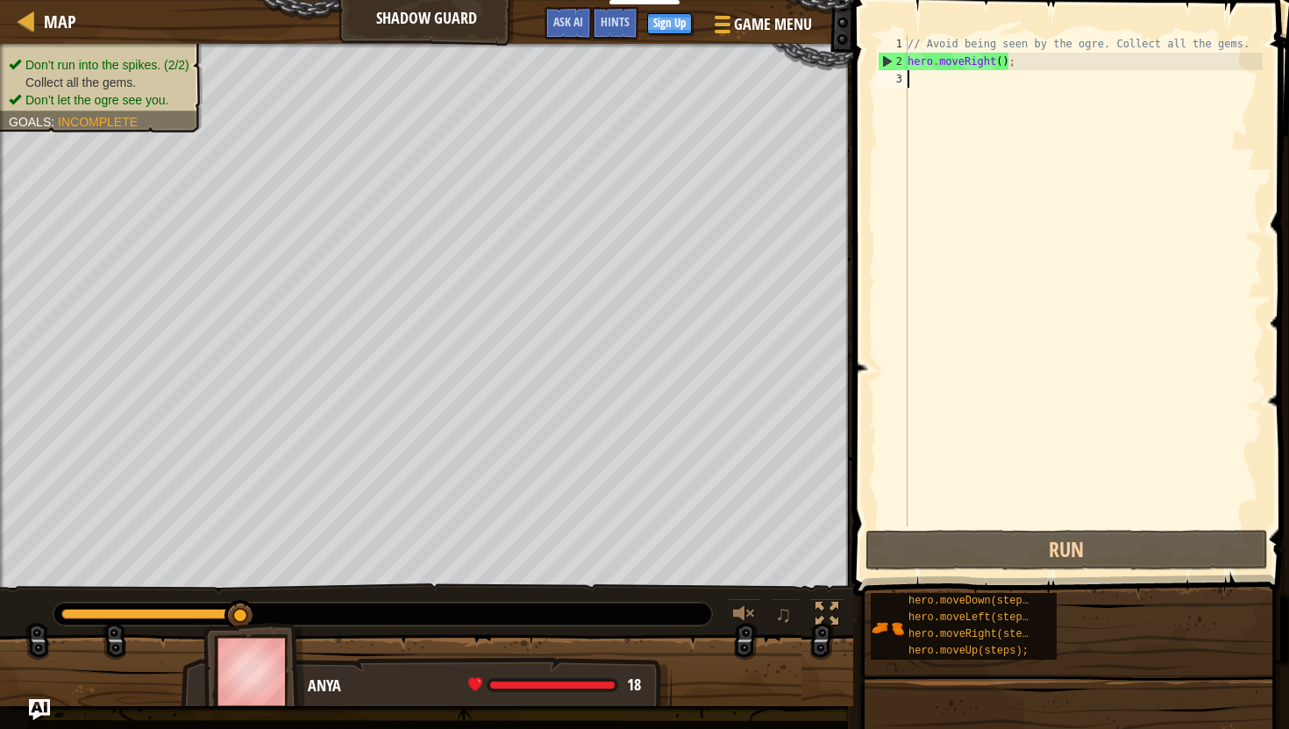
scroll to position [8, 0]
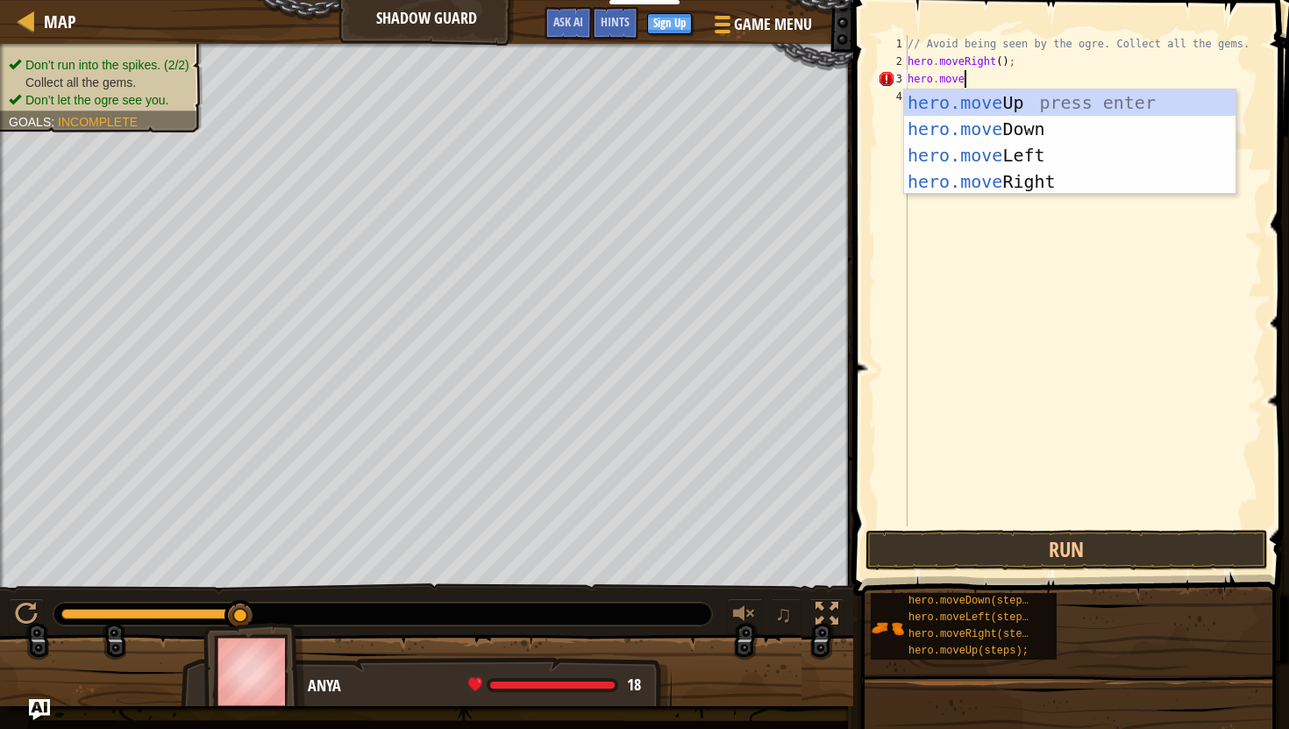
type textarea "hero.moveu"
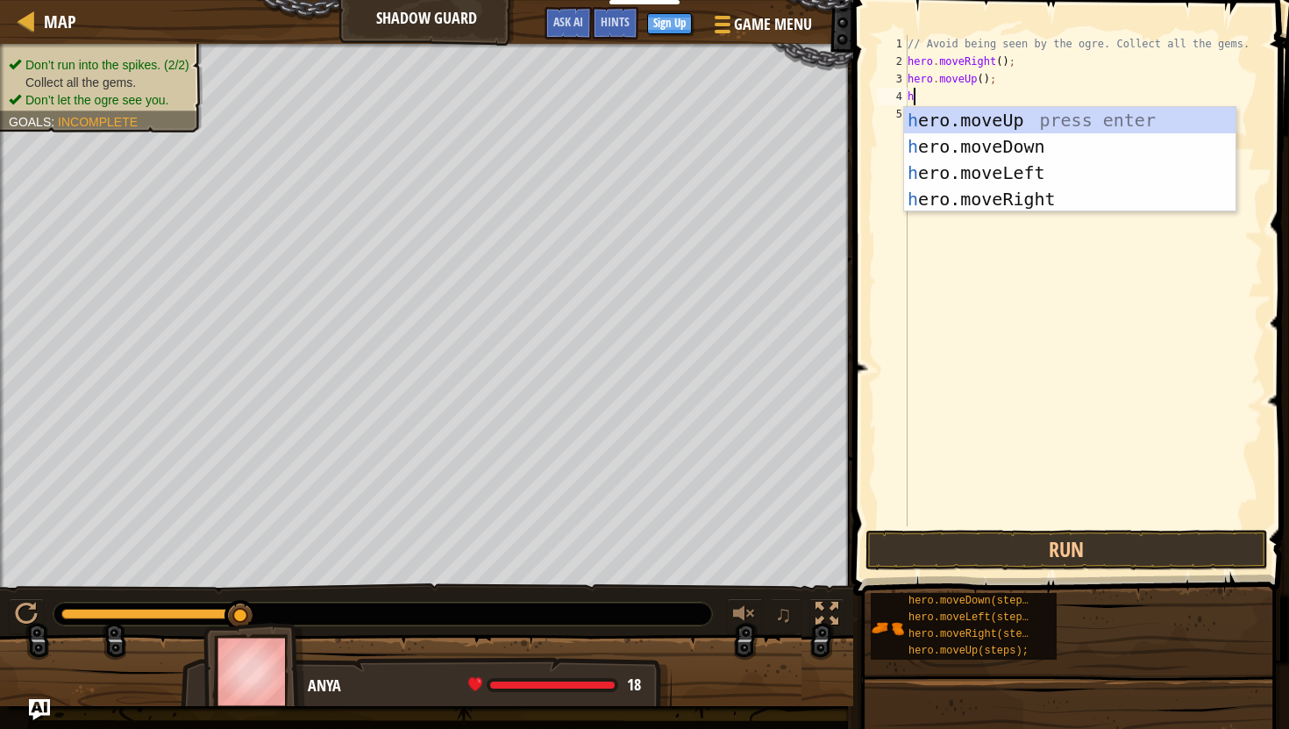
type textarea "he"
type textarea "hero.mover"
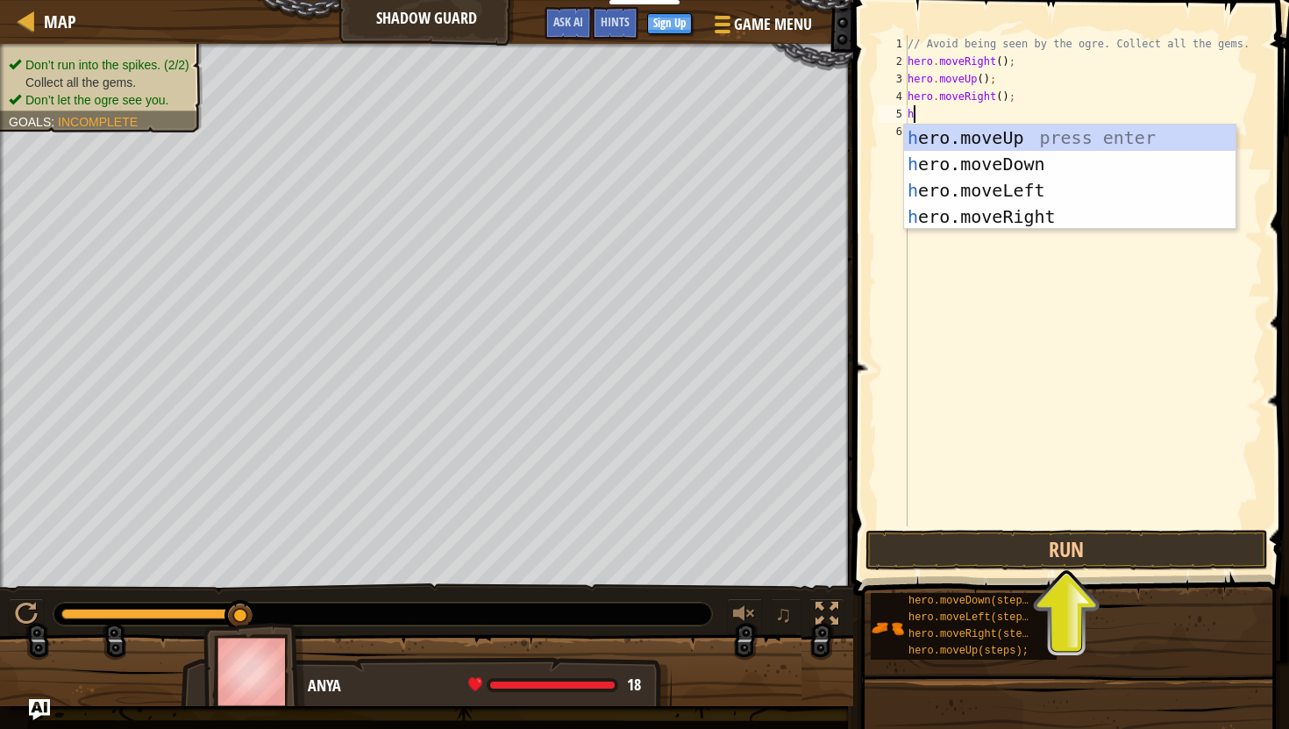
type textarea "he"
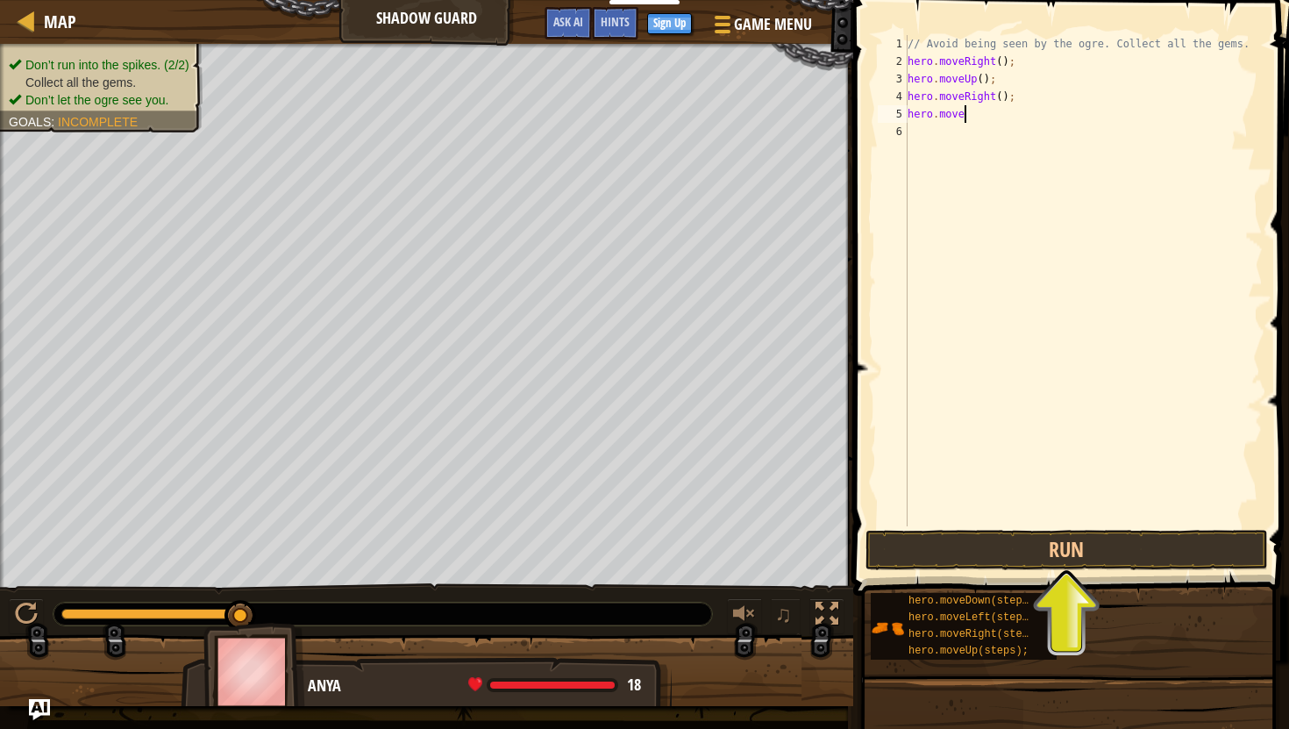
type textarea "hero.moved"
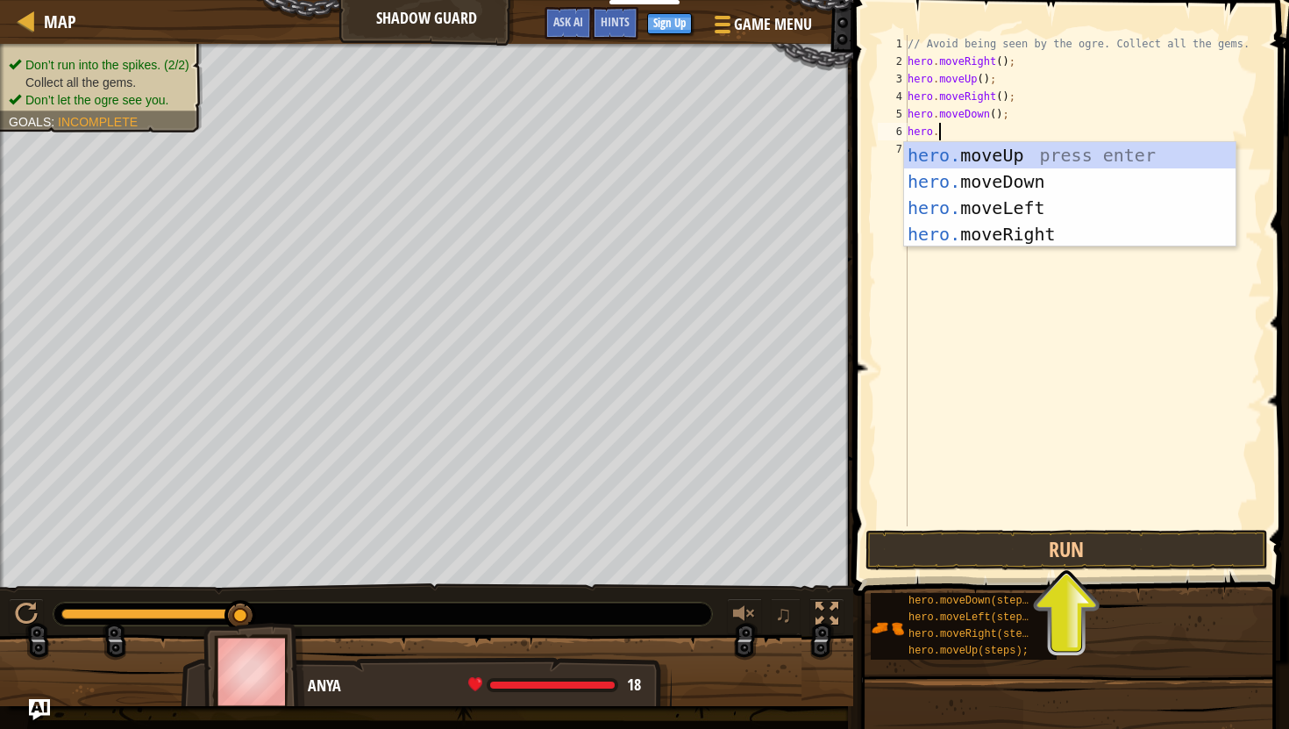
scroll to position [8, 3]
type textarea "hero.mover"
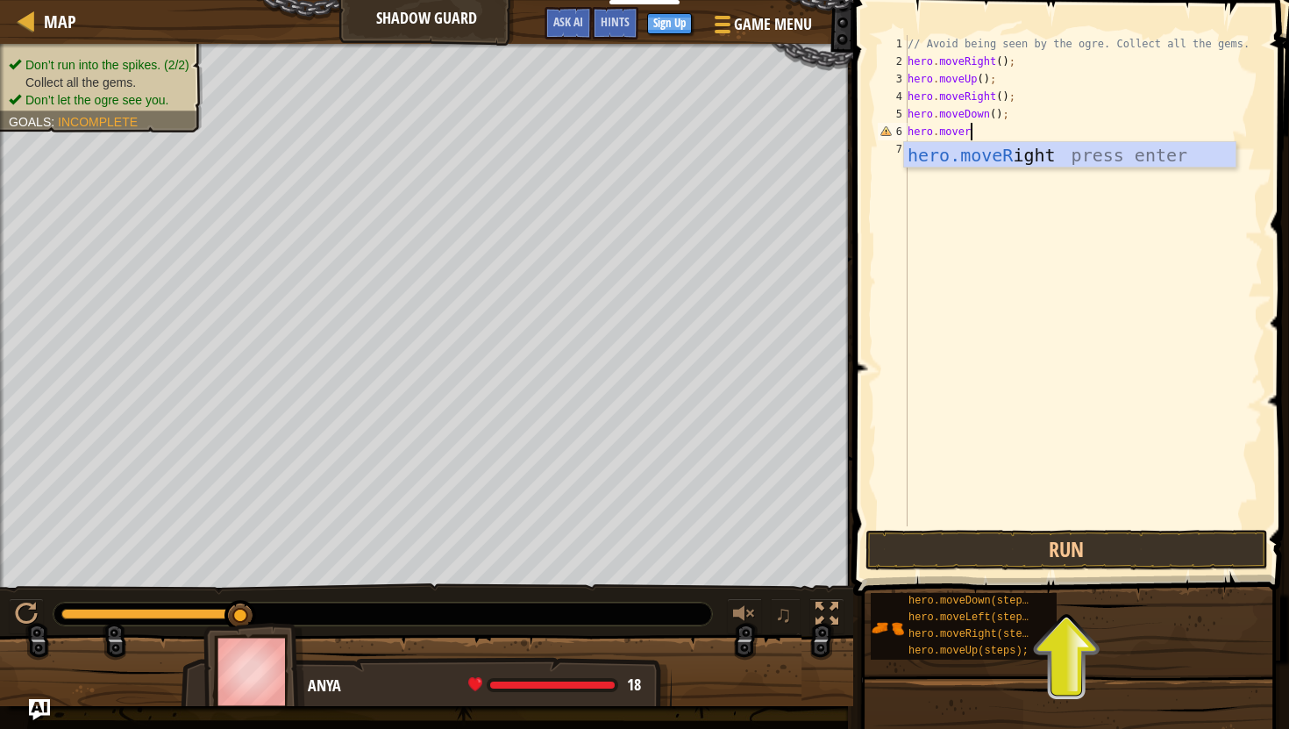
scroll to position [8, 0]
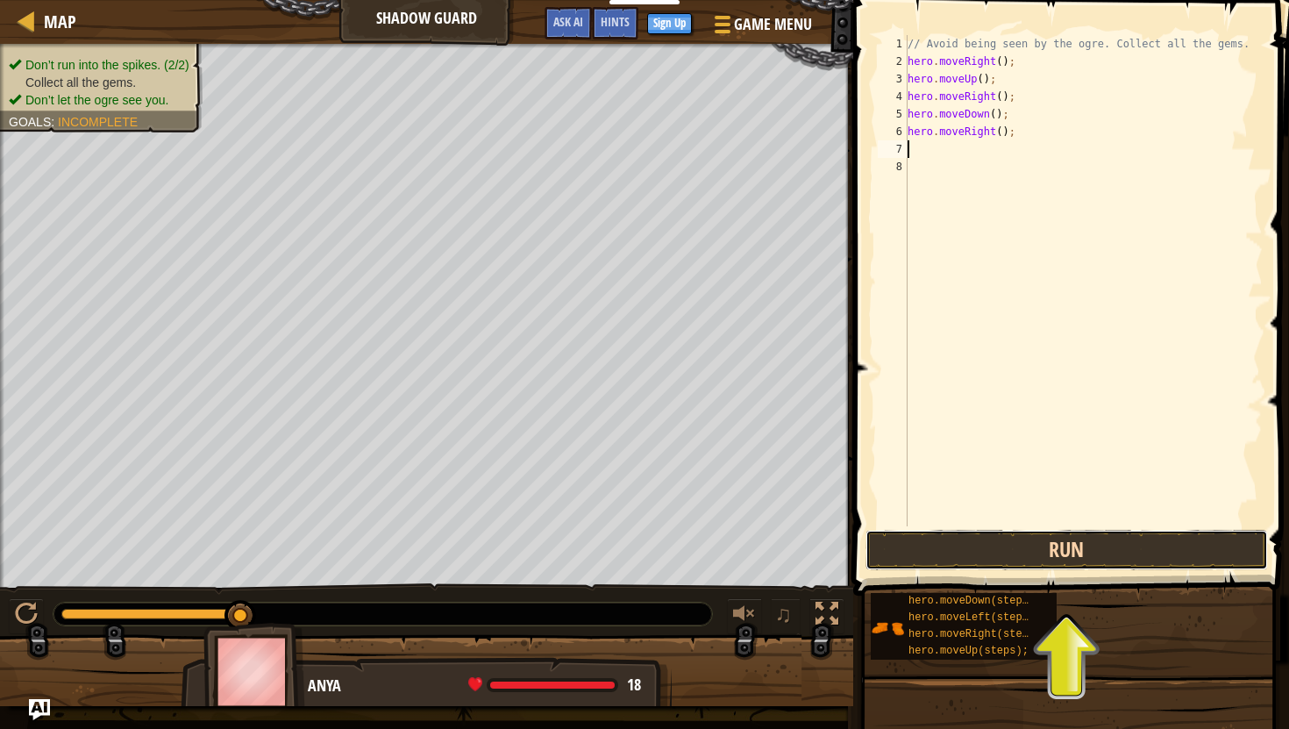
click at [1090, 549] on button "Run" at bounding box center [1066, 550] width 402 height 40
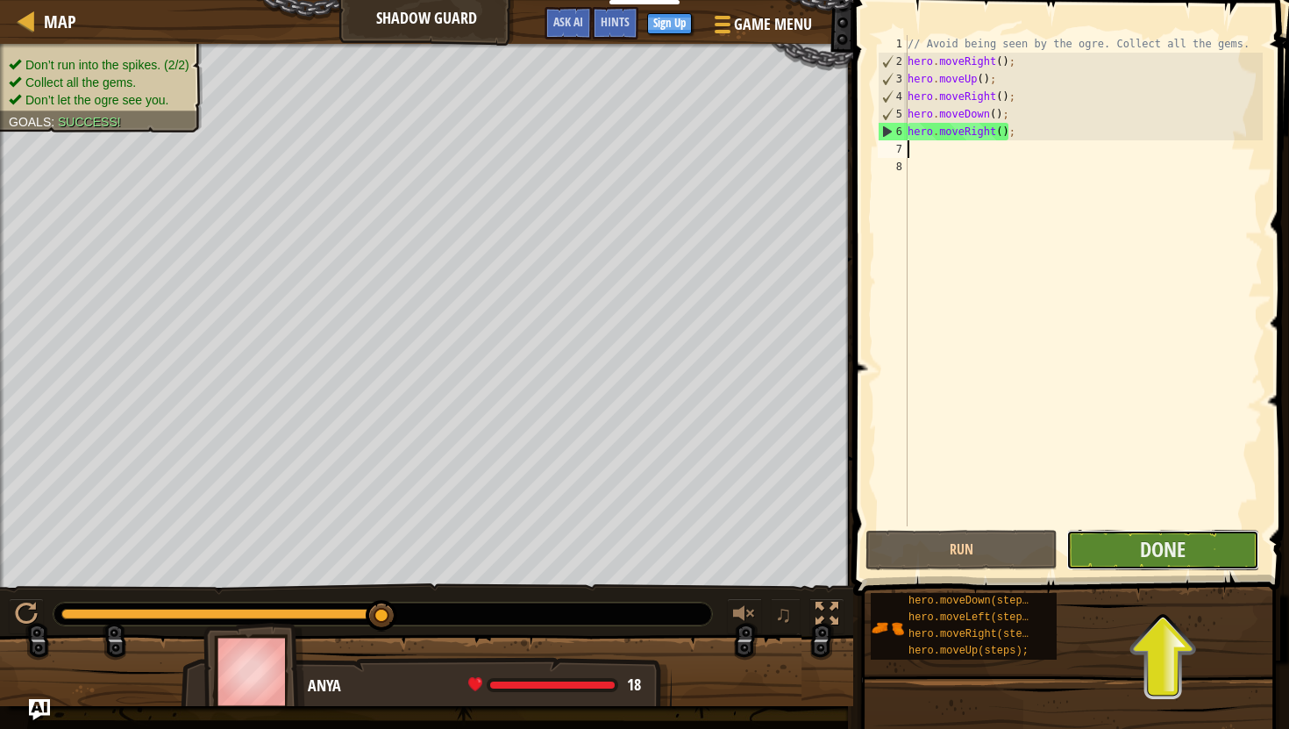
click at [1192, 547] on button "Done" at bounding box center [1162, 550] width 192 height 40
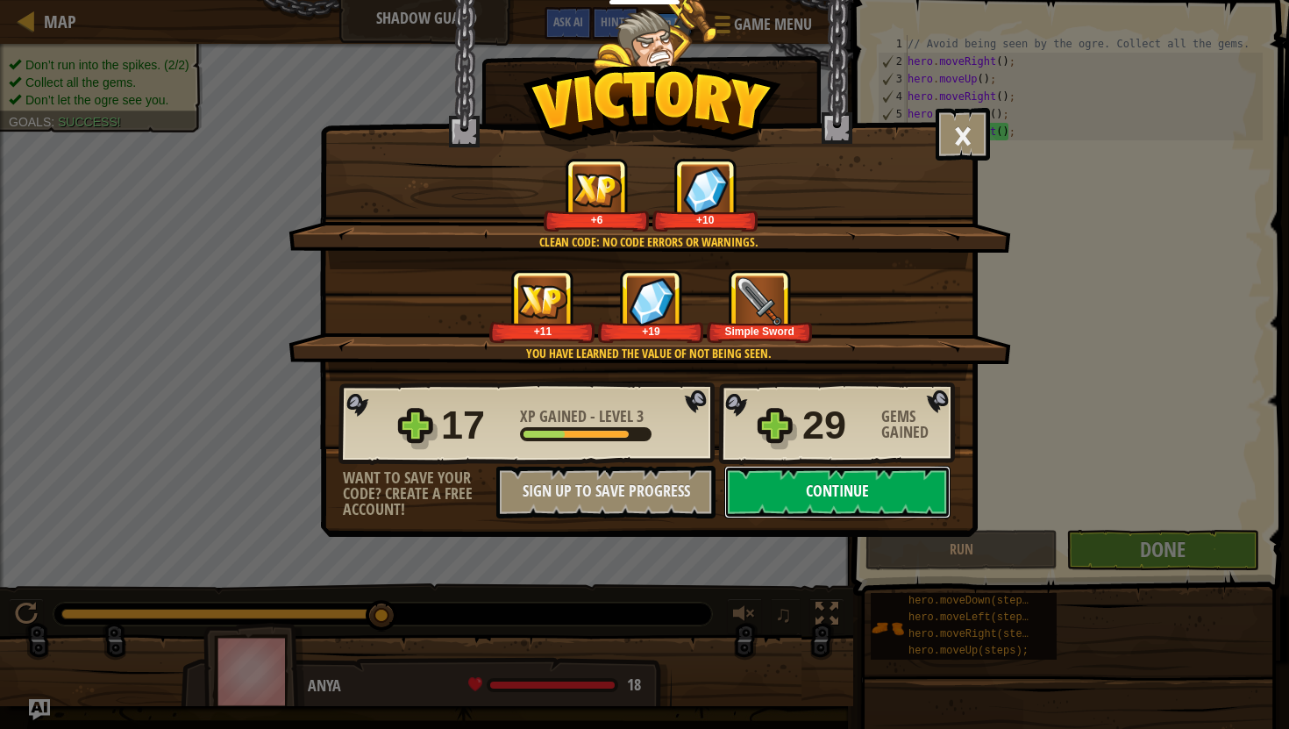
click at [888, 487] on button "Continue" at bounding box center [837, 492] width 226 height 53
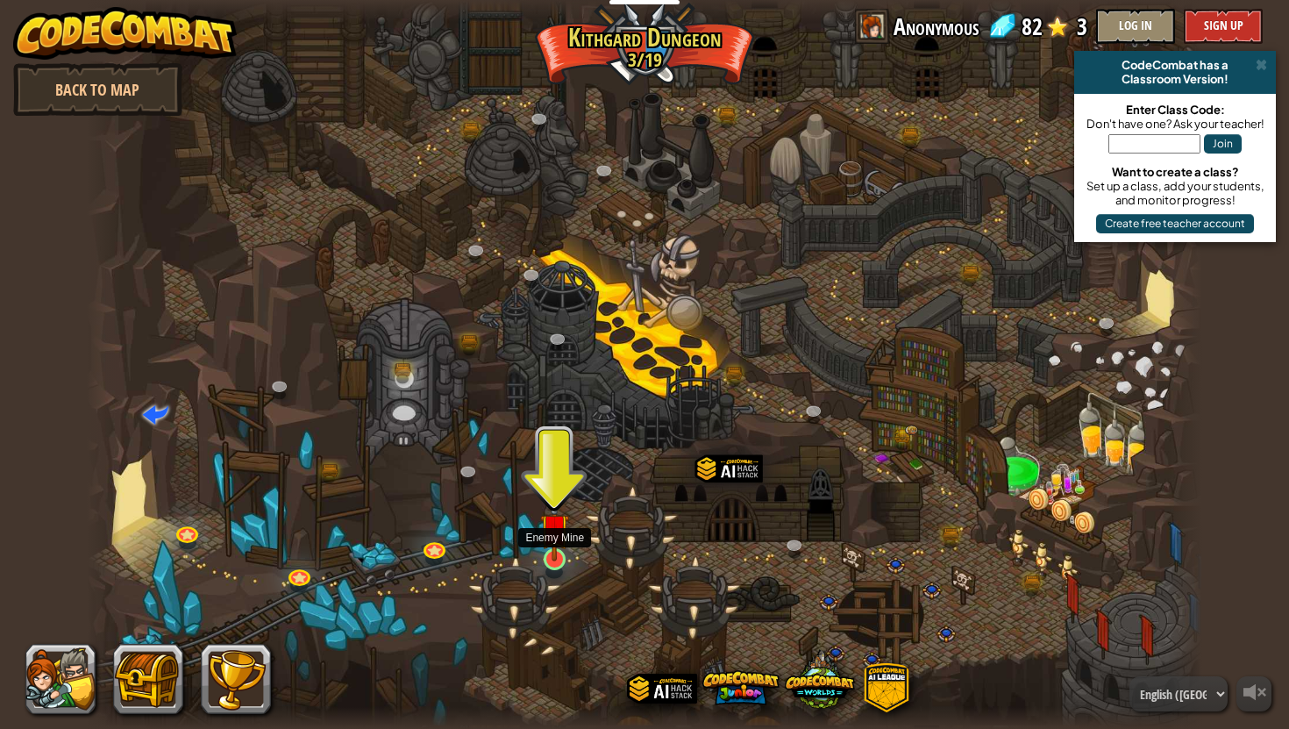
click at [555, 536] on img at bounding box center [554, 528] width 29 height 67
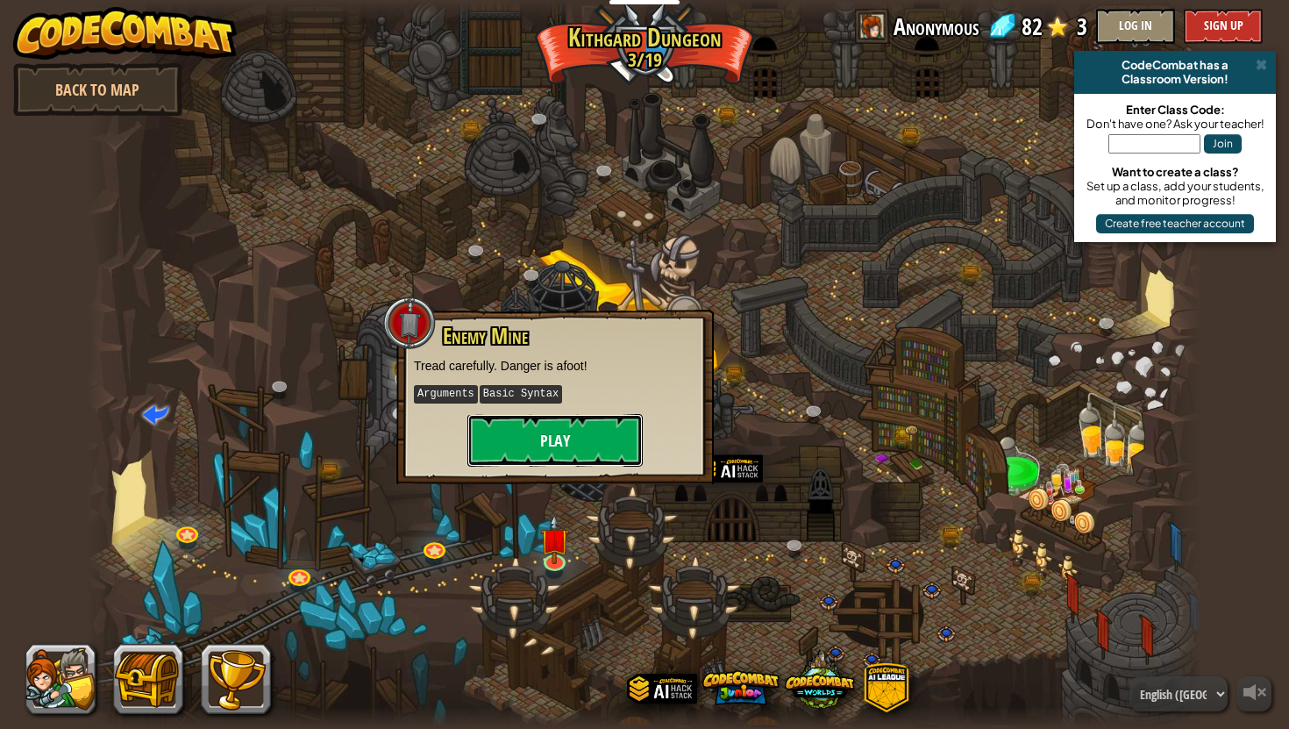
click at [569, 432] on button "Play" at bounding box center [554, 440] width 175 height 53
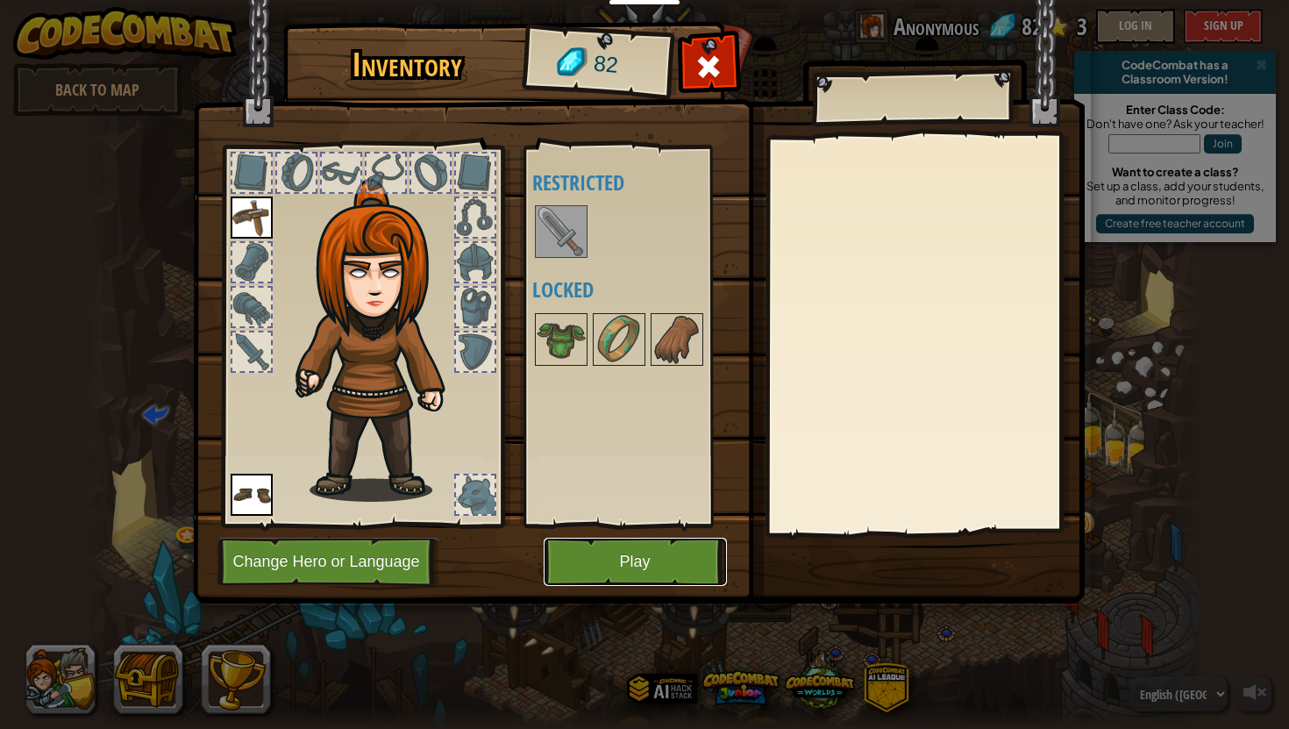
click at [681, 550] on button "Play" at bounding box center [635, 561] width 183 height 48
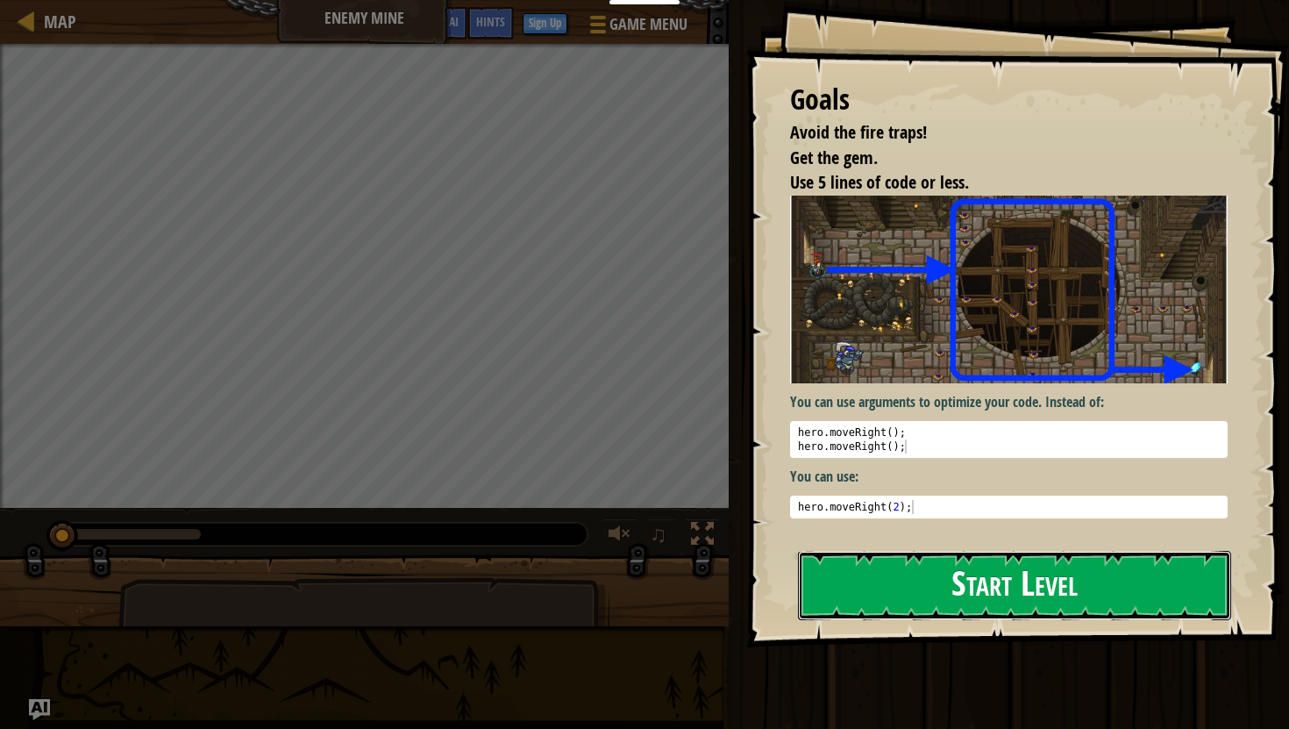
click at [857, 573] on button "Start Level" at bounding box center [1014, 585] width 433 height 69
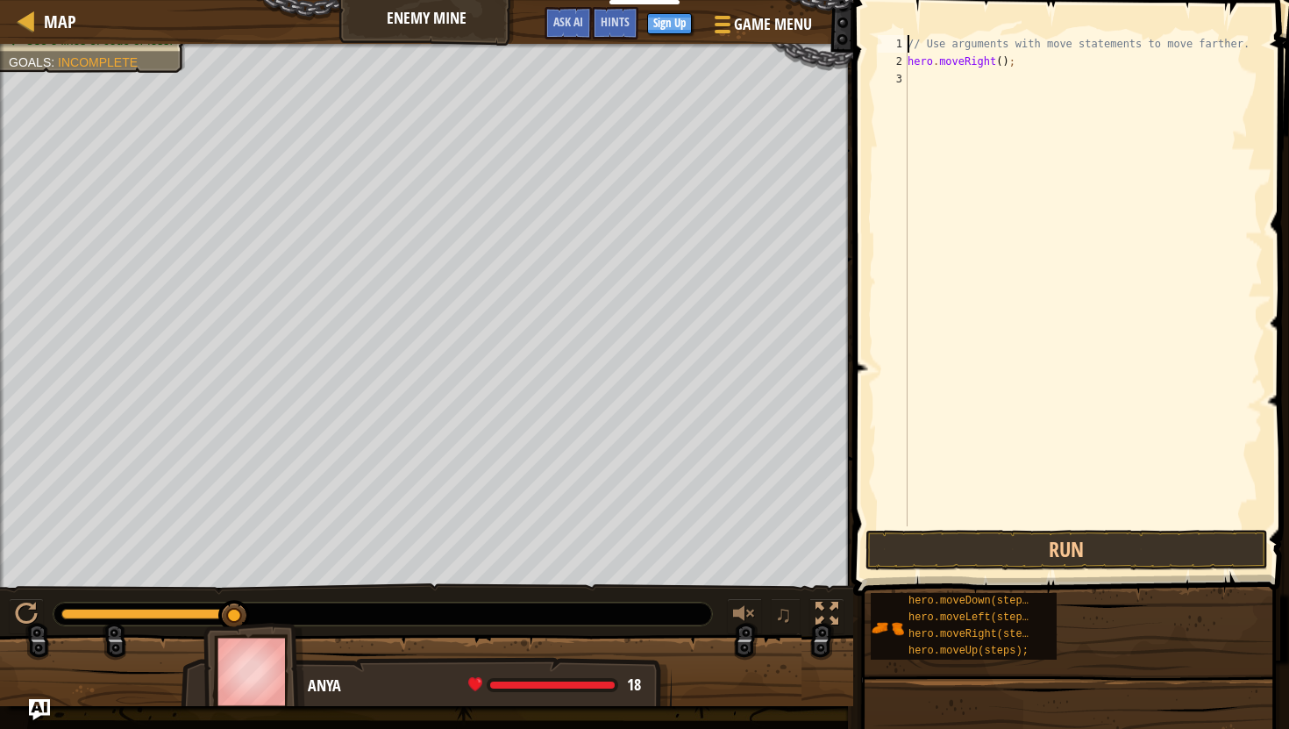
type textarea "hero.moveRight();"
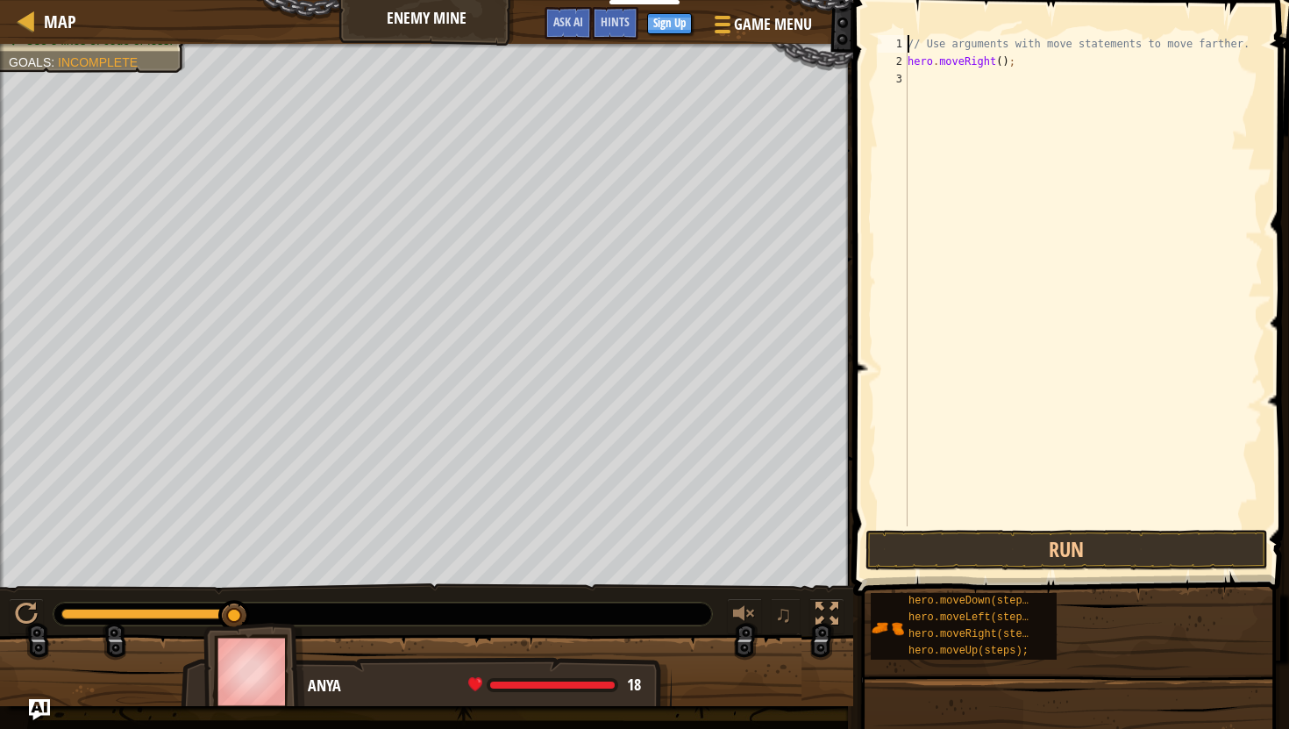
type textarea "hero.moveRight();"
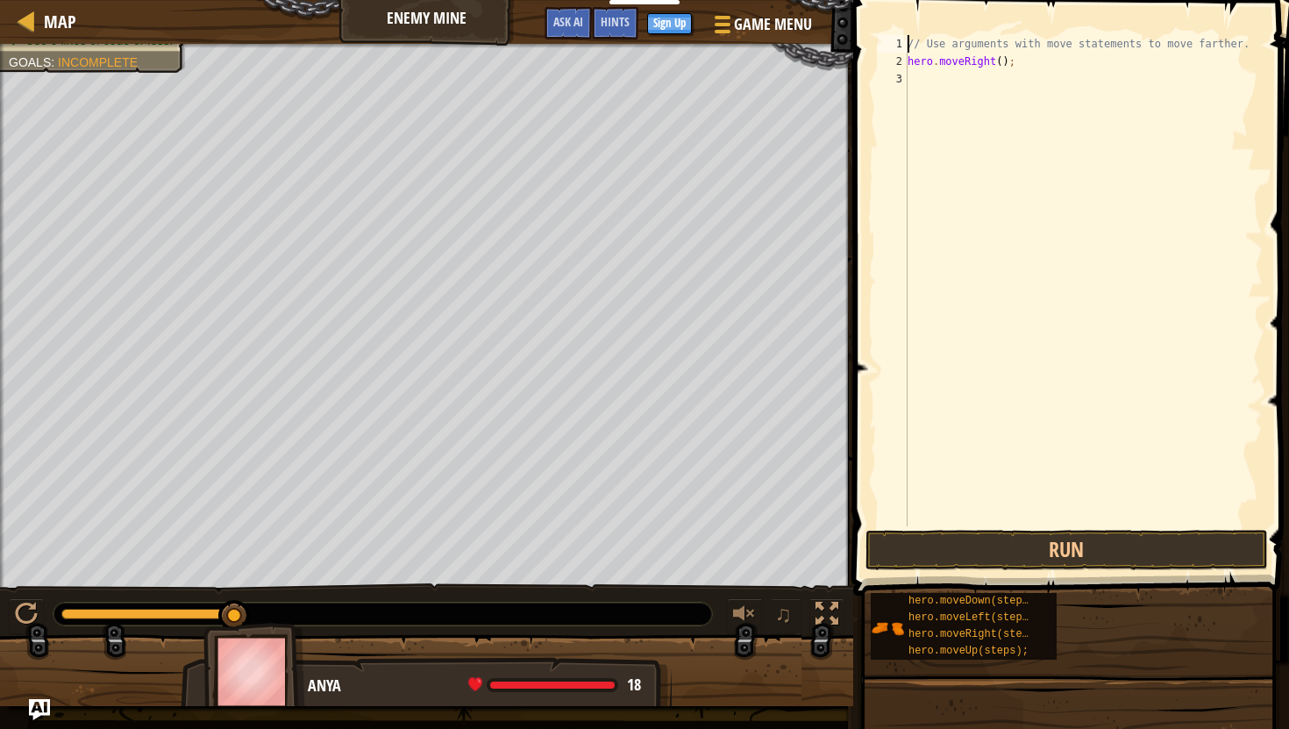
type textarea "hero.moveRight();"
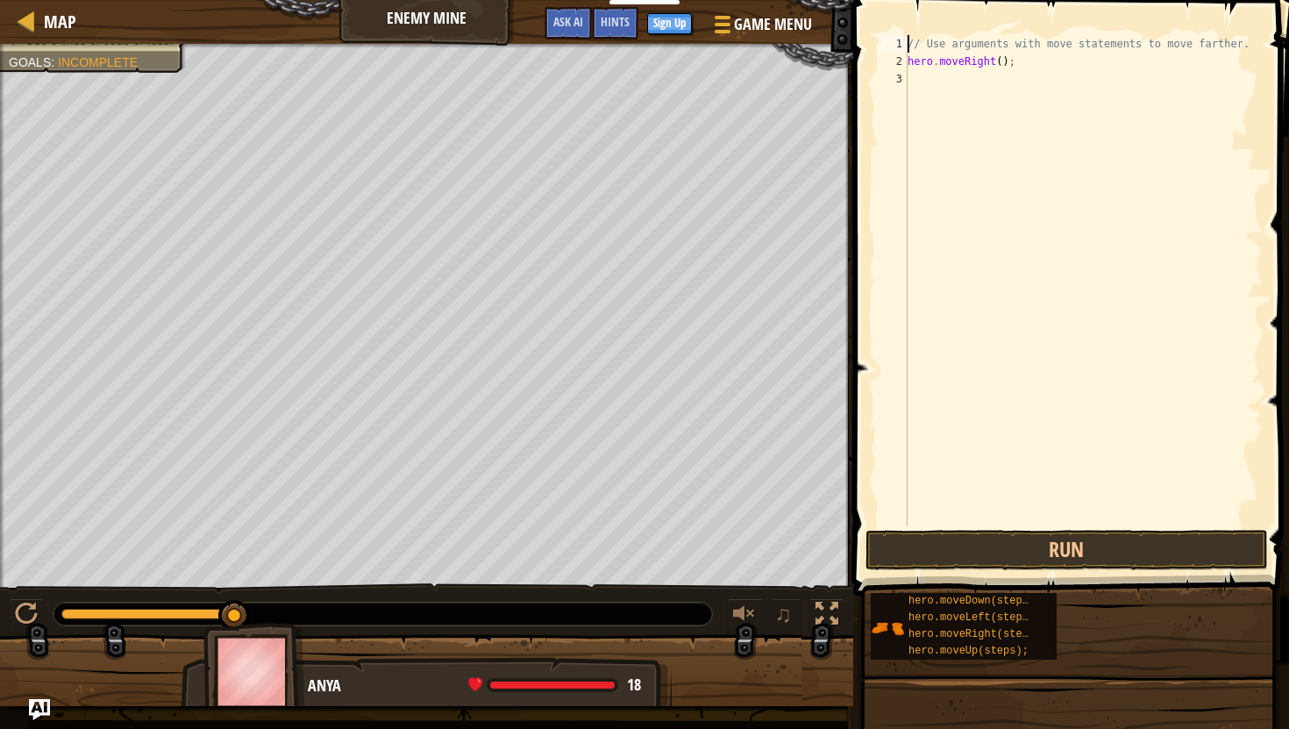
type textarea "hero.moveRight();"
click at [1028, 65] on div "// Use arguments with move statements to move farther. hero . moveRight ( ) ;" at bounding box center [1083, 298] width 359 height 526
type textarea "hero.moveRight();"
